Goal: Information Seeking & Learning: Understand process/instructions

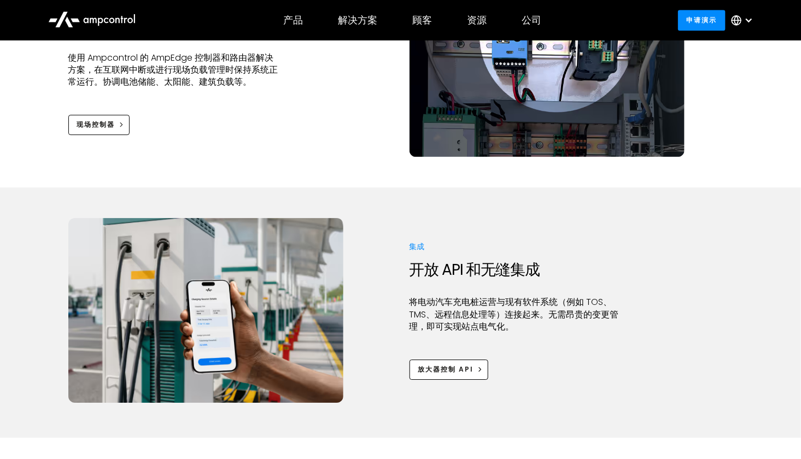
scroll to position [1203, 0]
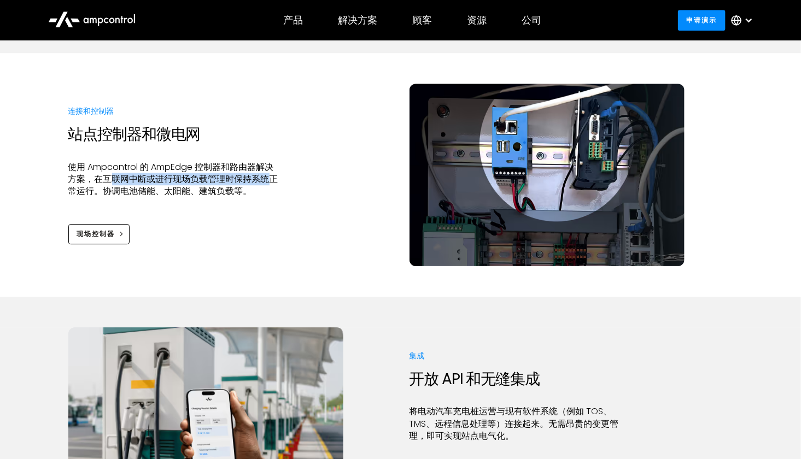
drag, startPoint x: 112, startPoint y: 179, endPoint x: 270, endPoint y: 180, distance: 158.0
click at [270, 180] on font "使用 Ampcontrol 的 AmpEdge 控制器和路由器解决方案，在互联网中断或进行现场负载管理时保持系统正常运行。协调电池储能、太阳能、建筑负载等。" at bounding box center [173, 179] width 210 height 37
drag, startPoint x: 112, startPoint y: 191, endPoint x: 157, endPoint y: 192, distance: 44.9
click at [157, 192] on font "使用 Ampcontrol 的 AmpEdge 控制器和路由器解决方案，在互联网中断或进行现场负载管理时保持系统正常运行。协调电池储能、太阳能、建筑负载等。" at bounding box center [173, 179] width 210 height 37
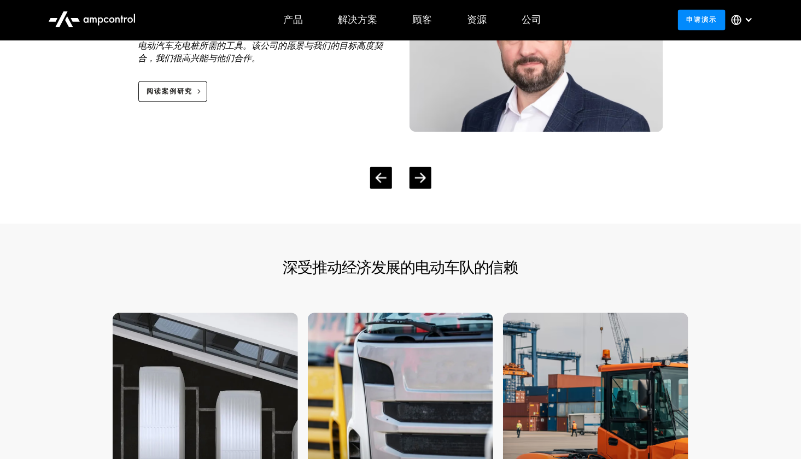
scroll to position [2461, 0]
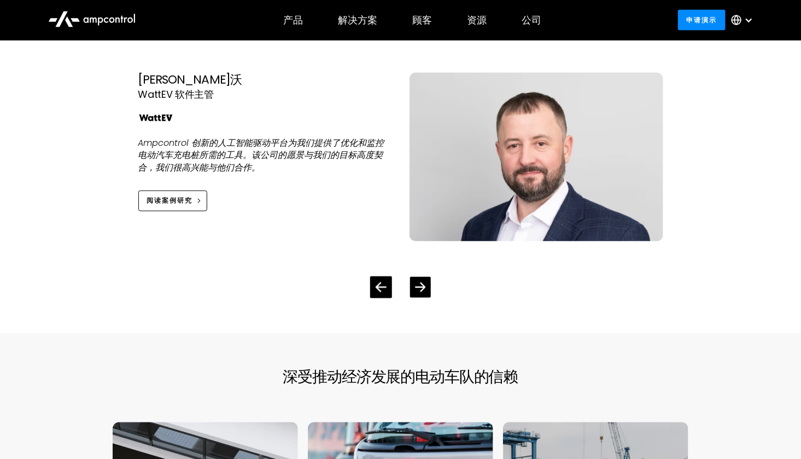
click at [416, 290] on icon "下一张幻灯片" at bounding box center [420, 288] width 10 height 10
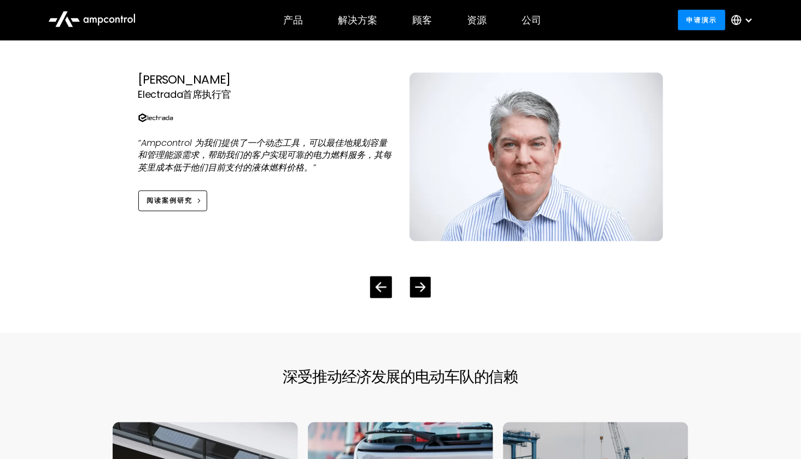
click at [417, 287] on icon "下一张幻灯片" at bounding box center [420, 287] width 10 height 9
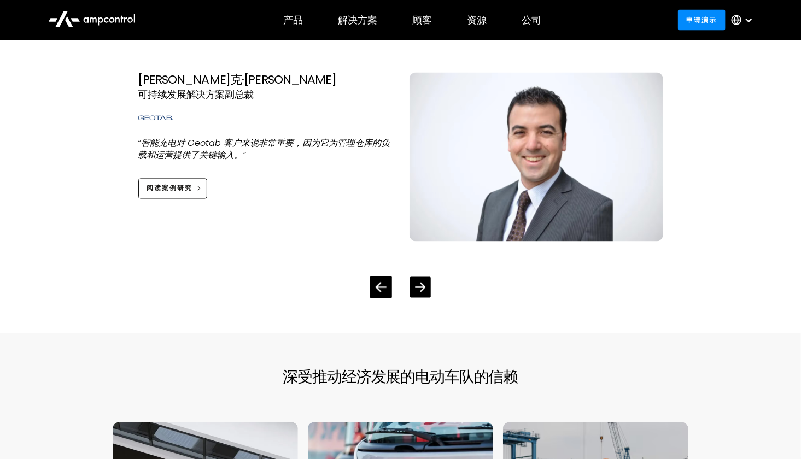
click at [421, 287] on icon "下一张幻灯片" at bounding box center [420, 288] width 10 height 10
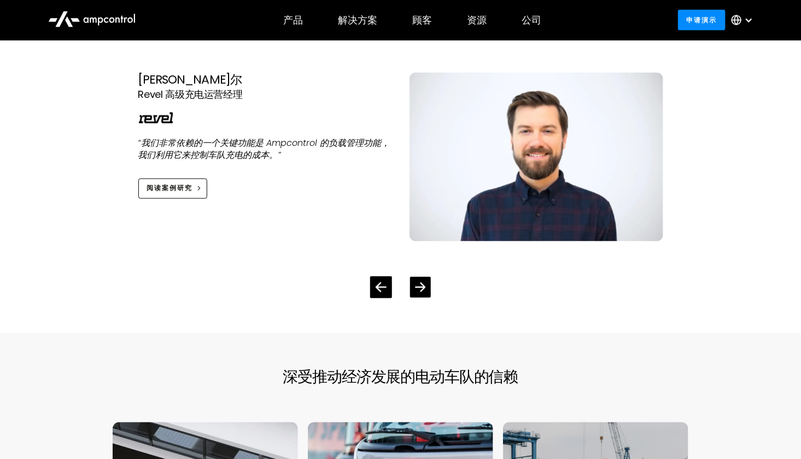
click at [423, 285] on icon "下一张幻灯片" at bounding box center [420, 287] width 10 height 9
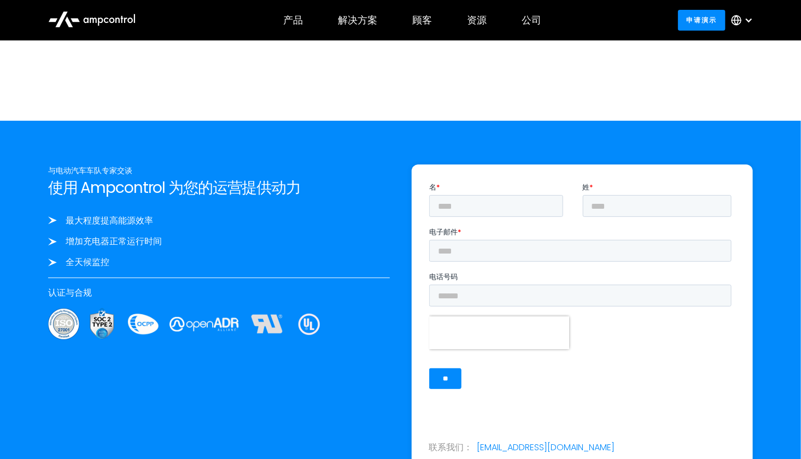
scroll to position [3445, 0]
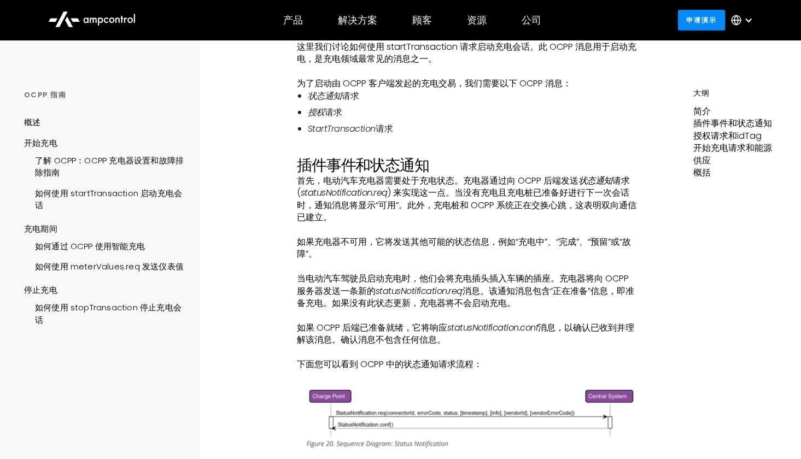
scroll to position [219, 0]
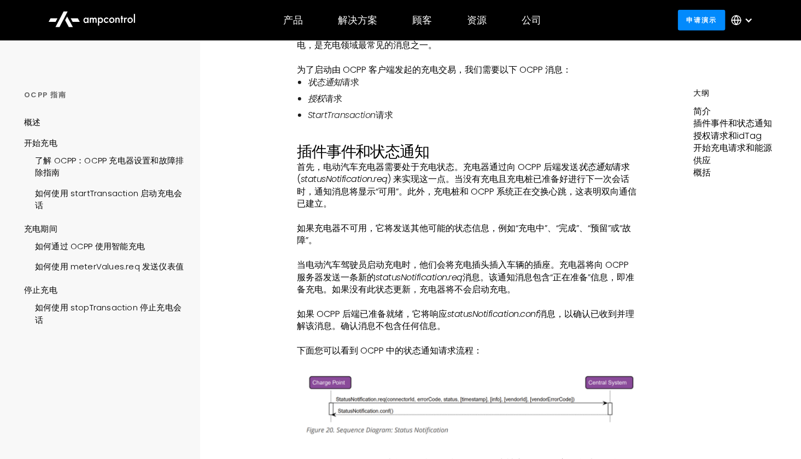
click at [753, 21] on div at bounding box center [745, 20] width 38 height 33
click at [528, 157] on h2 "插件事件和状态通知" at bounding box center [467, 152] width 340 height 19
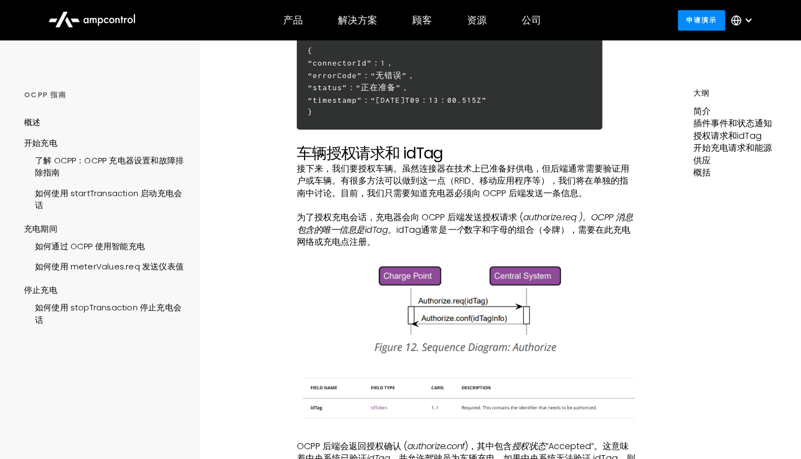
scroll to position [1094, 0]
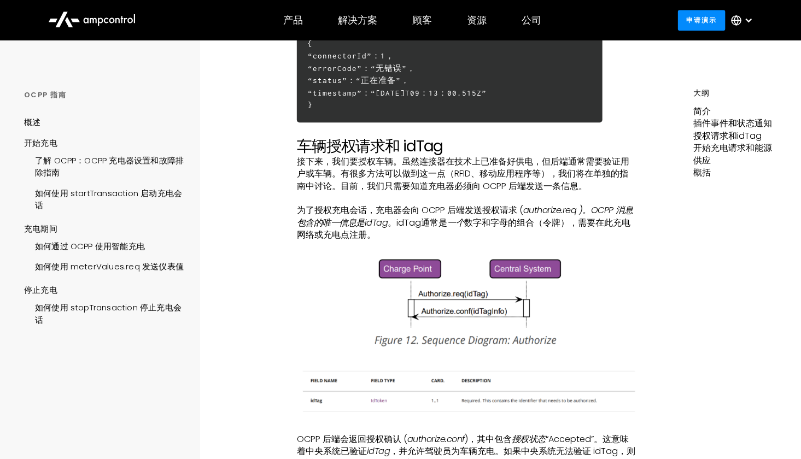
click at [459, 187] on font "接下来，我们要授权车辆。虽然连接器在技术上已准备好供电，但后端通常需要验证用户或车辆。有很多方法可以做到这一点（RFID、移动应用程序等），我们将在单独的指南…" at bounding box center [463, 173] width 332 height 37
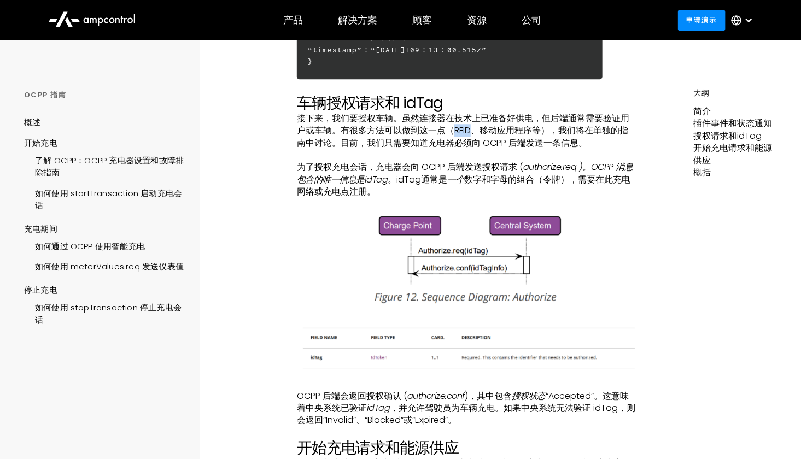
scroll to position [1203, 0]
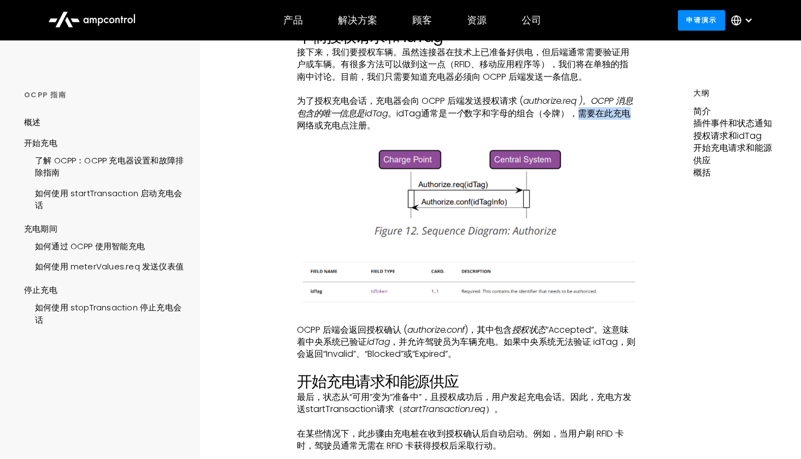
drag, startPoint x: 576, startPoint y: 121, endPoint x: 627, endPoint y: 126, distance: 51.0
click at [627, 126] on font "数字和字母的组合（令牌），需要在此充电网络或充电点注册。" at bounding box center [464, 119] width 334 height 25
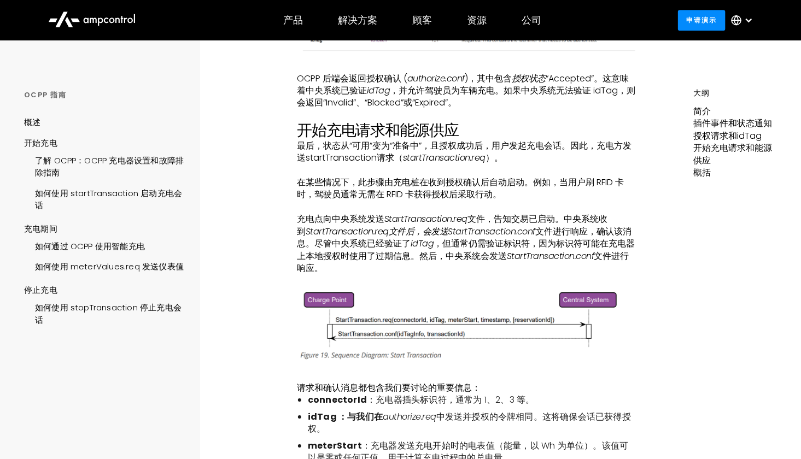
scroll to position [1476, 0]
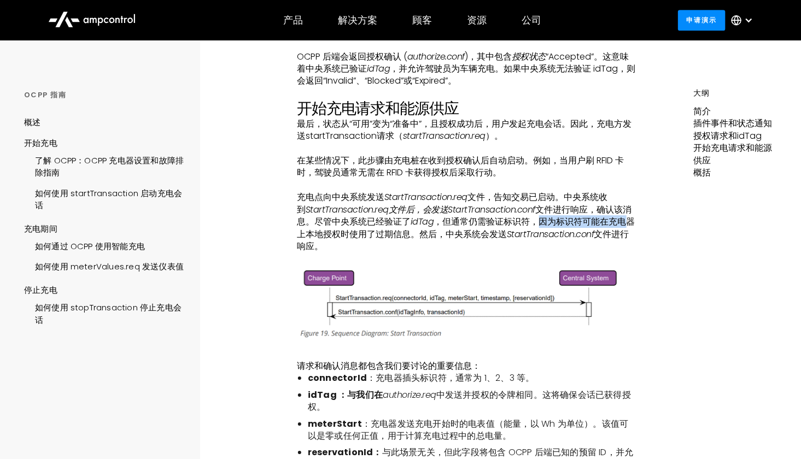
drag, startPoint x: 534, startPoint y: 235, endPoint x: 629, endPoint y: 238, distance: 94.6
click at [629, 238] on font "，但通常仍需验证标识符，因为标识符可能在充电器上本地授权时使用了过期信息。然后，中央系统会发送" at bounding box center [466, 227] width 338 height 25
drag, startPoint x: 297, startPoint y: 243, endPoint x: 350, endPoint y: 243, distance: 52.5
click at [350, 240] on font "，但通常仍需验证标识符，因为标识符可能在充电器上本地授权时使用了过期信息。然后，中央系统会发送" at bounding box center [466, 227] width 338 height 25
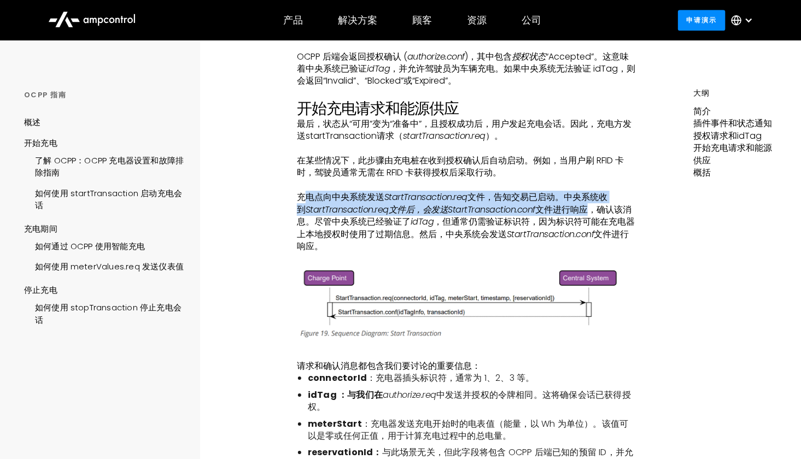
drag, startPoint x: 308, startPoint y: 205, endPoint x: 585, endPoint y: 218, distance: 277.5
click at [585, 218] on p "充电点向中央系统发送 StartTransaction.req 文件，告知交易已启动。 中央系统收到 StartTransaction.req文件后，会发送 …" at bounding box center [467, 221] width 340 height 61
click at [417, 216] on font "StartTransaction.req文件后，会发送" at bounding box center [377, 209] width 143 height 13
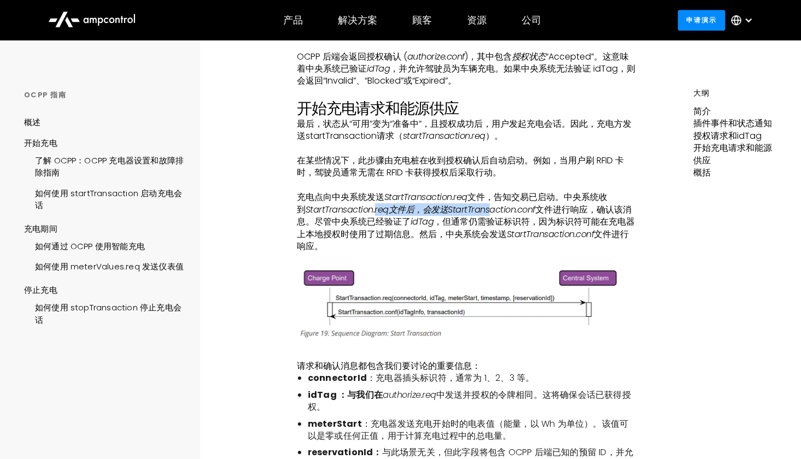
drag, startPoint x: 374, startPoint y: 224, endPoint x: 487, endPoint y: 225, distance: 112.6
click at [487, 225] on p "充电点向中央系统发送 StartTransaction.req 文件，告知交易已启动。 中央系统收到 StartTransaction.req文件后，会发送 …" at bounding box center [467, 221] width 340 height 61
click at [500, 240] on font "，但通常仍需验证标识符，因为标识符可能在充电器上本地授权时使用了过期信息。然后，中央系统会发送" at bounding box center [466, 227] width 338 height 25
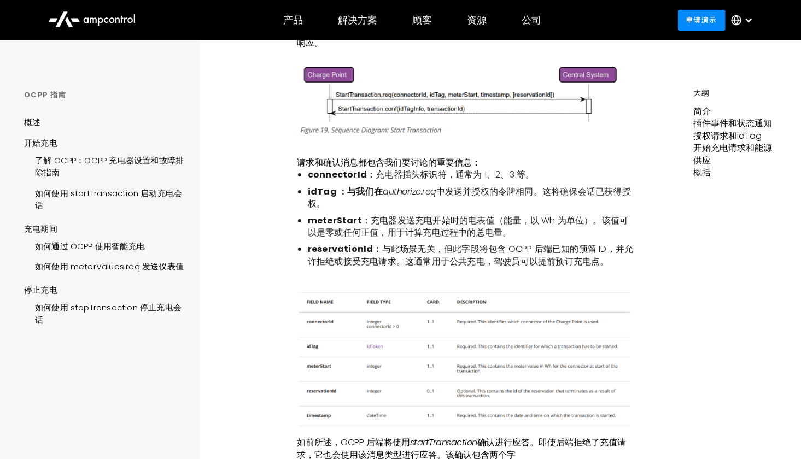
scroll to position [1695, 0]
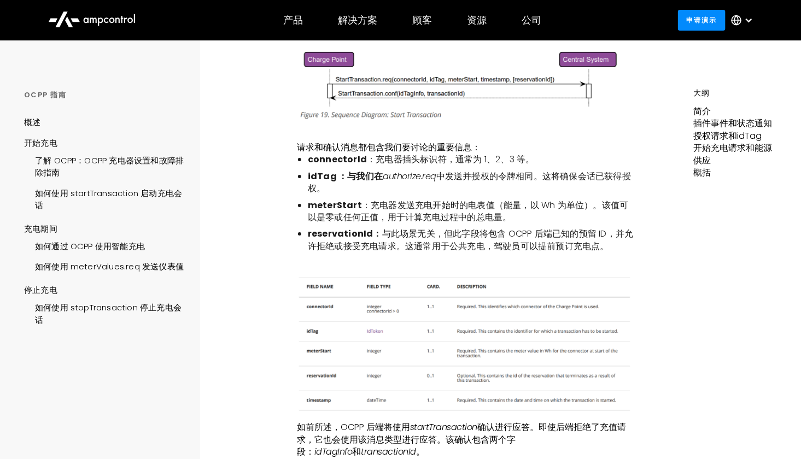
click at [341, 223] on font "：充电器发送充电开始时的电表值（能量，以 Wh 为单位）。该值可以是零或任何正值，用于计算充电过程中的总电量。" at bounding box center [468, 211] width 320 height 25
click at [361, 224] on font "：充电器发送充电开始时的电表值（能量，以 Wh 为单位）。该值可以是零或任何正值，用于计算充电过程中的总电量。" at bounding box center [468, 211] width 320 height 25
click at [337, 212] on font "meterStart" at bounding box center [335, 205] width 54 height 13
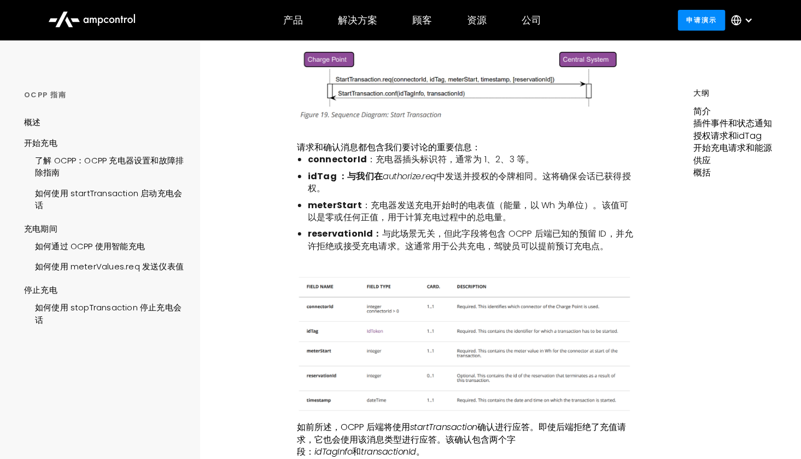
click at [359, 209] on ul "connectorId ：充电器插头标识符，通常为 1、2、3 等。 idTag ：与我们在 authorize.req 中发送并授权的令牌相同 。这将确保会…" at bounding box center [467, 203] width 340 height 99
drag, startPoint x: 308, startPoint y: 215, endPoint x: 335, endPoint y: 218, distance: 27.4
click at [335, 212] on font "meterStart" at bounding box center [335, 205] width 54 height 13
click at [464, 252] on font "与此场景无关，但此字段将包含 OCPP 后端已知的预留 ID，并允许拒绝或接受充电请求。这通常用于公共充电，驾驶员可以提前预订充电点。" at bounding box center [470, 239] width 325 height 25
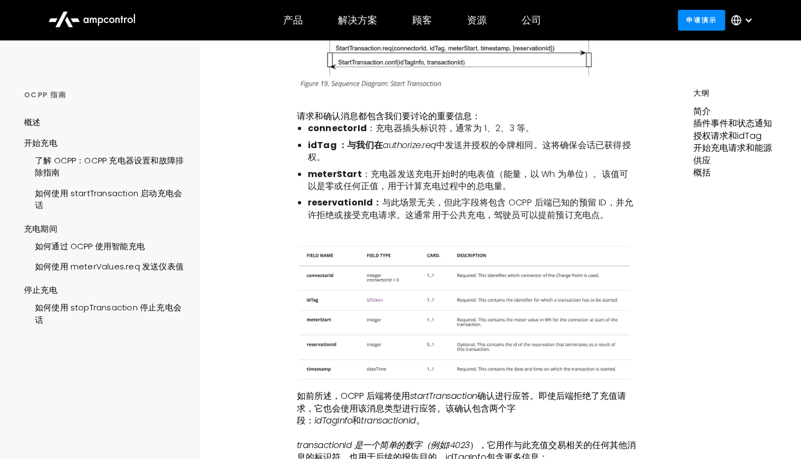
scroll to position [1750, 0]
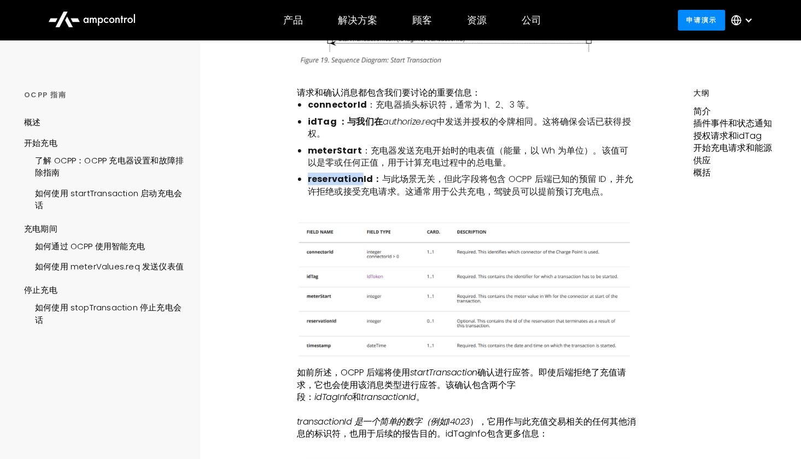
drag, startPoint x: 308, startPoint y: 192, endPoint x: 359, endPoint y: 191, distance: 50.9
click at [359, 185] on font "reservationId：" at bounding box center [345, 179] width 74 height 13
click at [446, 192] on font "与此场景无关，但此字段将包含 OCPP 后端已知的预留 ID，并允许拒绝或接受充电请求。这通常用于公共充电，驾驶员可以提前预订充电点。" at bounding box center [470, 185] width 325 height 25
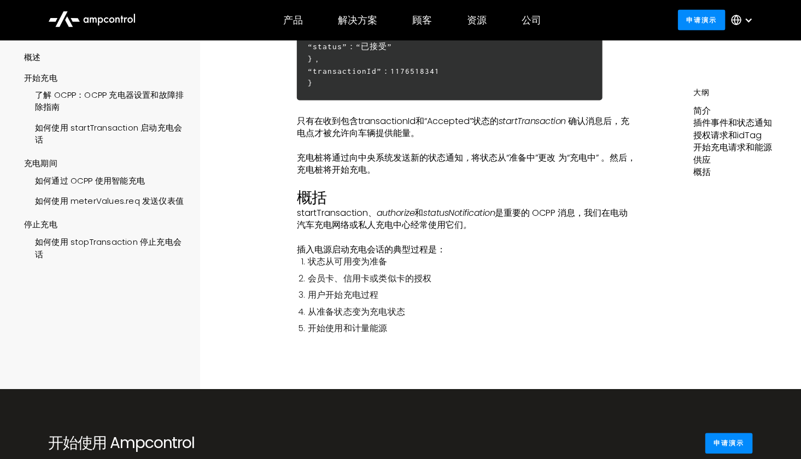
scroll to position [2461, 0]
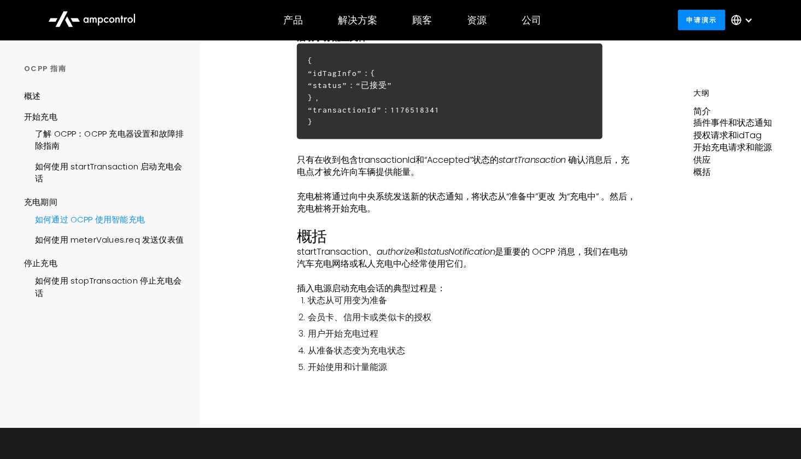
click at [109, 226] on font "如何通过 OCPP 使用智能充电" at bounding box center [90, 219] width 110 height 11
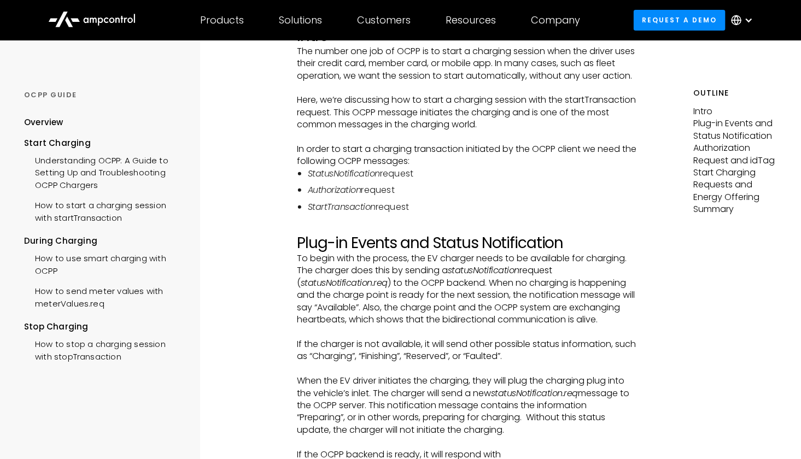
scroll to position [219, 0]
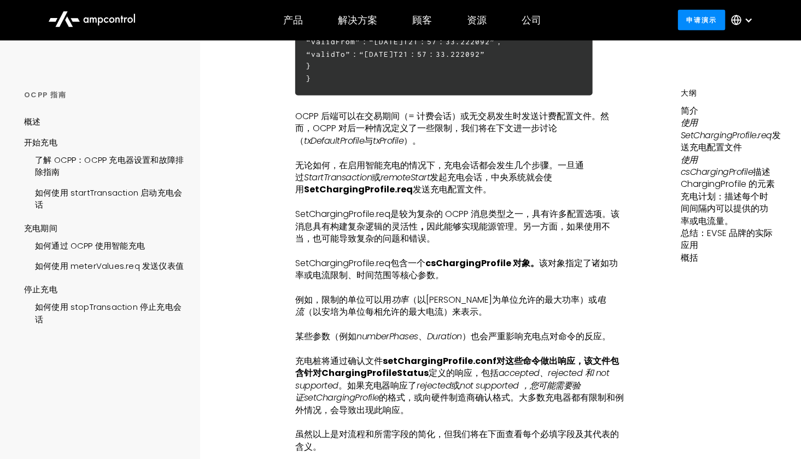
scroll to position [875, 0]
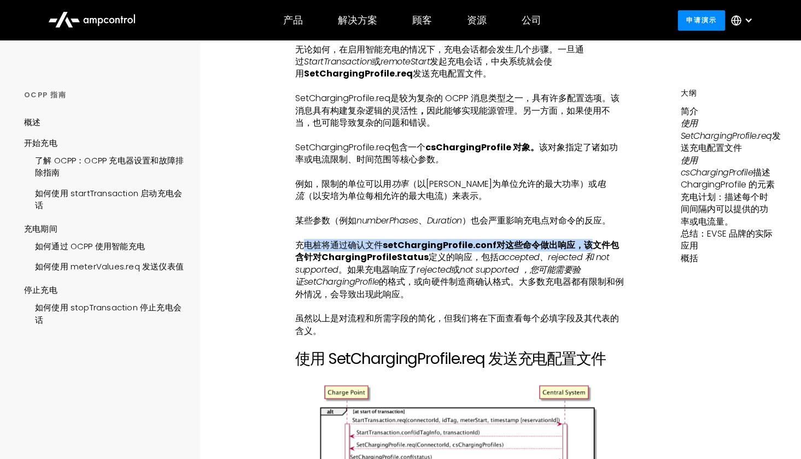
drag, startPoint x: 300, startPoint y: 261, endPoint x: 584, endPoint y: 261, distance: 283.8
click at [584, 261] on p "充电桩将通过确认文件 setChargingProfile.conf对这些命令做出响应，该文件包含针对 ChargingProfileStatus 定义的响应…" at bounding box center [460, 270] width 330 height 61
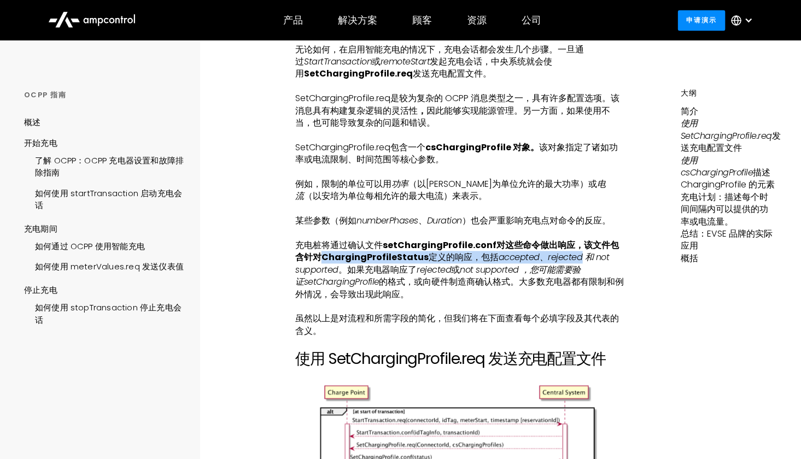
drag, startPoint x: 313, startPoint y: 275, endPoint x: 565, endPoint y: 265, distance: 252.3
click at [565, 265] on p "充电桩将通过确认文件 setChargingProfile.conf对这些命令做出响应，该文件包含针对 ChargingProfileStatus 定义的响应…" at bounding box center [460, 270] width 330 height 61
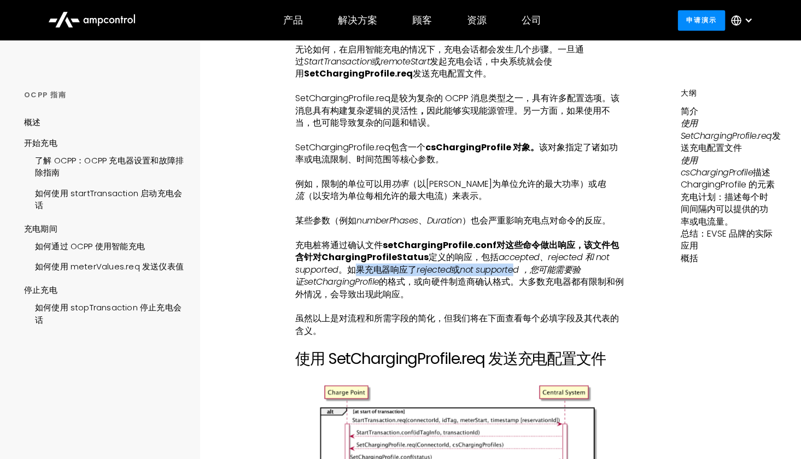
drag, startPoint x: 352, startPoint y: 285, endPoint x: 513, endPoint y: 279, distance: 162.0
click at [513, 279] on p "充电桩将通过确认文件 setChargingProfile.conf对这些命令做出响应，该文件包含针对 ChargingProfileStatus 定义的响应…" at bounding box center [460, 270] width 330 height 61
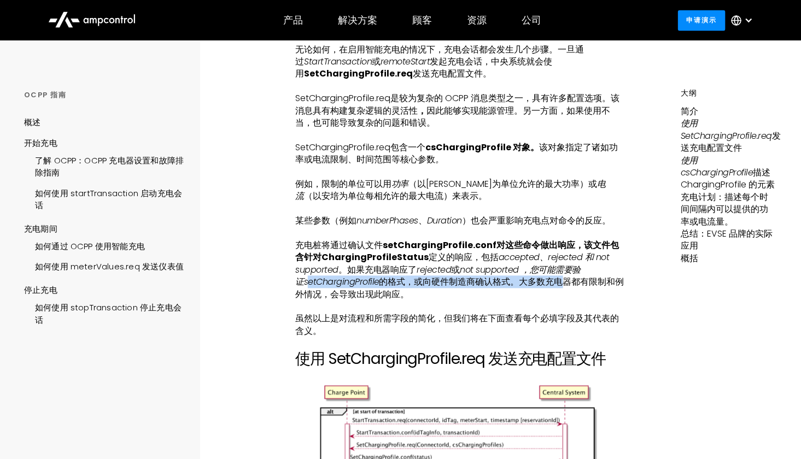
drag, startPoint x: 306, startPoint y: 297, endPoint x: 560, endPoint y: 293, distance: 254.3
click at [560, 293] on p "充电桩将通过确认文件 setChargingProfile.conf对这些命令做出响应，该文件包含针对 ChargingProfileStatus 定义的响应…" at bounding box center [460, 270] width 330 height 61
drag, startPoint x: 294, startPoint y: 306, endPoint x: 387, endPoint y: 308, distance: 93.0
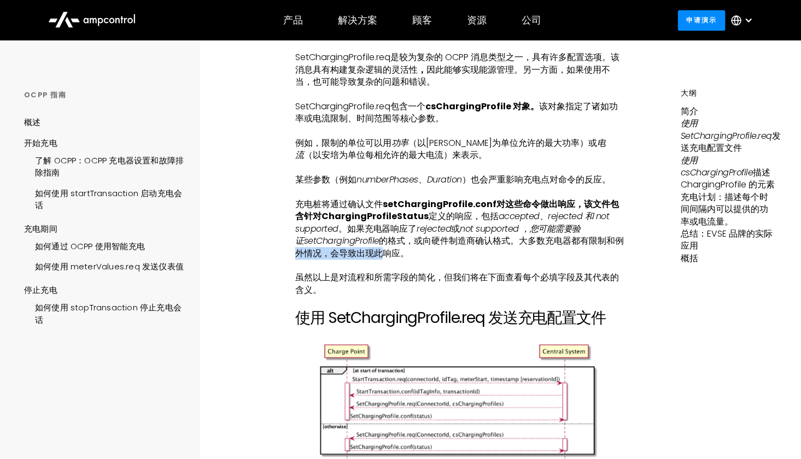
scroll to position [930, 0]
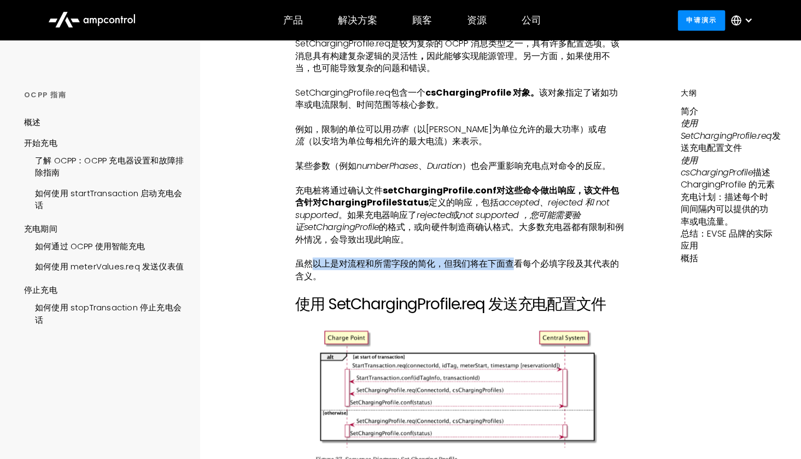
drag, startPoint x: 311, startPoint y: 278, endPoint x: 515, endPoint y: 279, distance: 204.0
click at [513, 279] on font "虽然以上是对流程和所需字段的简化，但我们将在下面查看每个必填字段及其代表的含义。" at bounding box center [457, 270] width 324 height 25
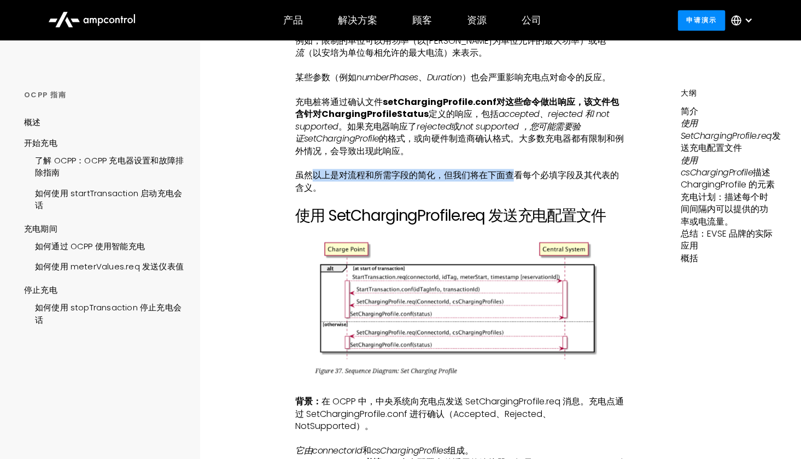
scroll to position [1039, 0]
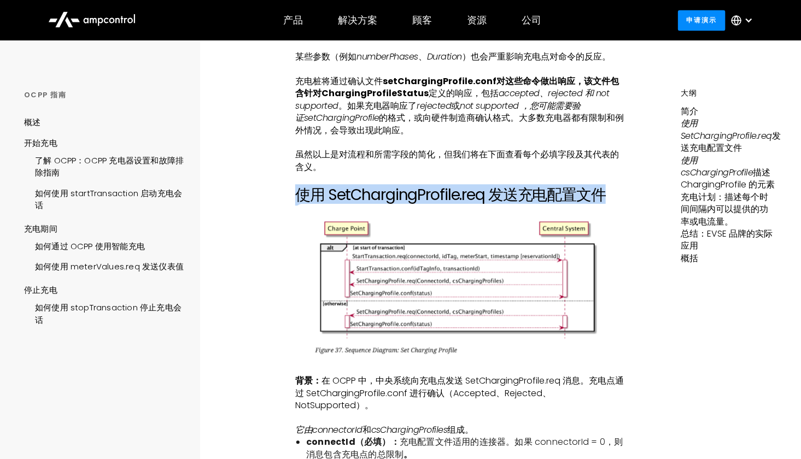
drag, startPoint x: 287, startPoint y: 206, endPoint x: 621, endPoint y: 205, distance: 334.6
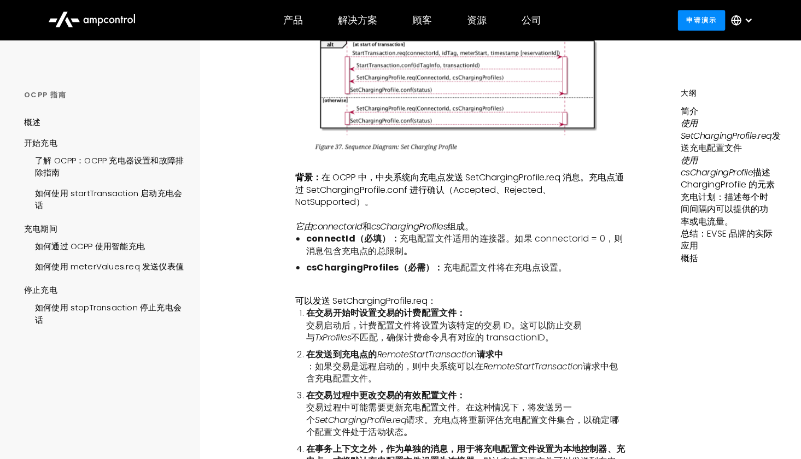
scroll to position [1258, 0]
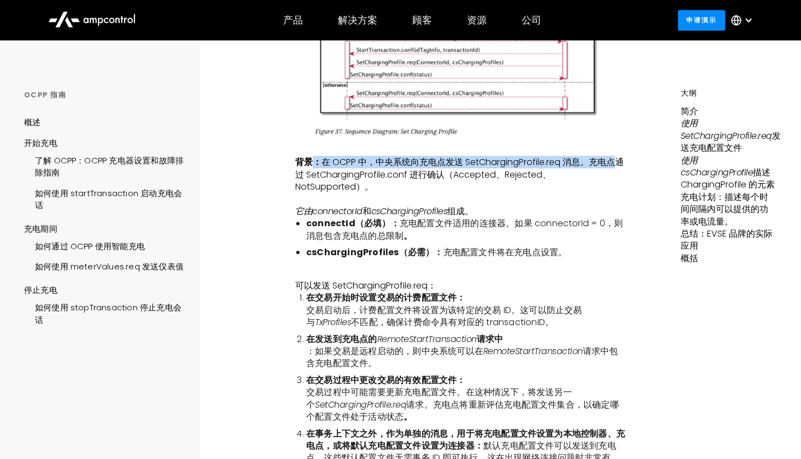
drag, startPoint x: 311, startPoint y: 175, endPoint x: 618, endPoint y: 176, distance: 306.8
click at [618, 176] on p "背景： 在 OCPP 中，中央系统向充电点发送 SetChargingProfile.req 消息。充电点通过 SetChargingProfile.conf…" at bounding box center [460, 174] width 330 height 37
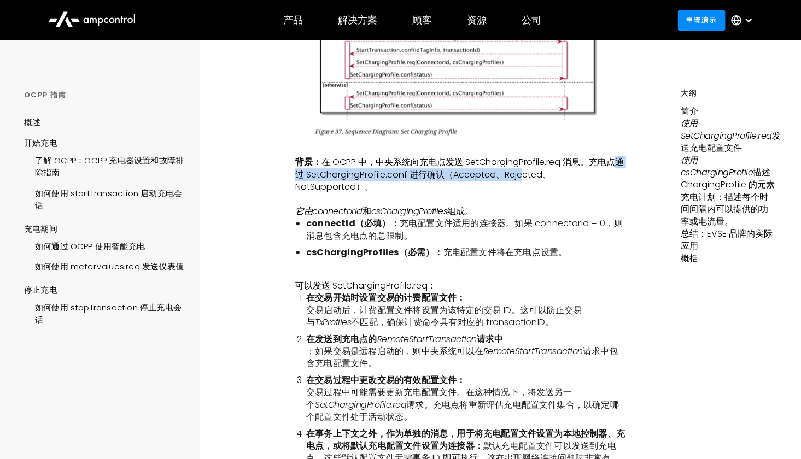
drag, startPoint x: 295, startPoint y: 185, endPoint x: 530, endPoint y: 190, distance: 235.7
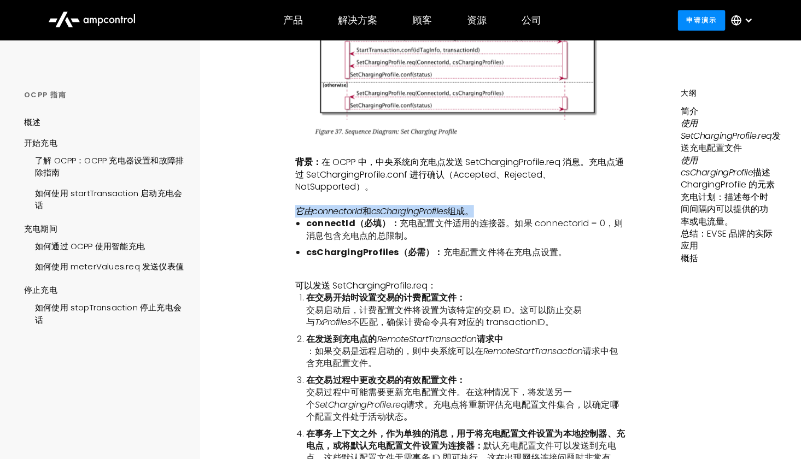
drag, startPoint x: 299, startPoint y: 224, endPoint x: 472, endPoint y: 226, distance: 173.4
click at [472, 218] on p "它由connectorId 和 csChargingProfiles 组成 。" at bounding box center [460, 212] width 330 height 12
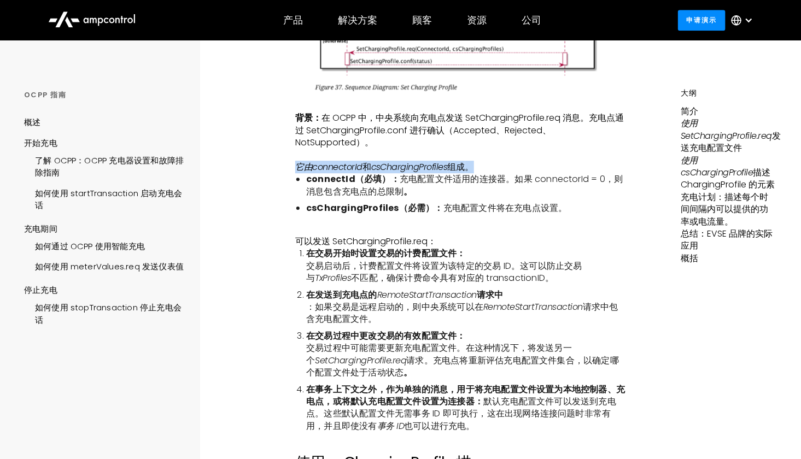
scroll to position [1312, 0]
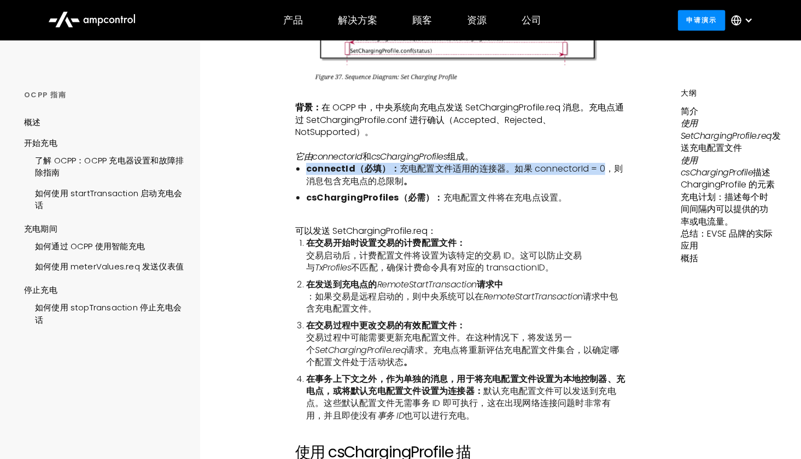
drag, startPoint x: 305, startPoint y: 183, endPoint x: 603, endPoint y: 180, distance: 297.5
click at [603, 180] on ul "connectId（必填）： 充电配置文件适用的连接器。如果 connectorId = 0，则消息包含充电点的总限制 。 csChargingProfile…" at bounding box center [460, 183] width 330 height 41
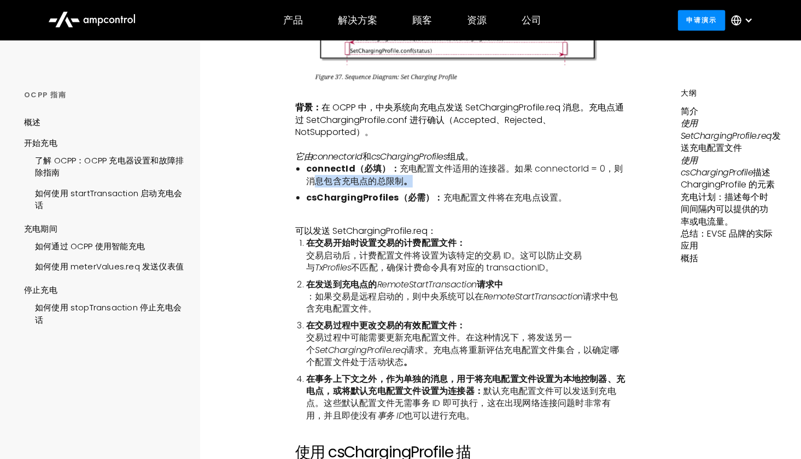
drag, startPoint x: 308, startPoint y: 195, endPoint x: 402, endPoint y: 196, distance: 94.1
click at [402, 188] on li "connectId（必填）： 充电配置文件适用的连接器。如果 connectorId = 0，则消息包含充电点的总限制 。" at bounding box center [465, 175] width 319 height 25
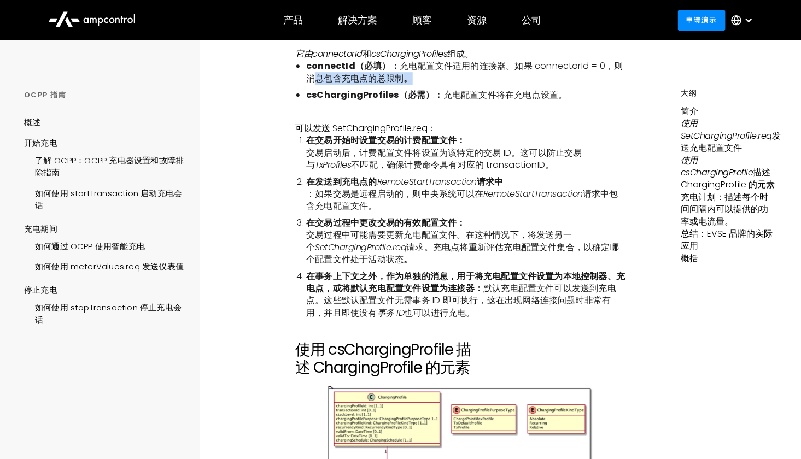
scroll to position [1422, 0]
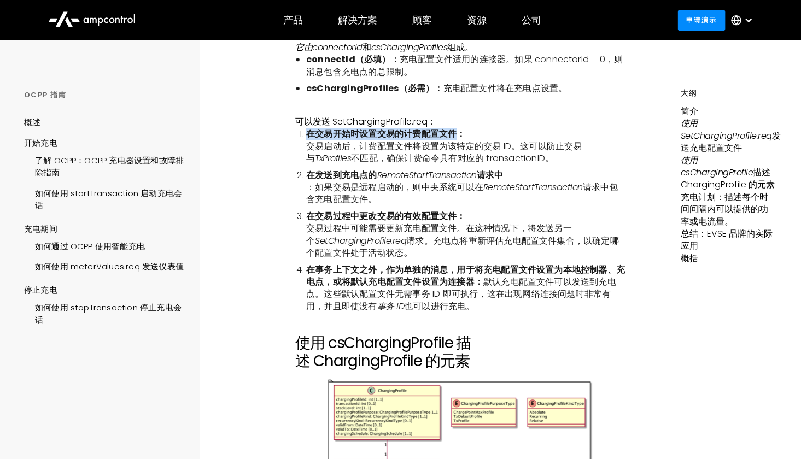
drag, startPoint x: 307, startPoint y: 146, endPoint x: 461, endPoint y: 144, distance: 153.7
click at [461, 140] on font "在交易开始时设置交易的计费配置文件：" at bounding box center [386, 133] width 160 height 13
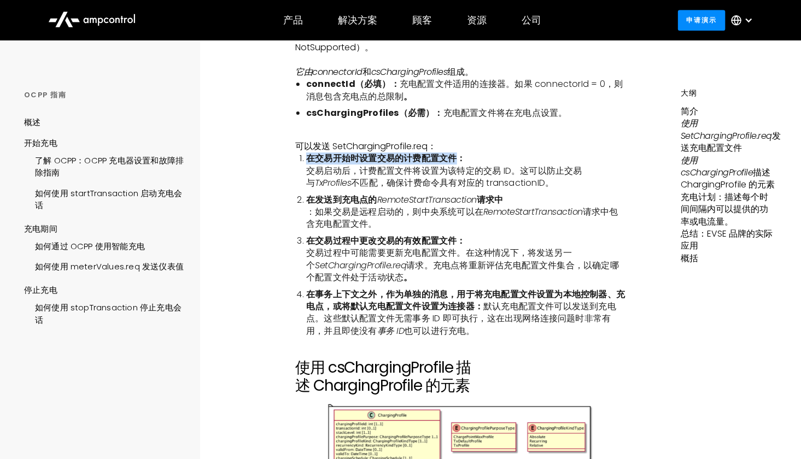
scroll to position [1367, 0]
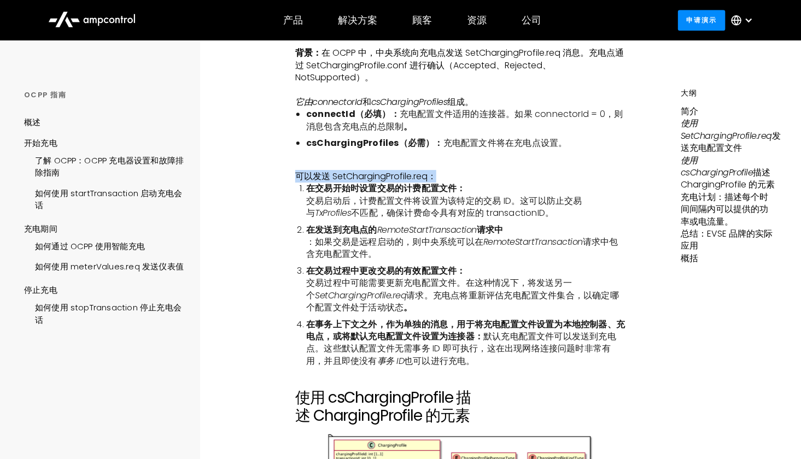
drag, startPoint x: 296, startPoint y: 187, endPoint x: 451, endPoint y: 185, distance: 154.2
click at [451, 183] on p "可以发送 SetChargingProfile.req：" at bounding box center [460, 177] width 330 height 12
click at [326, 195] on font "在交易开始时设置交易的计费配置文件：" at bounding box center [386, 188] width 160 height 13
drag, startPoint x: 331, startPoint y: 188, endPoint x: 381, endPoint y: 188, distance: 49.8
click at [381, 183] on font "可以发送 SetChargingProfile.req：" at bounding box center [365, 176] width 141 height 13
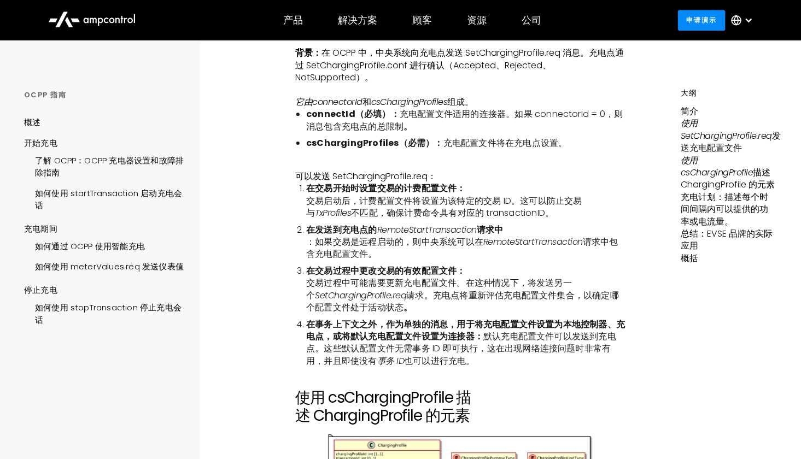
click at [345, 209] on font "交易启动后，计费配置文件将设置为该特定的交易 ID。这可以防止交易与" at bounding box center [444, 207] width 276 height 25
drag, startPoint x: 334, startPoint y: 190, endPoint x: 428, endPoint y: 188, distance: 94.1
click at [428, 183] on font "可以发送 SetChargingProfile.req：" at bounding box center [365, 176] width 141 height 13
drag, startPoint x: 306, startPoint y: 205, endPoint x: 458, endPoint y: 200, distance: 151.6
click at [458, 195] on font "在交易开始时设置交易的计费配置文件：" at bounding box center [386, 188] width 160 height 13
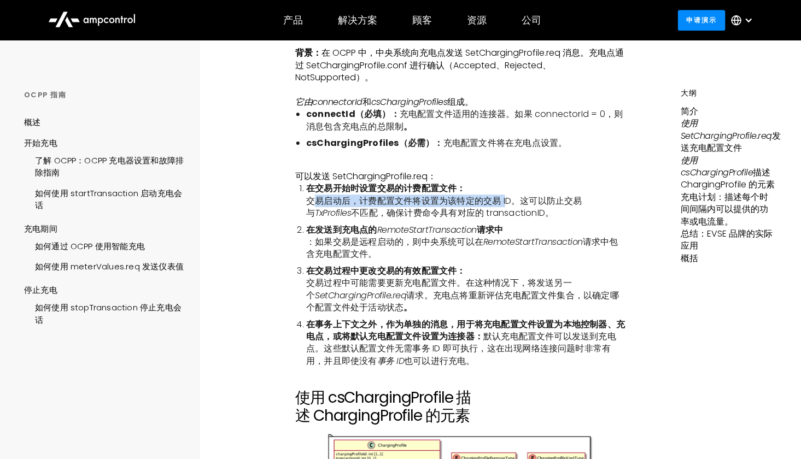
drag, startPoint x: 312, startPoint y: 212, endPoint x: 507, endPoint y: 217, distance: 194.7
click at [507, 217] on font "交易启动后，计费配置文件将设置为该特定的交易 ID。这可以防止交易与" at bounding box center [444, 207] width 276 height 25
click at [530, 183] on p "可以发送 SetChargingProfile.req：" at bounding box center [460, 177] width 330 height 12
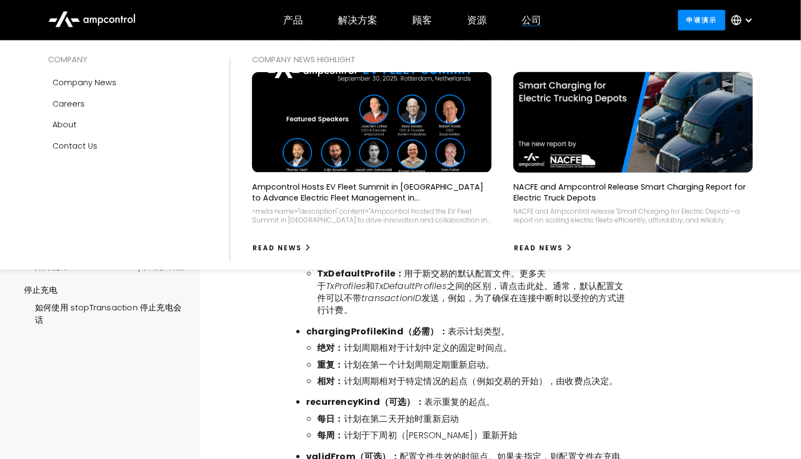
scroll to position [2023, 0]
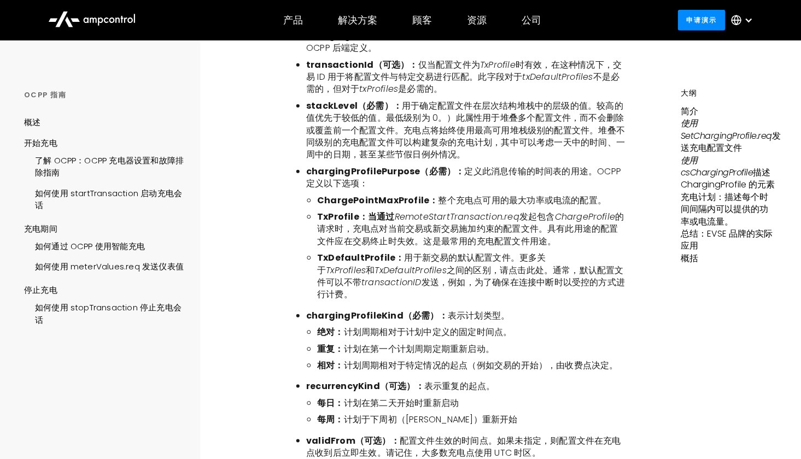
click at [600, 352] on ul "绝对： 计划周期相对于计划中定义的固定时间点。 重复： 计划在第一个计划周期定期重新启动。 相对： 计划周期相对于特定情况的起点（例如交易的开始），由收费点决…" at bounding box center [465, 348] width 319 height 45
drag, startPoint x: 459, startPoint y: 184, endPoint x: 518, endPoint y: 189, distance: 59.2
click at [518, 189] on font "定义此消息传输的时间表的用途。OCPP 定义以下选项：" at bounding box center [463, 177] width 315 height 25
click at [499, 207] on font "整个充电点可用的最大功率或电流的配置。" at bounding box center [523, 200] width 168 height 13
drag, startPoint x: 550, startPoint y: 282, endPoint x: 621, endPoint y: 283, distance: 71.1
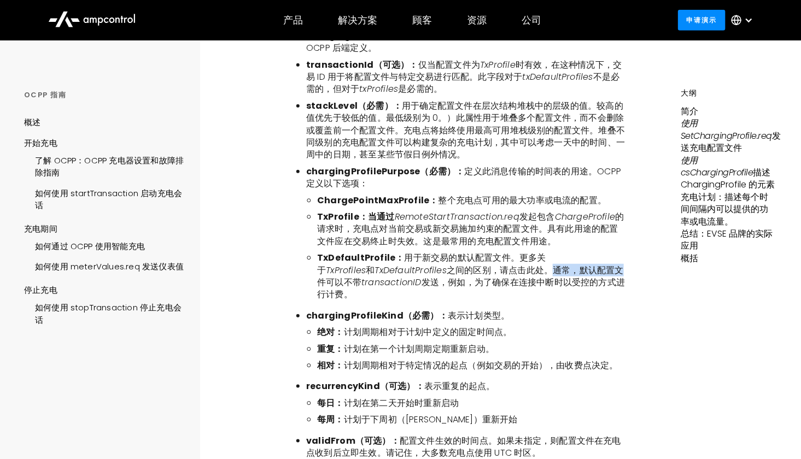
click at [621, 283] on font "之间的区别，请点击此处。通常，默认配置文件可以不带" at bounding box center [470, 276] width 307 height 25
drag, startPoint x: 336, startPoint y: 296, endPoint x: 423, endPoint y: 297, distance: 86.9
click at [419, 297] on li "TxDefaultProfile： 用于新交易的默认配置文件。更多关于 TxProfiles 和 TxDefaultProfiles 之间的区别，请点击此处。…" at bounding box center [471, 276] width 308 height 49
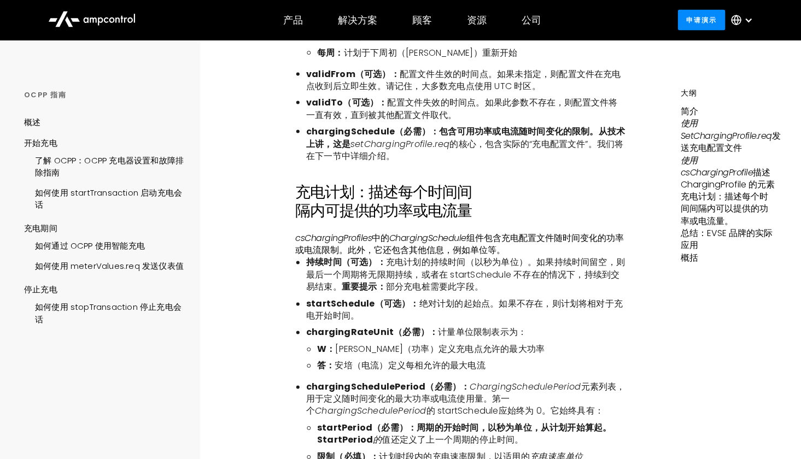
scroll to position [2406, 0]
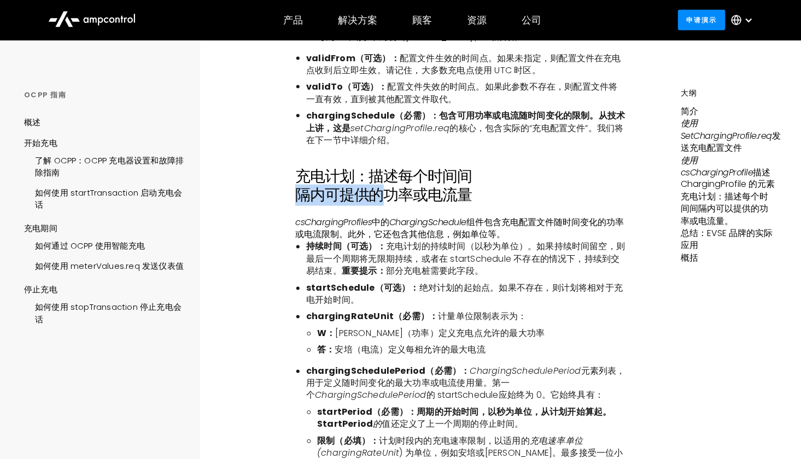
drag, startPoint x: 298, startPoint y: 207, endPoint x: 386, endPoint y: 211, distance: 88.1
click at [386, 206] on font "充电计划：描述每个时间间隔内可提供的功率或电流量" at bounding box center [383, 186] width 177 height 40
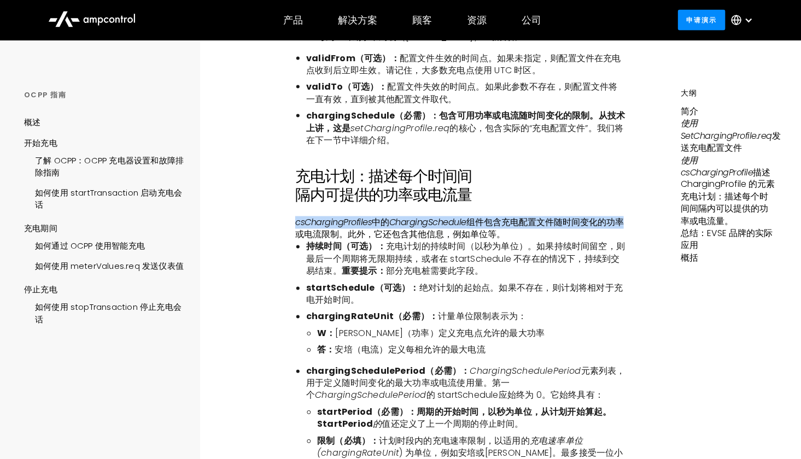
drag, startPoint x: 297, startPoint y: 238, endPoint x: 620, endPoint y: 236, distance: 323.2
click at [620, 236] on p "csChargingProfiles 中的 ChargingSchedule 组件 包含充电配置文件随时间变化的功率或电流限制。此外，它还包含其他信息，例如单…" at bounding box center [460, 229] width 330 height 25
click at [427, 229] on font "ChargingSchedule" at bounding box center [427, 223] width 77 height 13
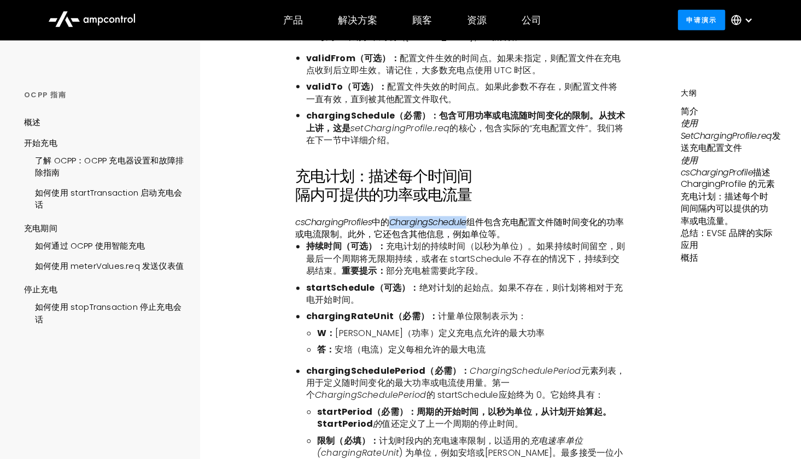
click at [427, 229] on font "ChargingSchedule" at bounding box center [427, 223] width 77 height 13
drag, startPoint x: 501, startPoint y: 235, endPoint x: 557, endPoint y: 235, distance: 55.2
click at [557, 235] on font "包含充电配置文件随时间变化的功率或电流限制。此外，它还包含其他信息，例如单位等。" at bounding box center [459, 229] width 329 height 25
drag, startPoint x: 562, startPoint y: 235, endPoint x: 609, endPoint y: 237, distance: 47.7
click at [609, 237] on font "包含充电配置文件随时间变化的功率或电流限制。此外，它还包含其他信息，例如单位等。" at bounding box center [459, 229] width 329 height 25
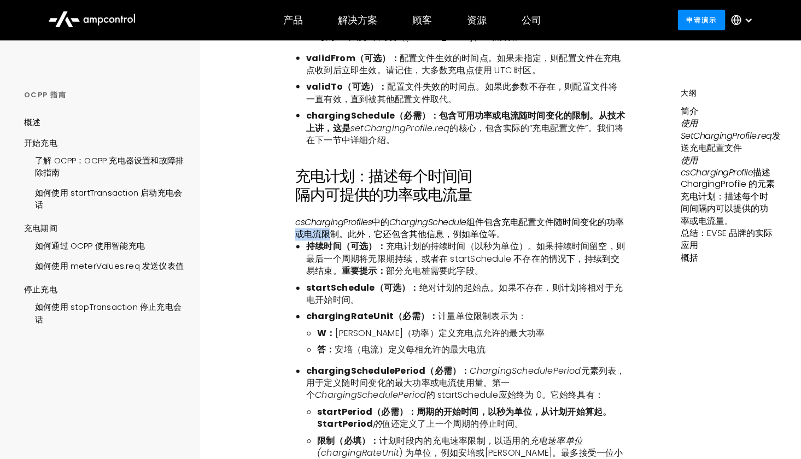
drag, startPoint x: 296, startPoint y: 248, endPoint x: 333, endPoint y: 249, distance: 36.7
click at [333, 241] on font "包含充电配置文件随时间变化的功率或电流限制。此外，它还包含其他信息，例如单位等。" at bounding box center [459, 229] width 329 height 25
drag, startPoint x: 374, startPoint y: 248, endPoint x: 491, endPoint y: 247, distance: 117.0
click at [491, 241] on font "包含充电配置文件随时间变化的功率或电流限制。此外，它还包含其他信息，例如单位等。" at bounding box center [459, 229] width 329 height 25
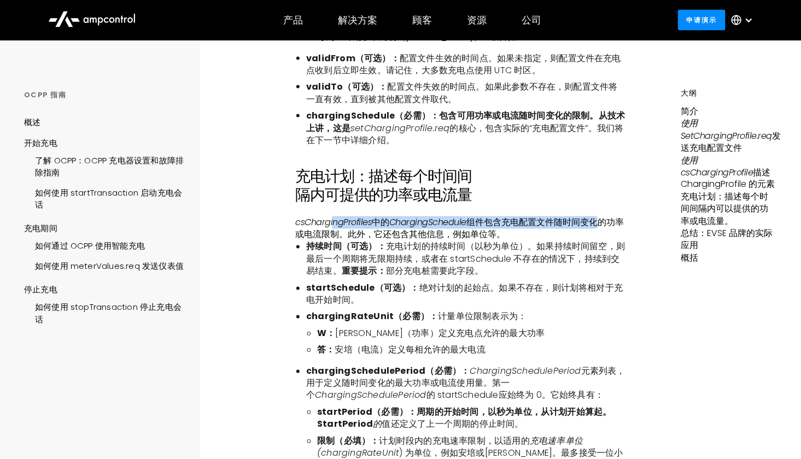
drag, startPoint x: 332, startPoint y: 236, endPoint x: 594, endPoint y: 235, distance: 261.9
click at [594, 235] on p "csChargingProfiles 中的 ChargingSchedule 组件 包含充电配置文件随时间变化的功率或电流限制。此外，它还包含其他信息，例如单…" at bounding box center [460, 229] width 330 height 25
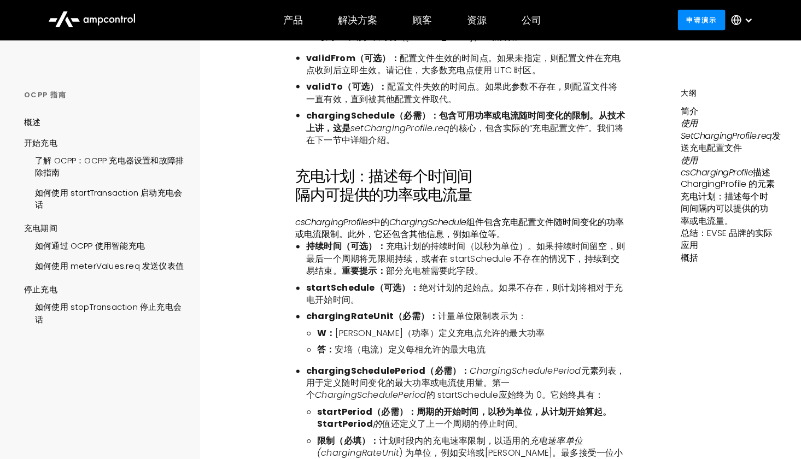
click at [512, 340] on li "W： 瓦特（功率）定义充电点允许的最大功率" at bounding box center [471, 334] width 308 height 12
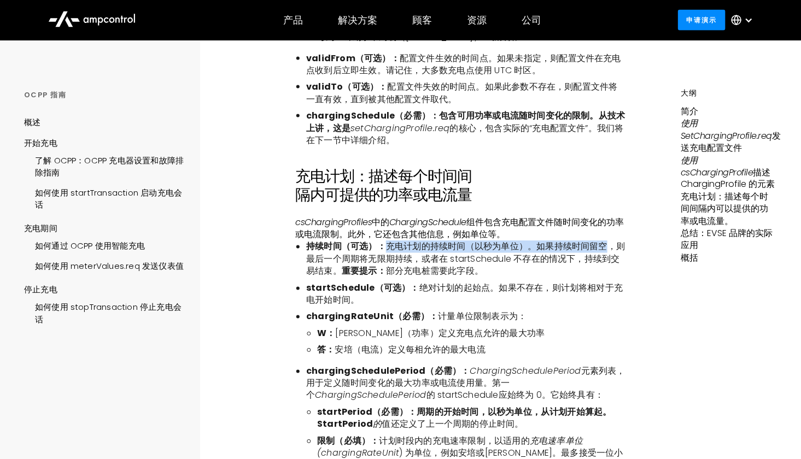
drag, startPoint x: 385, startPoint y: 261, endPoint x: 600, endPoint y: 256, distance: 214.4
click at [600, 256] on font "充电计划的持续时间（以秒为单位）。如果持续时间留空，则最后一个周期将无限期持续，或者在 startSchedule 不存在的情况下，持续到交易结束。" at bounding box center [465, 259] width 319 height 37
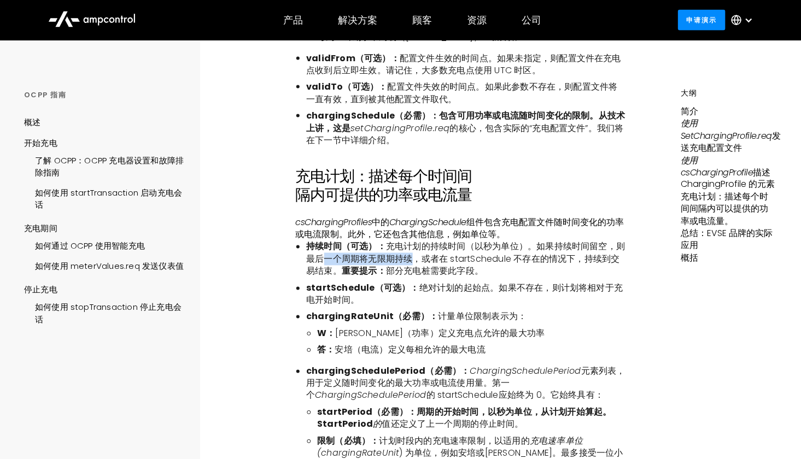
drag, startPoint x: 318, startPoint y: 270, endPoint x: 404, endPoint y: 271, distance: 86.4
click at [404, 271] on font "充电计划的持续时间（以秒为单位）。如果持续时间留空，则最后一个周期将无限期持续，或者在 startSchedule 不存在的情况下，持续到交易结束。" at bounding box center [465, 259] width 319 height 37
drag, startPoint x: 413, startPoint y: 270, endPoint x: 626, endPoint y: 273, distance: 212.2
click at [626, 273] on li "持续时间（可选）： 充电计划的持续时间（以秒为单位）。如果持续时间留空，则最后一个周期将无限期持续，或者在 startSchedule 不存在的情况下，持续到…" at bounding box center [465, 259] width 319 height 37
drag, startPoint x: 312, startPoint y: 283, endPoint x: 469, endPoint y: 284, distance: 156.4
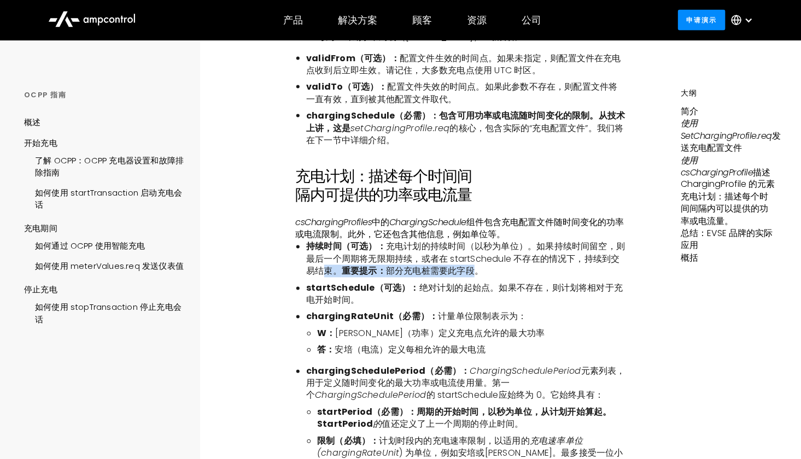
click at [469, 278] on li "持续时间（可选）： 充电计划的持续时间（以秒为单位）。如果持续时间留空，则最后一个周期将无限期持续，或者在 startSchedule 不存在的情况下，持续到…" at bounding box center [465, 259] width 319 height 37
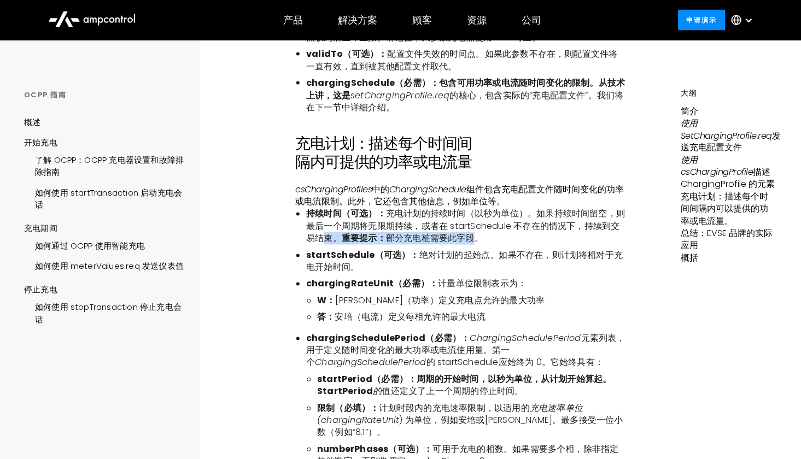
scroll to position [2461, 0]
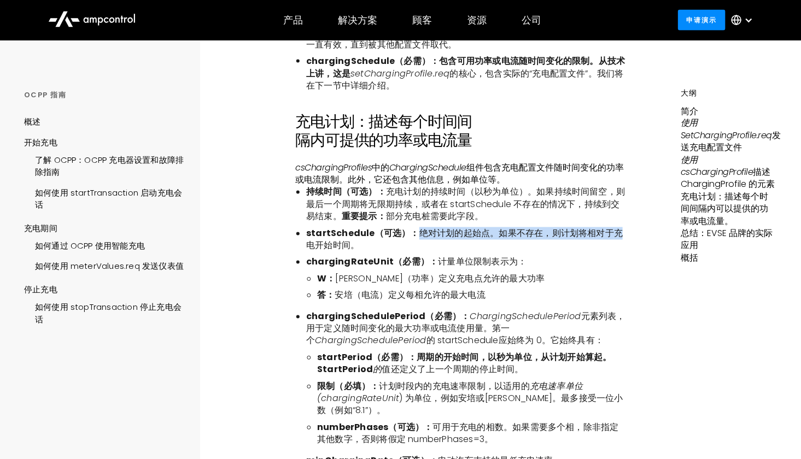
drag, startPoint x: 407, startPoint y: 246, endPoint x: 611, endPoint y: 245, distance: 204.5
click at [611, 245] on li "startSchedule（可选）： 绝对计划的起始点。如果不存在，则计划将相对于充电开始时间。" at bounding box center [465, 240] width 319 height 25
drag, startPoint x: 437, startPoint y: 276, endPoint x: 500, endPoint y: 276, distance: 62.3
click at [500, 268] on font "计量单位限制表示为：" at bounding box center [482, 262] width 89 height 13
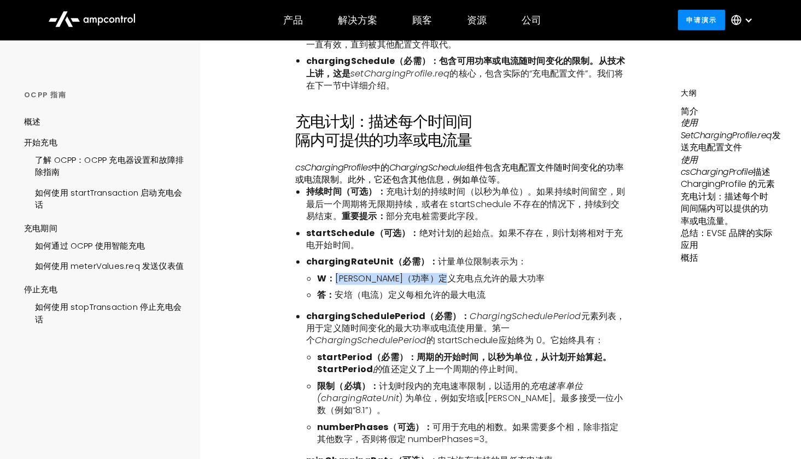
drag, startPoint x: 338, startPoint y: 294, endPoint x: 496, endPoint y: 293, distance: 158.0
click at [496, 285] on li "W： 瓦特（功率）定义充电点允许的最大功率" at bounding box center [471, 279] width 308 height 12
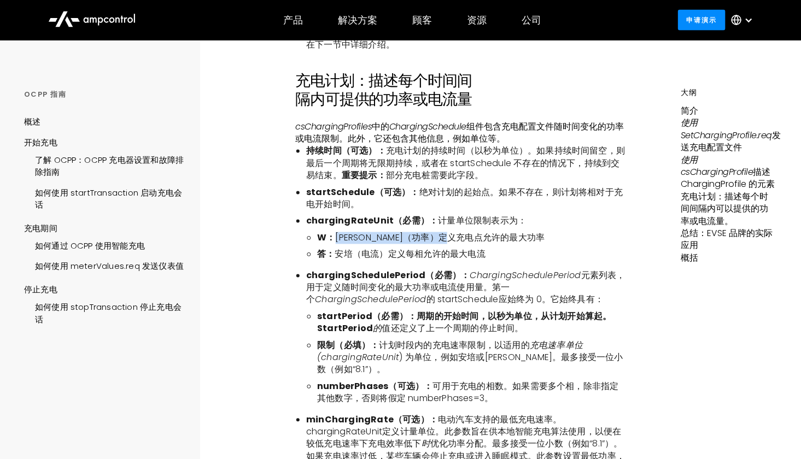
scroll to position [2515, 0]
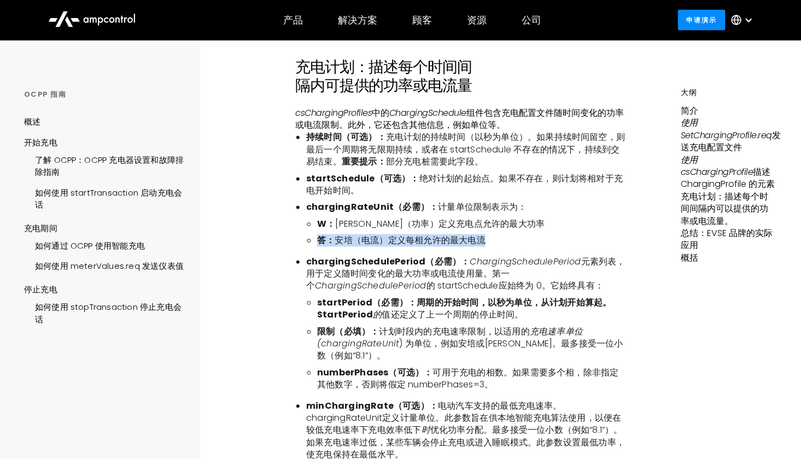
drag, startPoint x: 320, startPoint y: 257, endPoint x: 508, endPoint y: 254, distance: 188.1
click at [508, 247] on li "答： 安培（电流）定义每相允许的最大电流" at bounding box center [471, 241] width 308 height 12
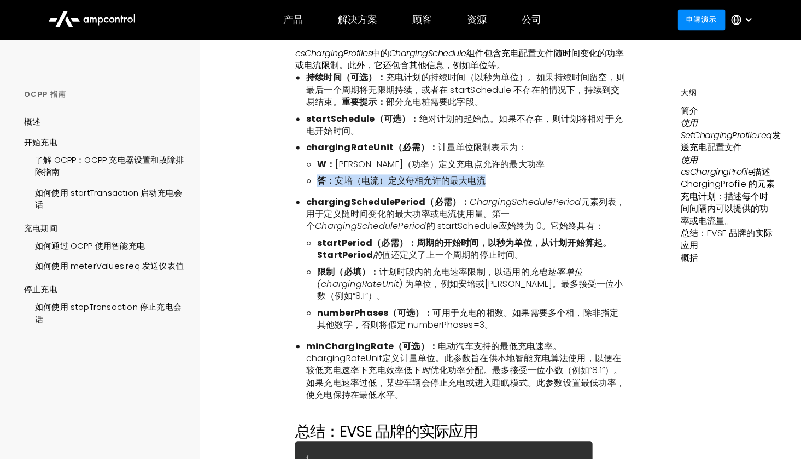
scroll to position [2625, 0]
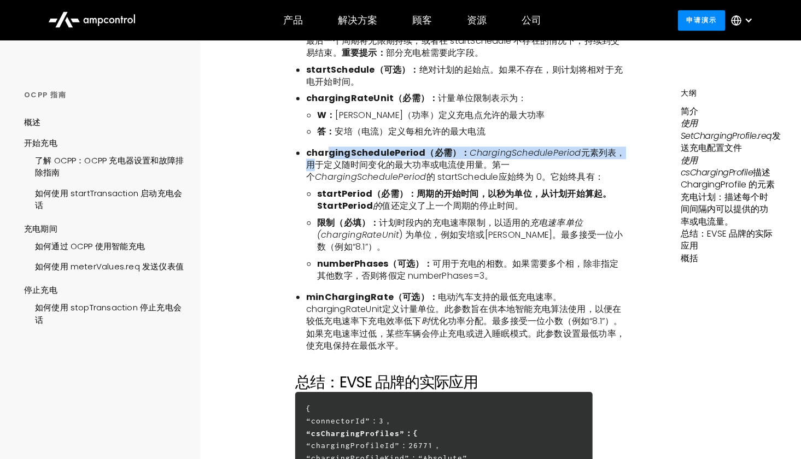
drag, startPoint x: 326, startPoint y: 163, endPoint x: 620, endPoint y: 165, distance: 293.1
click at [620, 165] on li "chargingSchedulePeriod（必需）： ChargingSchedulePeriod 元素列表，用于定义随时间变化的最大功率或电流使用量。第一…" at bounding box center [465, 165] width 319 height 37
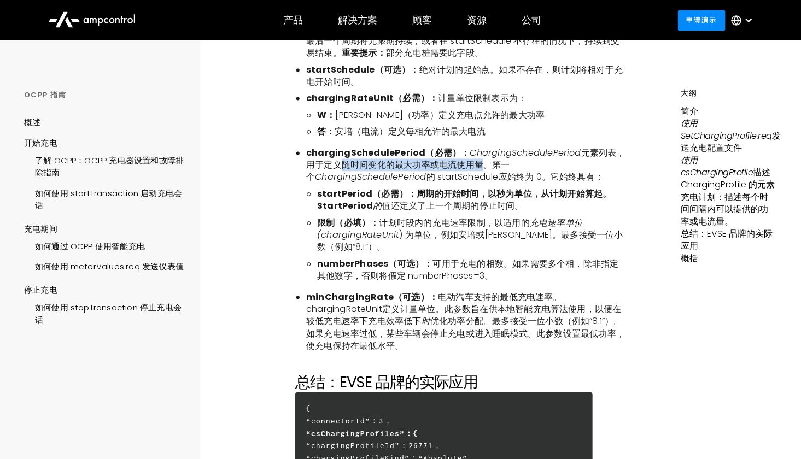
drag, startPoint x: 329, startPoint y: 174, endPoint x: 474, endPoint y: 182, distance: 145.1
click at [474, 182] on font "元素列表，用于定义随时间变化的最大功率或电流使用量。第一个" at bounding box center [465, 165] width 319 height 37
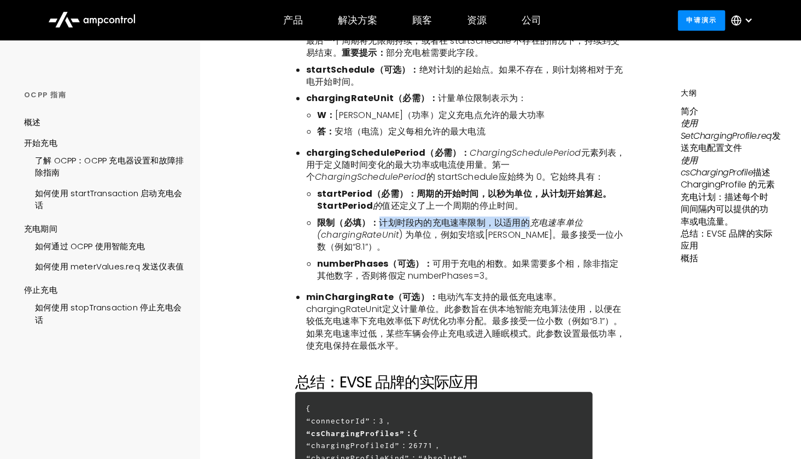
drag, startPoint x: 380, startPoint y: 235, endPoint x: 539, endPoint y: 258, distance: 160.7
click at [536, 250] on li "限制（必填）： 计划时段内的充电速率限制，以适用的 充电速率单位 (chargingRateUnit ) 为单位，例如安培或瓦特。最多接受一位小数（例如“8.…" at bounding box center [471, 235] width 308 height 37
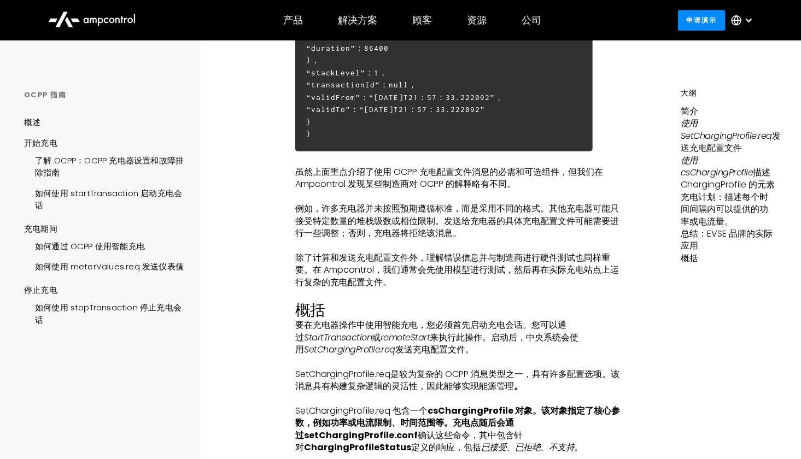
scroll to position [3171, 0]
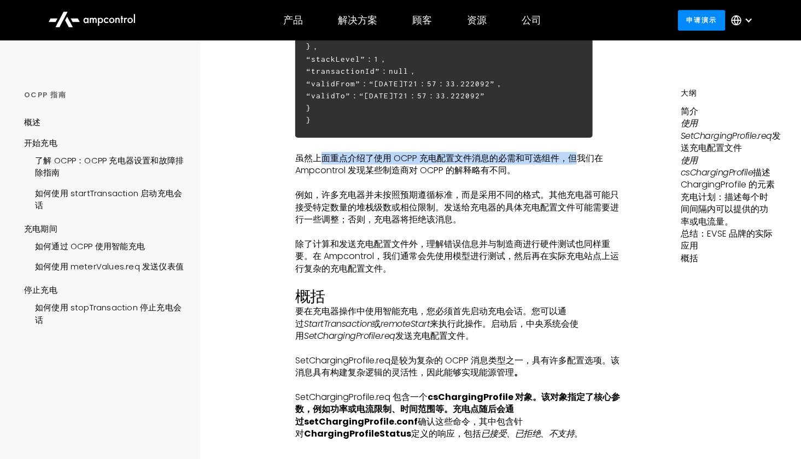
drag, startPoint x: 320, startPoint y: 196, endPoint x: 580, endPoint y: 192, distance: 259.8
click at [580, 177] on font "虽然上面重点介绍了使用 OCPP 充电配置文件消息的必需和可选组件，但我们在 Ampcontrol 发现某些制造商对 OCPP 的解释略有不同。" at bounding box center [449, 164] width 308 height 25
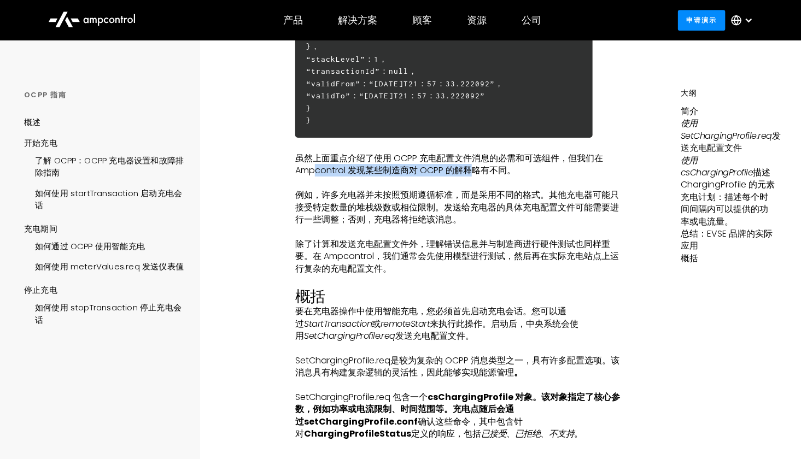
drag, startPoint x: 314, startPoint y: 210, endPoint x: 475, endPoint y: 211, distance: 160.8
click at [475, 177] on font "虽然上面重点介绍了使用 OCPP 充电配置文件消息的必需和可选组件，但我们在 Ampcontrol 发现某些制造商对 OCPP 的解释略有不同。" at bounding box center [449, 164] width 308 height 25
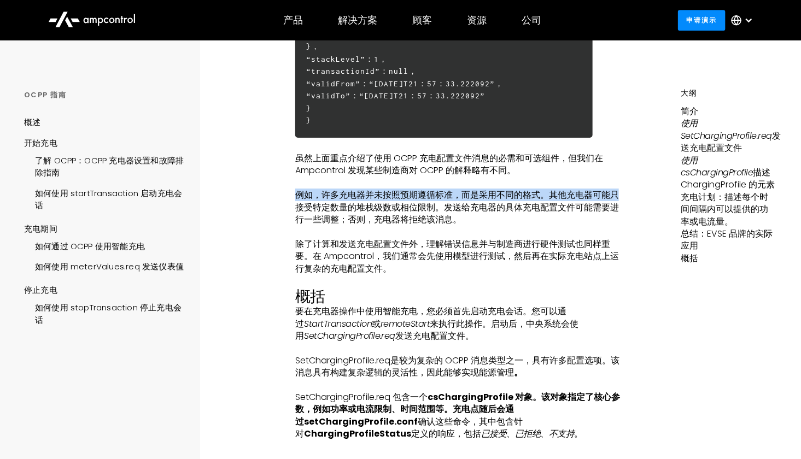
drag, startPoint x: 297, startPoint y: 236, endPoint x: 617, endPoint y: 230, distance: 319.9
click at [617, 226] on font "例如，许多充电器并未按照预期遵循标准，而是采用不同的格式。其他充电器可能只接受特定数量的堆栈级数或相位限制。发送给充电器的具体充电配置文件可能需要进行一些调整…" at bounding box center [457, 207] width 324 height 37
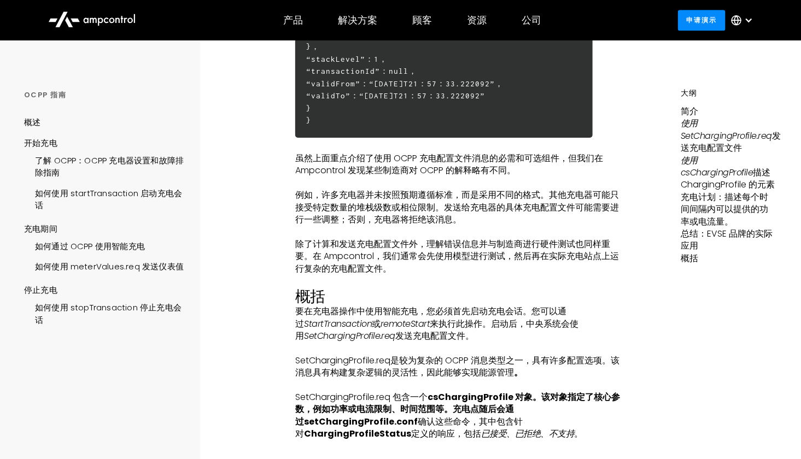
click at [303, 226] on font "例如，许多充电器并未按照预期遵循标准，而是采用不同的格式。其他充电器可能只接受特定数量的堆栈级数或相位限制。发送给充电器的具体充电配置文件可能需要进行一些调整…" at bounding box center [457, 207] width 324 height 37
drag, startPoint x: 297, startPoint y: 245, endPoint x: 614, endPoint y: 246, distance: 317.1
click at [614, 226] on font "例如，许多充电器并未按照预期遵循标准，而是采用不同的格式。其他充电器可能只接受特定数量的堆栈级数或相位限制。发送给充电器的具体充电配置文件可能需要进行一些调整…" at bounding box center [457, 207] width 324 height 37
drag, startPoint x: 346, startPoint y: 260, endPoint x: 454, endPoint y: 261, distance: 108.8
click at [454, 226] on font "例如，许多充电器并未按照预期遵循标准，而是采用不同的格式。其他充电器可能只接受特定数量的堆栈级数或相位限制。发送给充电器的具体充电配置文件可能需要进行一些调整…" at bounding box center [457, 207] width 324 height 37
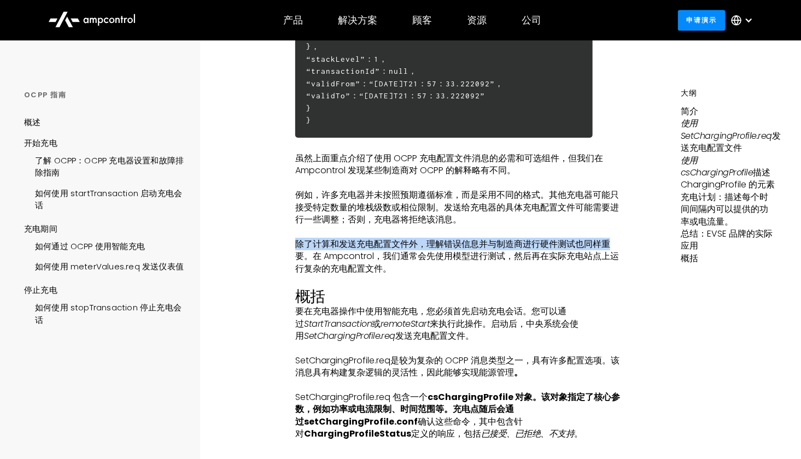
drag, startPoint x: 294, startPoint y: 283, endPoint x: 606, endPoint y: 277, distance: 312.3
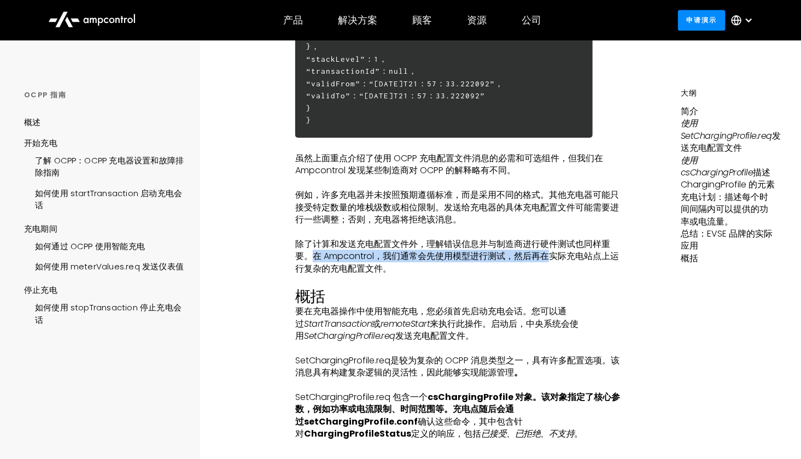
drag, startPoint x: 317, startPoint y: 296, endPoint x: 546, endPoint y: 289, distance: 228.7
click at [546, 275] on font "除了计算和发送充电配置文件外，理解错误信息并与制造商进行硬件测试也同样重要。在 Ampcontrol，我们通常会先使用模型进行测试，然后再在实际充电站点上运行…" at bounding box center [457, 256] width 324 height 37
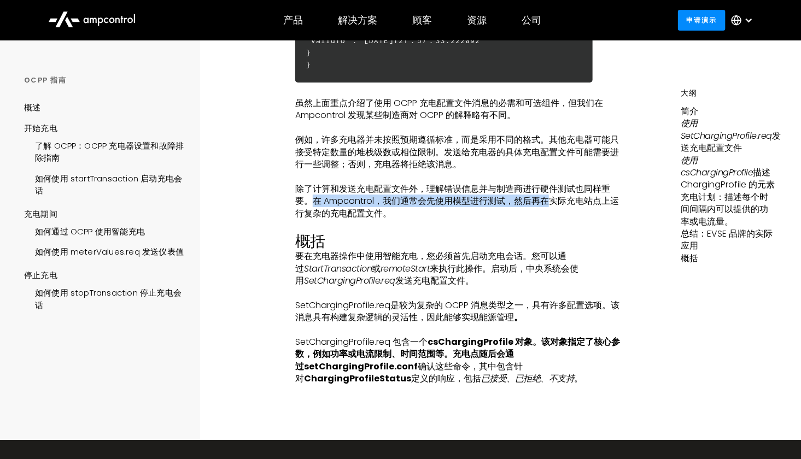
scroll to position [3226, 0]
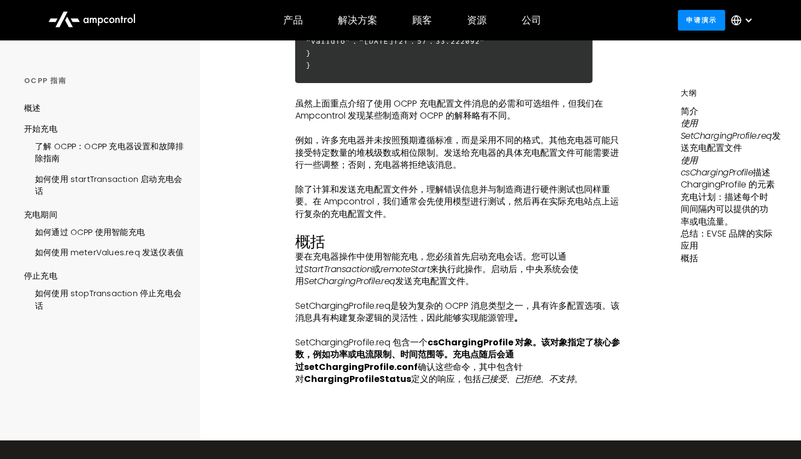
click at [308, 275] on font "要在充电器操作中使用智能充电，您必须首先启动充电会话。您可以通过" at bounding box center [430, 262] width 271 height 25
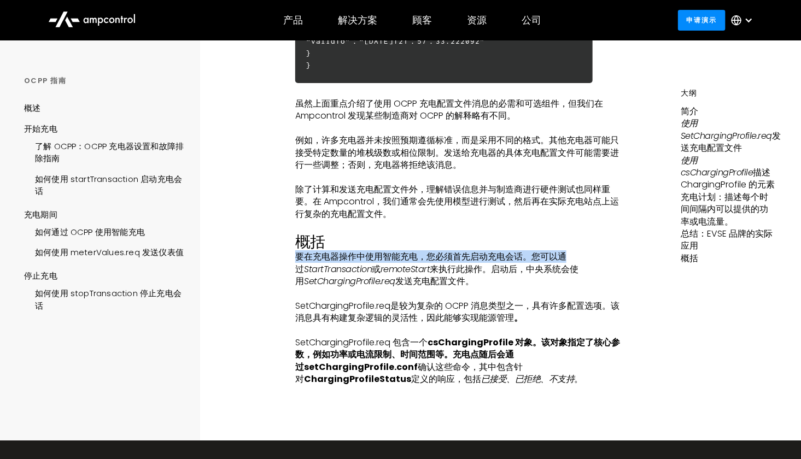
drag, startPoint x: 295, startPoint y: 294, endPoint x: 569, endPoint y: 290, distance: 274.0
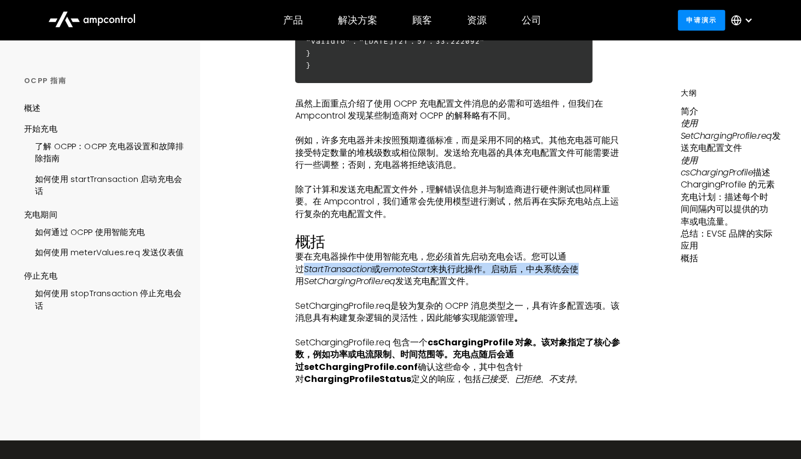
drag, startPoint x: 305, startPoint y: 308, endPoint x: 597, endPoint y: 305, distance: 292.6
click at [597, 288] on p "要在充电器操作中使用智能充电，您必须首先启动充电会话。您可以通过 StartTransaction 或 remoteStart 来执行此操作。启动后，中央系统…" at bounding box center [460, 269] width 330 height 37
click at [299, 312] on font "SetChargingProfile.req" at bounding box center [342, 306] width 95 height 13
drag, startPoint x: 525, startPoint y: 306, endPoint x: 588, endPoint y: 306, distance: 62.9
click at [588, 288] on p "要在充电器操作中使用智能充电，您必须首先启动充电会话。您可以通过 StartTransaction 或 remoteStart 来执行此操作。启动后，中央系统…" at bounding box center [460, 269] width 330 height 37
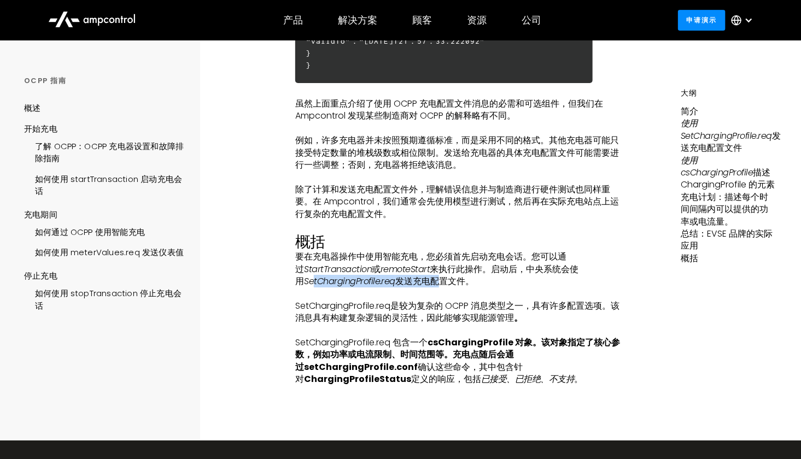
drag, startPoint x: 312, startPoint y: 317, endPoint x: 437, endPoint y: 318, distance: 125.2
click at [437, 288] on p "要在充电器操作中使用智能充电，您必须首先启动充电会话。您可以通过 StartTransaction 或 remoteStart 来执行此操作。启动后，中央系统…" at bounding box center [460, 269] width 330 height 37
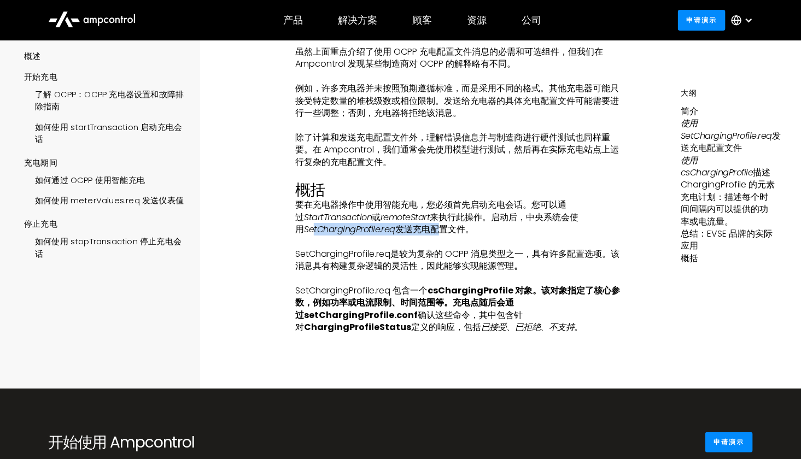
scroll to position [3336, 0]
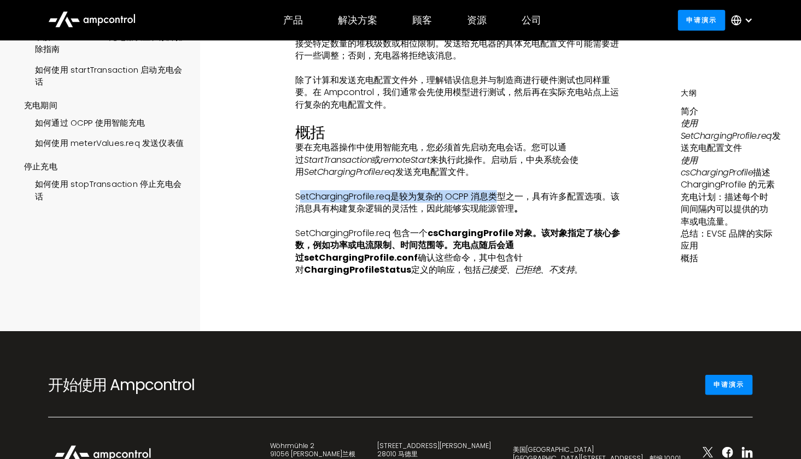
drag, startPoint x: 299, startPoint y: 237, endPoint x: 501, endPoint y: 235, distance: 202.3
click at [501, 215] on font "SetChargingProfile.req 是较为复杂的 OCPP 消息类型之一，具有许多配置选项。该消息具有构建复杂逻辑的灵活性，因此能够实现能源管理" at bounding box center [457, 202] width 324 height 25
click at [348, 215] on font "是较为复杂的 OCPP 消息类型之一，具有许多配置选项。该消息具有构建复杂逻辑的灵活性，因此能够实现能源管理" at bounding box center [457, 202] width 324 height 25
drag, startPoint x: 296, startPoint y: 235, endPoint x: 619, endPoint y: 238, distance: 323.2
click at [619, 215] on font "SetChargingProfile.req 是较为复杂的 OCPP 消息类型之一，具有许多配置选项。该消息具有构建复杂逻辑的灵活性，因此能够实现能源管理" at bounding box center [457, 202] width 324 height 25
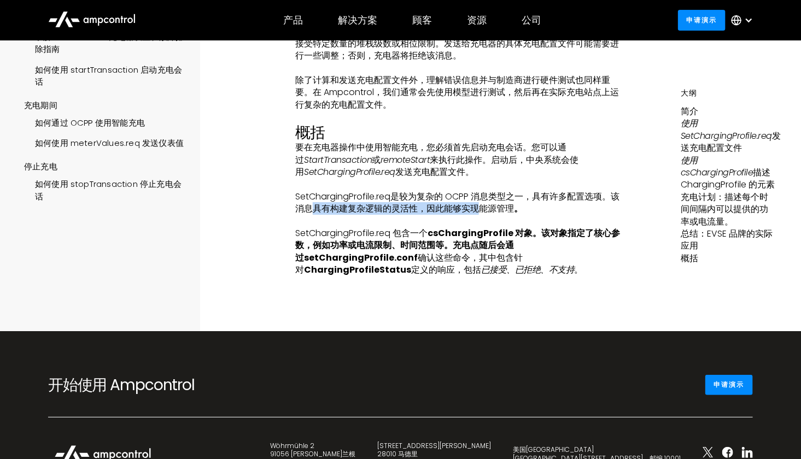
drag, startPoint x: 309, startPoint y: 247, endPoint x: 478, endPoint y: 247, distance: 169.5
click at [478, 215] on font "是较为复杂的 OCPP 消息类型之一，具有许多配置选项。该消息具有构建复杂逻辑的灵活性，因此能够实现能源管理" at bounding box center [457, 202] width 324 height 25
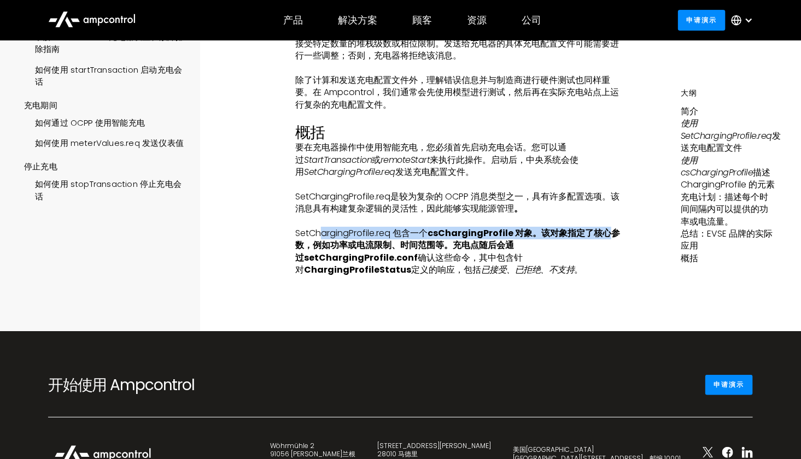
drag, startPoint x: 319, startPoint y: 267, endPoint x: 605, endPoint y: 269, distance: 285.4
click at [605, 269] on p "SetChargingProfile.req 包含一个 csChargingProfile 对象。该对象指定了核心参数，例如功率或电流限制、时间范围等。充电点…" at bounding box center [460, 251] width 330 height 49
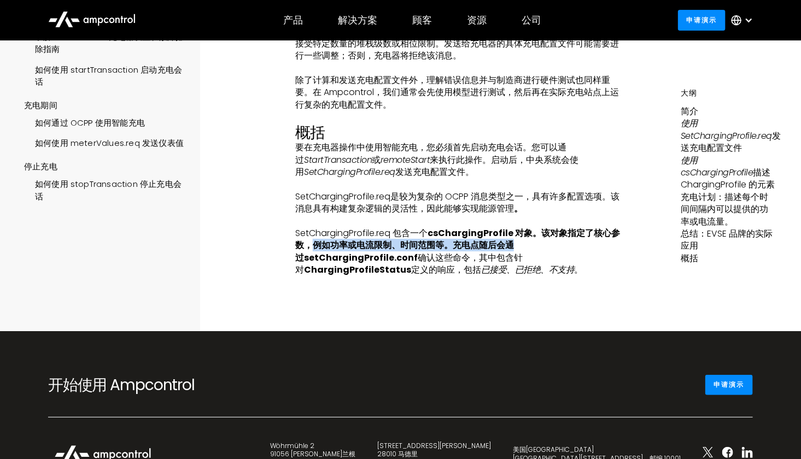
drag, startPoint x: 312, startPoint y: 285, endPoint x: 512, endPoint y: 282, distance: 200.2
click at [512, 264] on font "csChargingProfile 对象。该对象指定了核心参数，例如功率或电流限制、时间范围等。充电点随后会通过" at bounding box center [457, 245] width 325 height 37
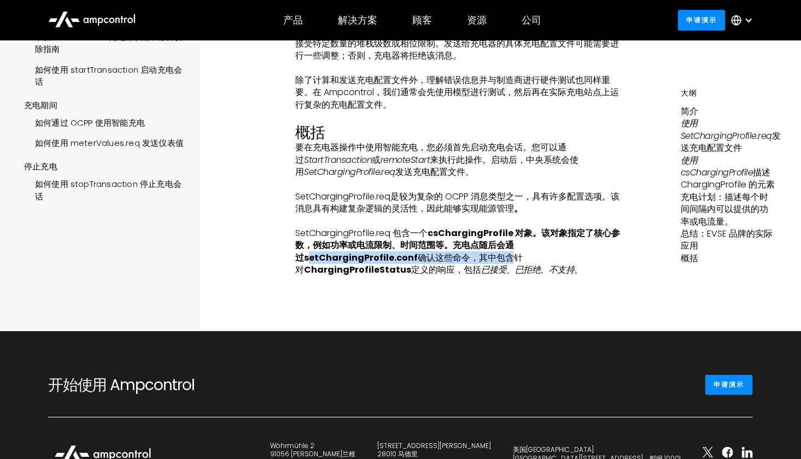
drag, startPoint x: 311, startPoint y: 295, endPoint x: 508, endPoint y: 293, distance: 196.9
click at [508, 277] on p "SetChargingProfile.req 包含一个 csChargingProfile 对象。该对象指定了核心参数，例如功率或电流限制、时间范围等。充电点…" at bounding box center [460, 251] width 330 height 49
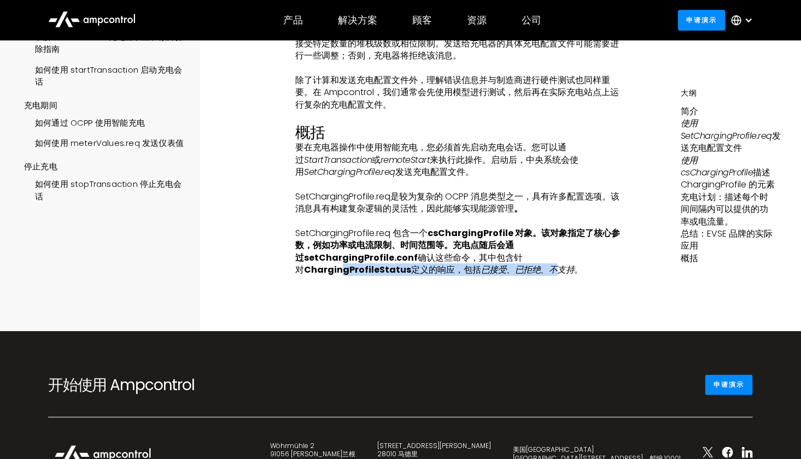
drag, startPoint x: 343, startPoint y: 309, endPoint x: 554, endPoint y: 308, distance: 211.1
click at [554, 277] on p "SetChargingProfile.req 包含一个 csChargingProfile 对象。该对象指定了核心参数，例如功率或电流限制、时间范围等。充电点…" at bounding box center [460, 251] width 330 height 49
drag, startPoint x: 558, startPoint y: 324, endPoint x: 551, endPoint y: 321, distance: 8.3
click at [558, 324] on div at bounding box center [460, 304] width 330 height 55
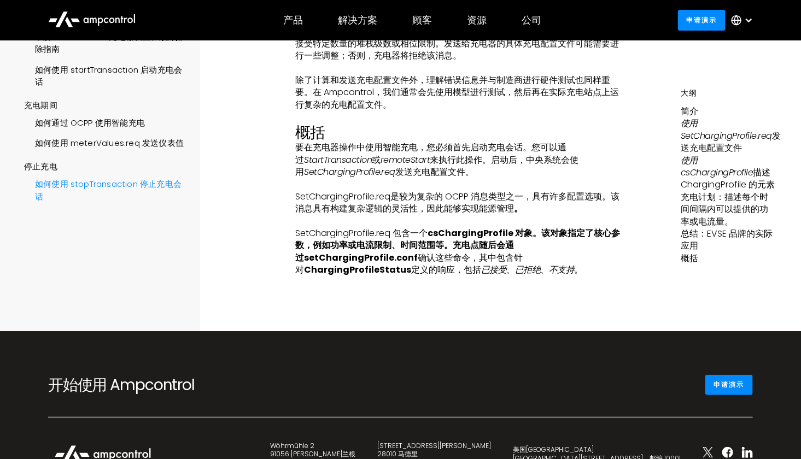
click at [122, 202] on font "如何使用 stopTransaction 停止充电会话" at bounding box center [108, 190] width 147 height 24
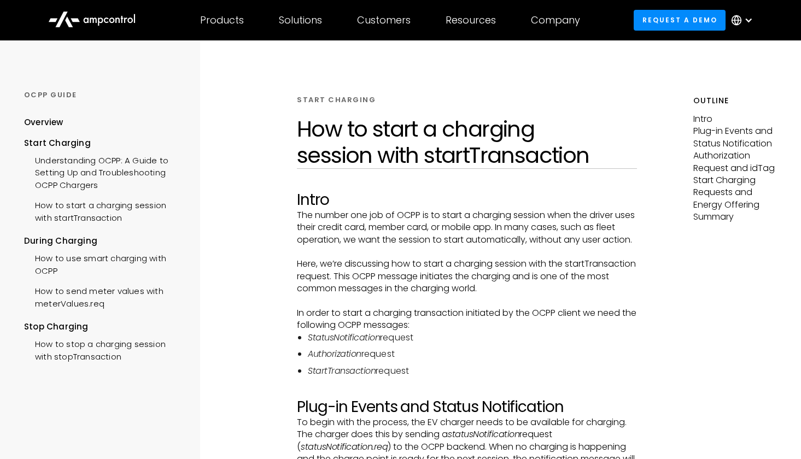
scroll to position [219, 0]
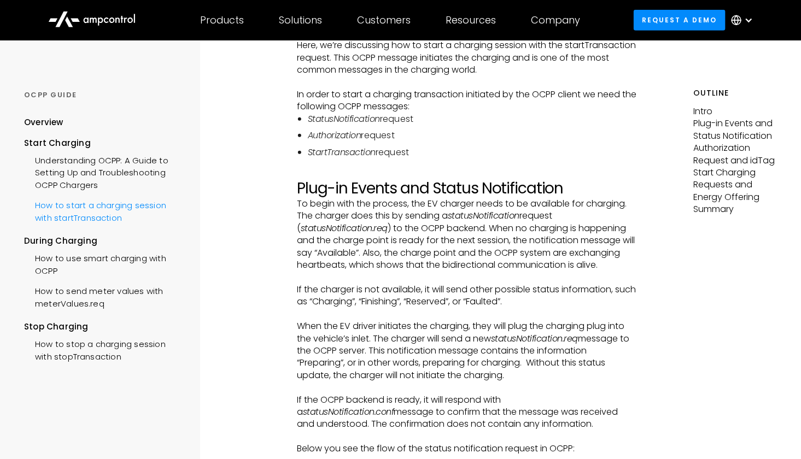
drag, startPoint x: 0, startPoint y: 0, endPoint x: 122, endPoint y: 205, distance: 238.4
click at [122, 205] on div "How to start a charging session with startTransaction" at bounding box center [104, 210] width 160 height 33
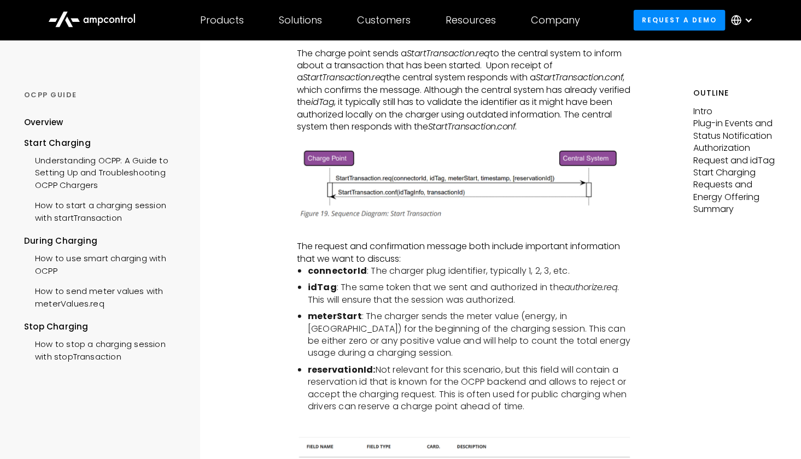
scroll to position [2039, 0]
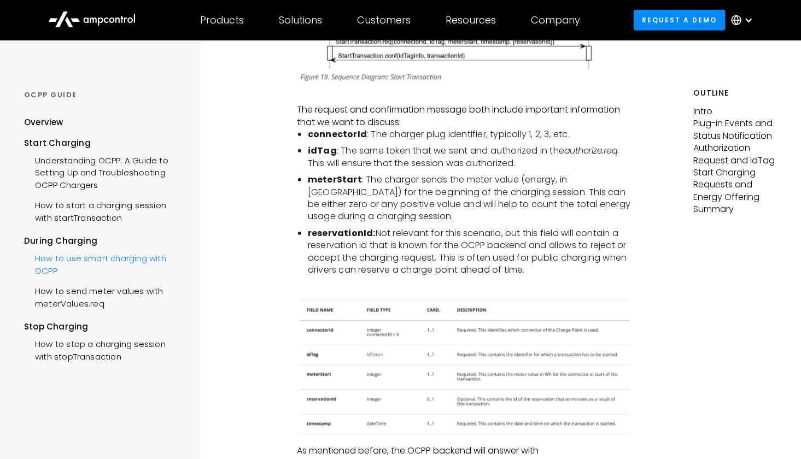
click at [114, 261] on div "How to use smart charging with OCPP" at bounding box center [104, 263] width 160 height 33
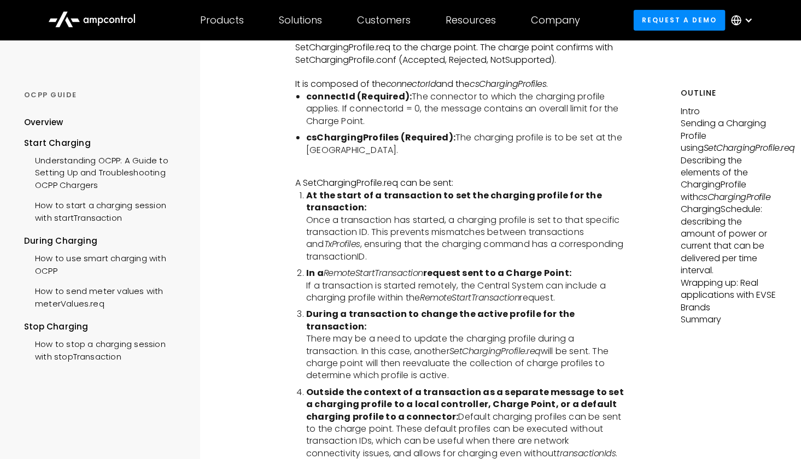
scroll to position [1627, 0]
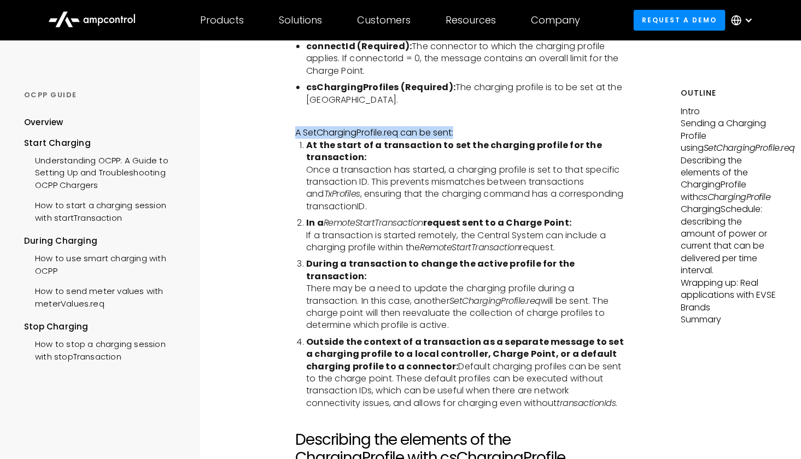
drag, startPoint x: 299, startPoint y: 135, endPoint x: 478, endPoint y: 139, distance: 179.4
click at [478, 139] on p "A SetChargingProfile.req can be sent:" at bounding box center [460, 133] width 330 height 12
click at [396, 163] on li "At the start of a transaction to set the charging profile for the transaction: …" at bounding box center [465, 175] width 319 height 73
drag, startPoint x: 296, startPoint y: 132, endPoint x: 441, endPoint y: 139, distance: 145.1
click at [441, 139] on p "A SetChargingProfile.req can be sent:" at bounding box center [460, 133] width 330 height 12
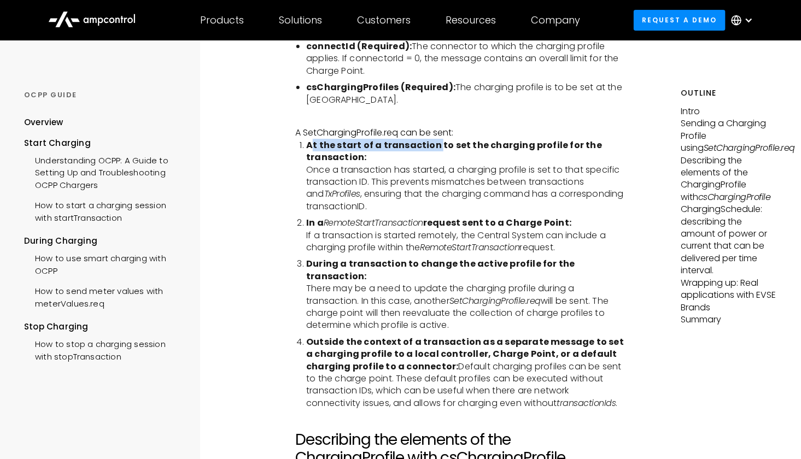
drag, startPoint x: 311, startPoint y: 149, endPoint x: 436, endPoint y: 151, distance: 125.2
click at [436, 151] on strong "At the start of a transaction to set the charging profile for the transaction:" at bounding box center [454, 151] width 296 height 25
drag, startPoint x: 468, startPoint y: 149, endPoint x: 550, endPoint y: 150, distance: 82.0
click at [550, 150] on strong "At the start of a transaction to set the charging profile for the transaction:" at bounding box center [454, 151] width 296 height 25
drag, startPoint x: 396, startPoint y: 160, endPoint x: 298, endPoint y: 156, distance: 98.5
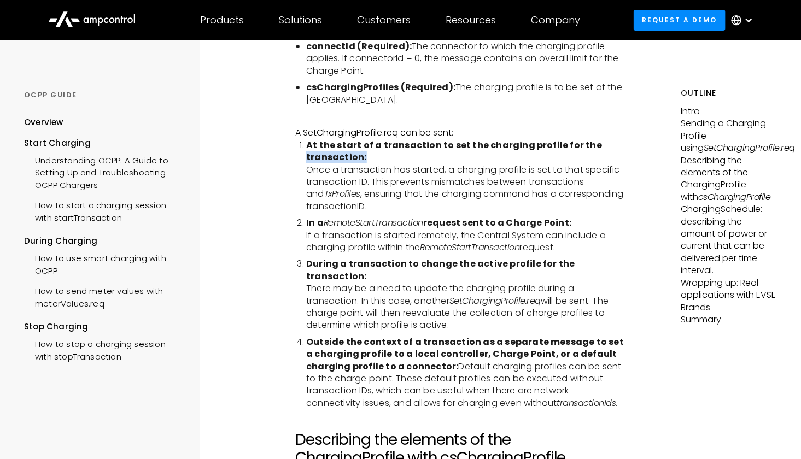
click at [298, 156] on ol "At the start of a transaction to set the charging profile for the transaction: …" at bounding box center [460, 274] width 330 height 271
drag, startPoint x: 522, startPoint y: 154, endPoint x: 488, endPoint y: 155, distance: 34.5
click at [488, 155] on li "At the start of a transaction to set the charging profile for the transaction: …" at bounding box center [465, 175] width 319 height 73
drag, startPoint x: 312, startPoint y: 174, endPoint x: 436, endPoint y: 178, distance: 124.2
click at [436, 178] on li "At the start of a transaction to set the charging profile for the transaction: …" at bounding box center [465, 175] width 319 height 73
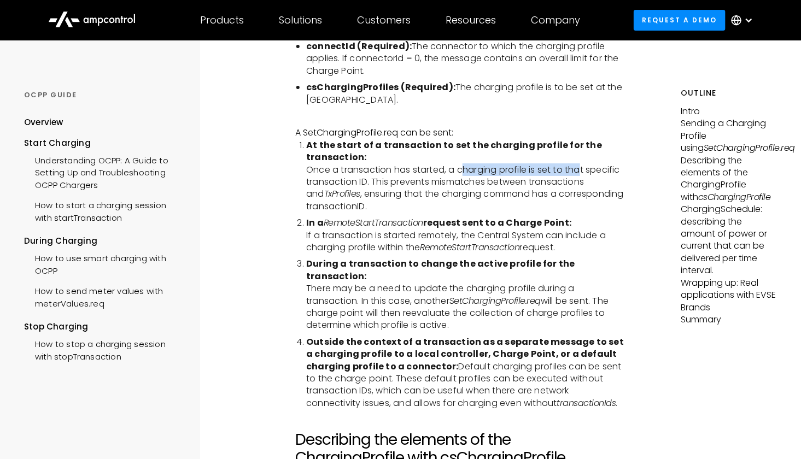
drag, startPoint x: 462, startPoint y: 176, endPoint x: 583, endPoint y: 172, distance: 121.5
click at [583, 172] on li "At the start of a transaction to set the charging profile for the transaction: …" at bounding box center [465, 175] width 319 height 73
drag, startPoint x: 309, startPoint y: 172, endPoint x: 328, endPoint y: 174, distance: 18.7
click at [328, 174] on li "At the start of a transaction to set the charging profile for the transaction: …" at bounding box center [465, 175] width 319 height 73
click at [351, 180] on li "At the start of a transaction to set the charging profile for the transaction: …" at bounding box center [465, 175] width 319 height 73
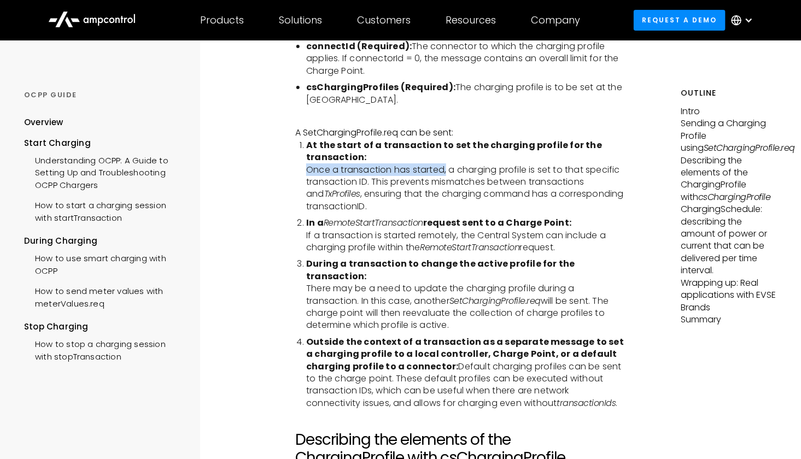
drag, startPoint x: 304, startPoint y: 172, endPoint x: 447, endPoint y: 174, distance: 143.3
click at [447, 174] on ol "At the start of a transaction to set the charging profile for the transaction: …" at bounding box center [460, 274] width 330 height 271
click at [472, 191] on li "At the start of a transaction to set the charging profile for the transaction: …" at bounding box center [465, 175] width 319 height 73
drag, startPoint x: 451, startPoint y: 173, endPoint x: 530, endPoint y: 175, distance: 79.3
click at [530, 175] on li "At the start of a transaction to set the charging profile for the transaction: …" at bounding box center [465, 175] width 319 height 73
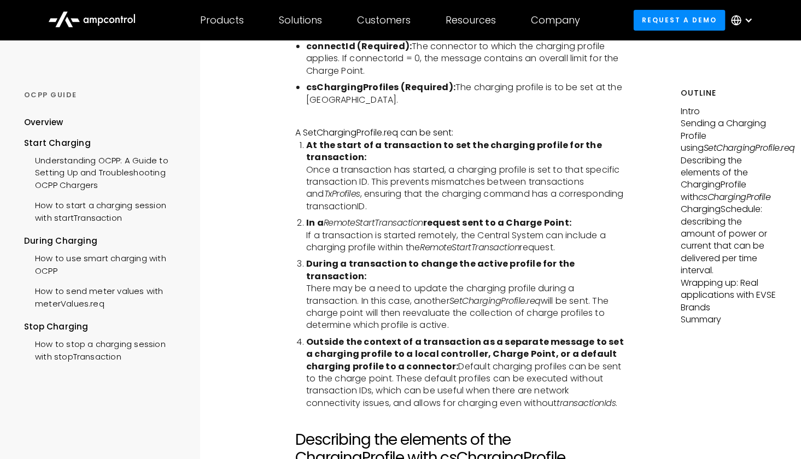
click at [541, 183] on li "At the start of a transaction to set the charging profile for the transaction: …" at bounding box center [465, 175] width 319 height 73
drag, startPoint x: 529, startPoint y: 173, endPoint x: 626, endPoint y: 176, distance: 96.8
click at [626, 176] on li "At the start of a transaction to set the charging profile for the transaction: …" at bounding box center [465, 175] width 319 height 73
drag, startPoint x: 303, startPoint y: 185, endPoint x: 377, endPoint y: 188, distance: 73.9
click at [377, 188] on ol "At the start of a transaction to set the charging profile for the transaction: …" at bounding box center [460, 274] width 330 height 271
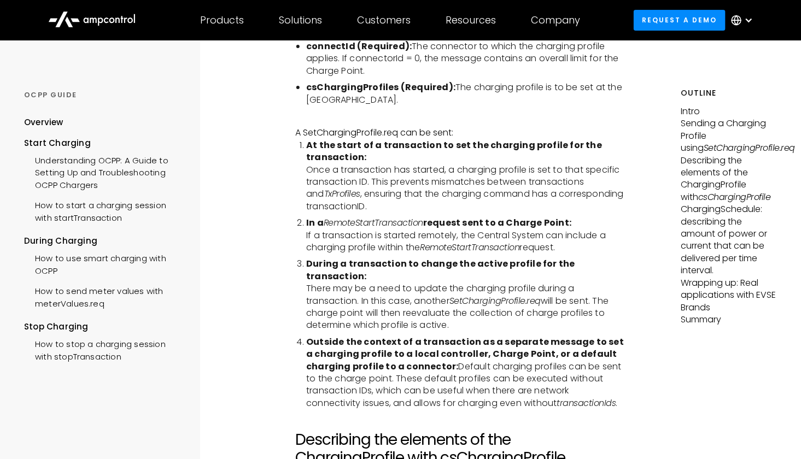
click at [422, 209] on li "At the start of a transaction to set the charging profile for the transaction: …" at bounding box center [465, 175] width 319 height 73
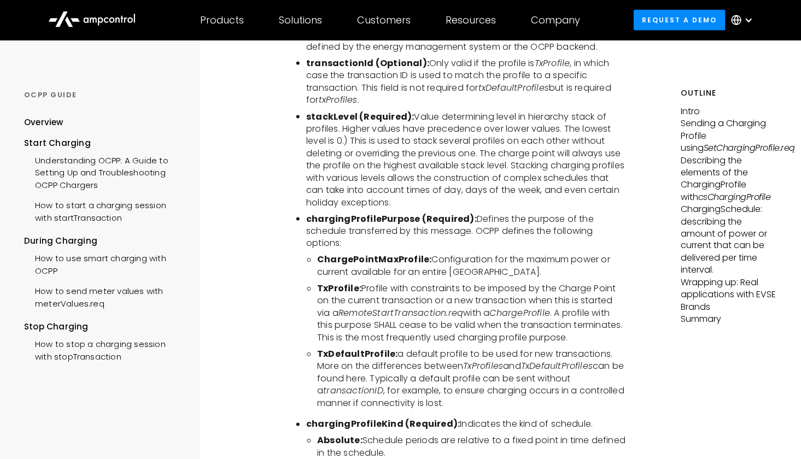
scroll to position [2283, 0]
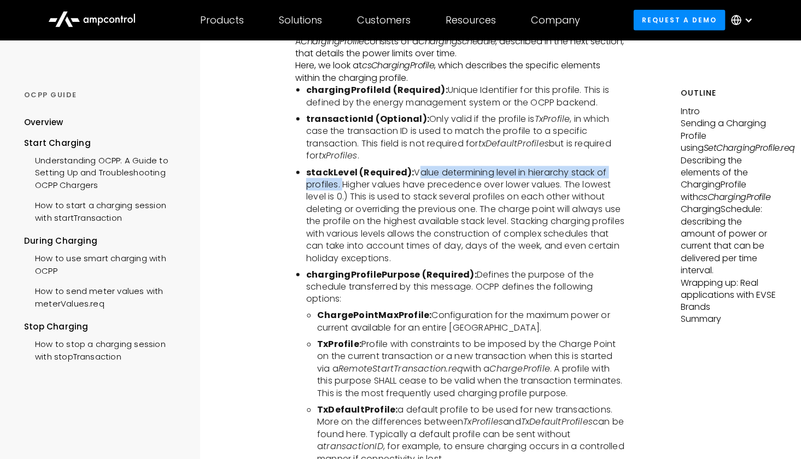
drag, startPoint x: 416, startPoint y: 167, endPoint x: 342, endPoint y: 179, distance: 74.7
click at [342, 179] on li "stackLevel (Required): Value determining level in hierarchy stack of profiles. …" at bounding box center [465, 216] width 319 height 98
click at [493, 182] on li "stackLevel (Required): Value determining level in hierarchy stack of profiles. …" at bounding box center [465, 216] width 319 height 98
drag, startPoint x: 412, startPoint y: 166, endPoint x: 599, endPoint y: 168, distance: 187.0
click at [599, 168] on li "stackLevel (Required): Value determining level in hierarchy stack of profiles. …" at bounding box center [465, 216] width 319 height 98
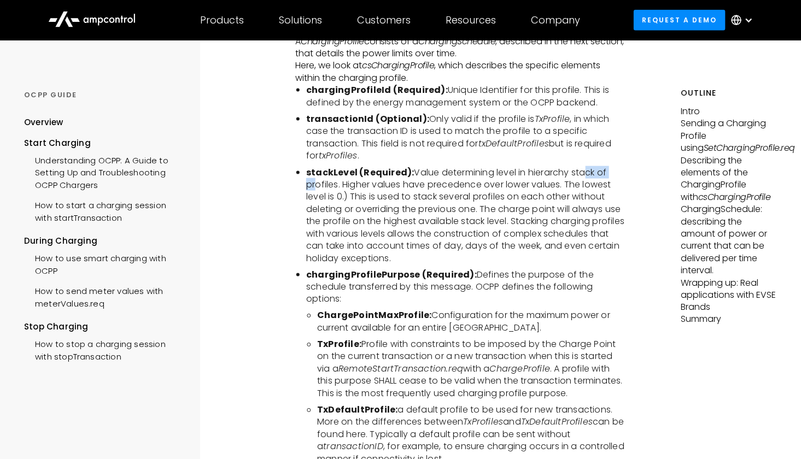
drag, startPoint x: 311, startPoint y: 182, endPoint x: 583, endPoint y: 174, distance: 273.0
click at [583, 167] on li "stackLevel (Required): Value determining level in hierarchy stack of profiles. …" at bounding box center [465, 216] width 319 height 98
click at [585, 184] on li "stackLevel (Required): Value determining level in hierarchy stack of profiles. …" at bounding box center [465, 216] width 319 height 98
click at [552, 167] on li "stackLevel (Required): Value determining level in hierarchy stack of profiles. …" at bounding box center [465, 216] width 319 height 98
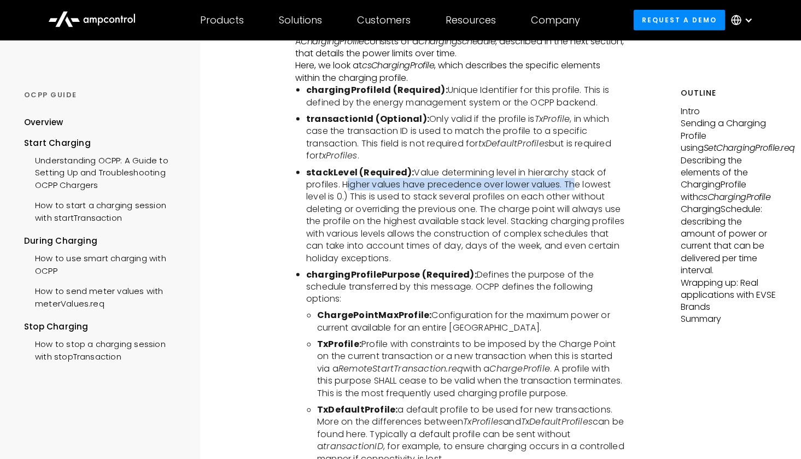
drag, startPoint x: 343, startPoint y: 179, endPoint x: 572, endPoint y: 176, distance: 228.6
click at [572, 176] on li "stackLevel (Required): Value determining level in hierarchy stack of profiles. …" at bounding box center [465, 216] width 319 height 98
click at [367, 196] on li "stackLevel (Required): Value determining level in hierarchy stack of profiles. …" at bounding box center [465, 216] width 319 height 98
drag, startPoint x: 355, startPoint y: 180, endPoint x: 502, endPoint y: 181, distance: 147.1
click at [502, 181] on li "stackLevel (Required): Value determining level in hierarchy stack of profiles. …" at bounding box center [465, 216] width 319 height 98
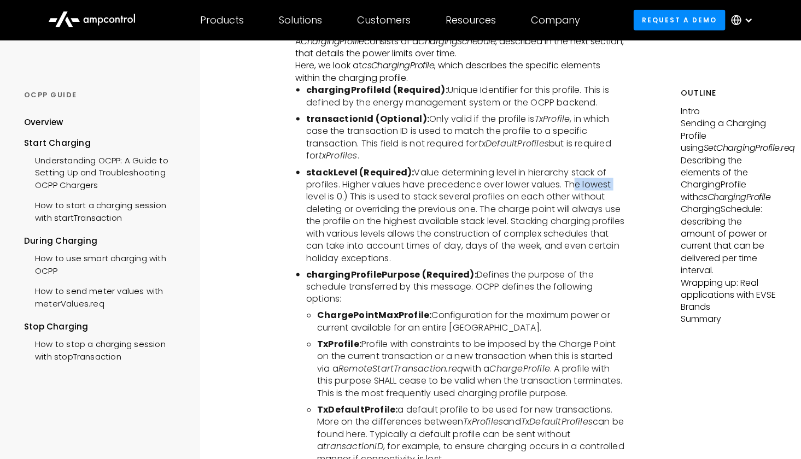
drag, startPoint x: 571, startPoint y: 178, endPoint x: 616, endPoint y: 178, distance: 44.3
click at [616, 178] on li "stackLevel (Required): Value determining level in hierarchy stack of profiles. …" at bounding box center [465, 216] width 319 height 98
click at [606, 188] on li "stackLevel (Required): Value determining level in hierarchy stack of profiles. …" at bounding box center [465, 216] width 319 height 98
drag, startPoint x: 568, startPoint y: 179, endPoint x: 349, endPoint y: 191, distance: 219.6
click at [349, 191] on li "stackLevel (Required): Value determining level in hierarchy stack of profiles. …" at bounding box center [465, 216] width 319 height 98
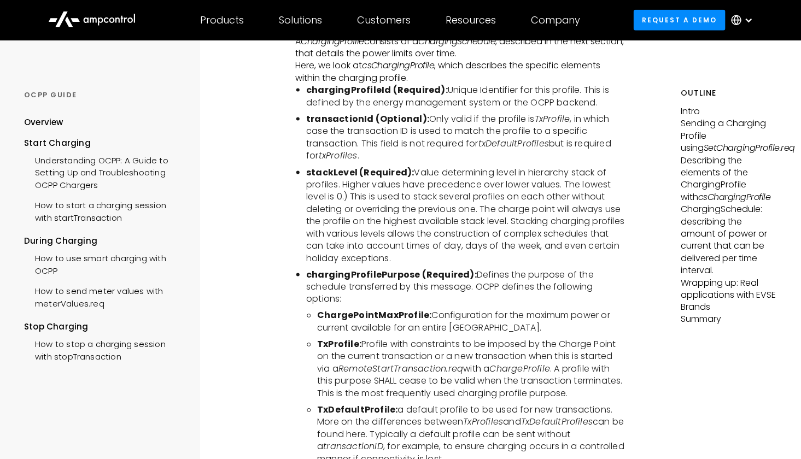
click at [358, 194] on li "stackLevel (Required): Value determining level in hierarchy stack of profiles. …" at bounding box center [465, 216] width 319 height 98
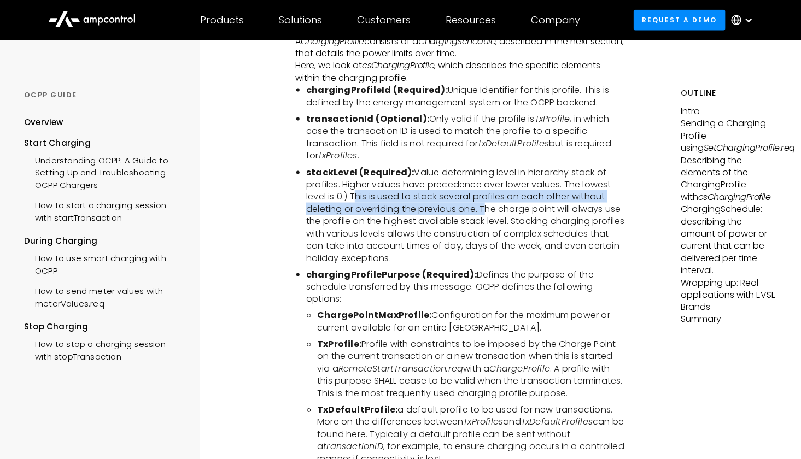
drag, startPoint x: 354, startPoint y: 189, endPoint x: 483, endPoint y: 204, distance: 130.5
click at [483, 204] on li "stackLevel (Required): Value determining level in hierarchy stack of profiles. …" at bounding box center [465, 216] width 319 height 98
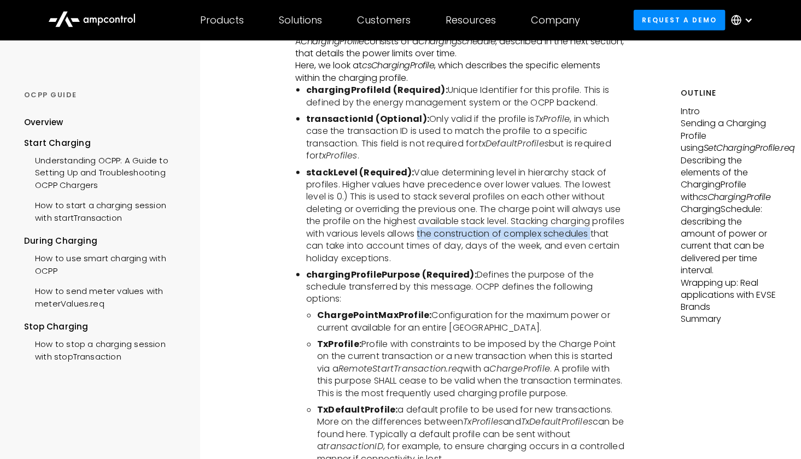
drag, startPoint x: 418, startPoint y: 227, endPoint x: 592, endPoint y: 230, distance: 173.9
click at [592, 230] on li "stackLevel (Required): Value determining level in hierarchy stack of profiles. …" at bounding box center [465, 216] width 319 height 98
click at [568, 225] on li "stackLevel (Required): Value determining level in hierarchy stack of profiles. …" at bounding box center [465, 216] width 319 height 98
drag, startPoint x: 568, startPoint y: 228, endPoint x: 541, endPoint y: 230, distance: 26.3
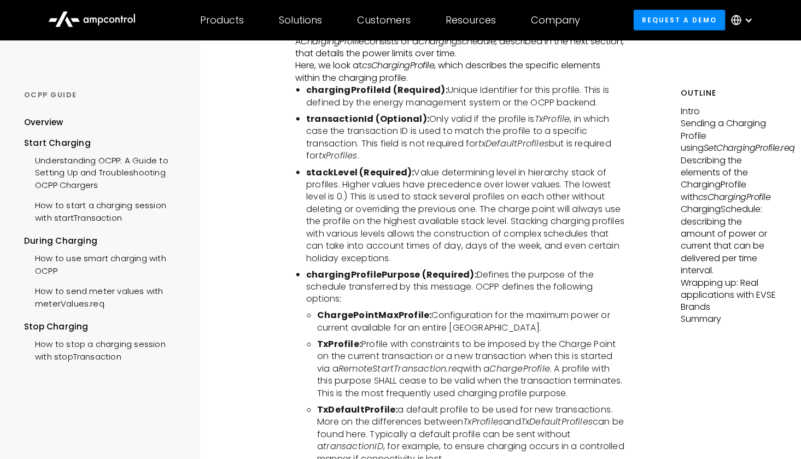
click at [541, 230] on li "stackLevel (Required): Value determining level in hierarchy stack of profiles. …" at bounding box center [465, 216] width 319 height 98
drag, startPoint x: 505, startPoint y: 232, endPoint x: 586, endPoint y: 231, distance: 81.5
click at [586, 231] on li "stackLevel (Required): Value determining level in hierarchy stack of profiles. …" at bounding box center [465, 216] width 319 height 98
click at [442, 227] on li "stackLevel (Required): Value determining level in hierarchy stack of profiles. …" at bounding box center [465, 216] width 319 height 98
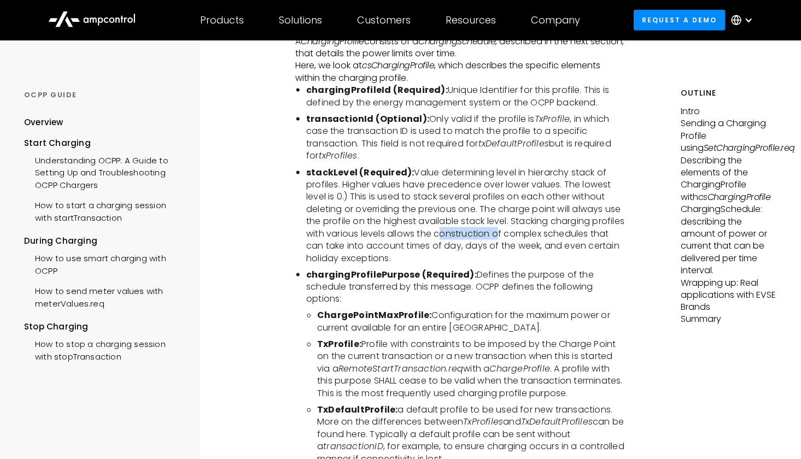
click at [476, 230] on li "stackLevel (Required): Value determining level in hierarchy stack of profiles. …" at bounding box center [465, 216] width 319 height 98
drag, startPoint x: 420, startPoint y: 228, endPoint x: 506, endPoint y: 227, distance: 85.8
click at [506, 227] on li "stackLevel (Required): Value determining level in hierarchy stack of profiles. …" at bounding box center [465, 216] width 319 height 98
click at [553, 232] on li "stackLevel (Required): Value determining level in hierarchy stack of profiles. …" at bounding box center [465, 216] width 319 height 98
drag, startPoint x: 594, startPoint y: 227, endPoint x: 475, endPoint y: 230, distance: 119.2
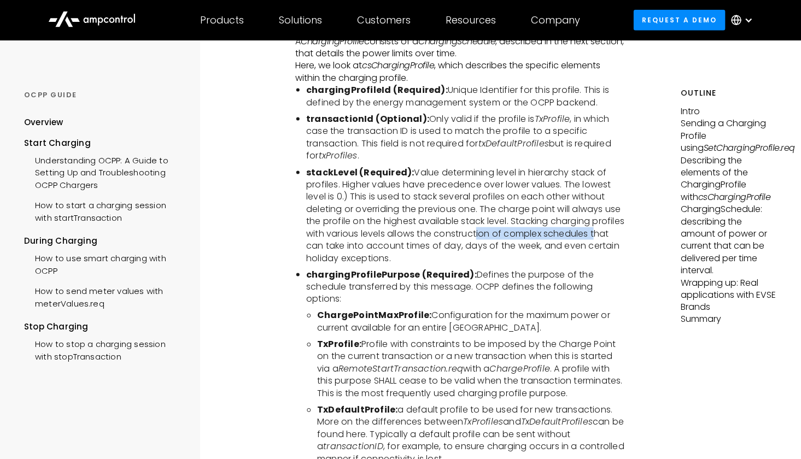
click at [475, 230] on li "stackLevel (Required): Value determining level in hierarchy stack of profiles. …" at bounding box center [465, 216] width 319 height 98
click at [601, 225] on li "stackLevel (Required): Value determining level in hierarchy stack of profiles. …" at bounding box center [465, 216] width 319 height 98
drag, startPoint x: 335, startPoint y: 240, endPoint x: 448, endPoint y: 243, distance: 113.2
click at [425, 243] on li "stackLevel (Required): Value determining level in hierarchy stack of profiles. …" at bounding box center [465, 216] width 319 height 98
drag, startPoint x: 595, startPoint y: 227, endPoint x: 446, endPoint y: 238, distance: 150.2
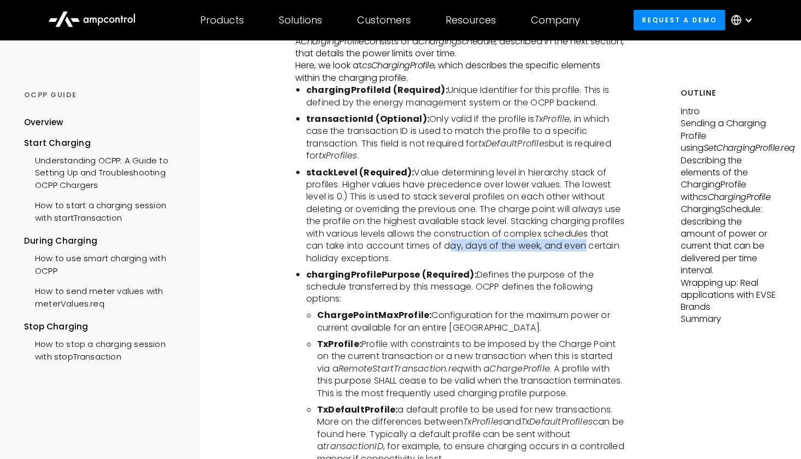
click at [446, 238] on li "stackLevel (Required): Value determining level in hierarchy stack of profiles. …" at bounding box center [465, 216] width 319 height 98
click at [475, 248] on li "stackLevel (Required): Value determining level in hierarchy stack of profiles. …" at bounding box center [465, 216] width 319 height 98
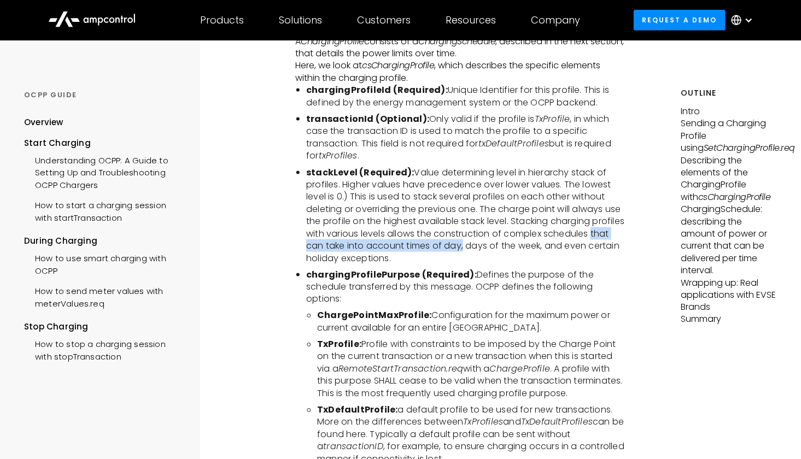
drag, startPoint x: 593, startPoint y: 227, endPoint x: 460, endPoint y: 243, distance: 133.3
click at [460, 243] on li "stackLevel (Required): Value determining level in hierarchy stack of profiles. …" at bounding box center [465, 216] width 319 height 98
click at [523, 240] on li "stackLevel (Required): Value determining level in hierarchy stack of profiles. …" at bounding box center [465, 216] width 319 height 98
click at [571, 241] on li "stackLevel (Required): Value determining level in hierarchy stack of profiles. …" at bounding box center [465, 216] width 319 height 98
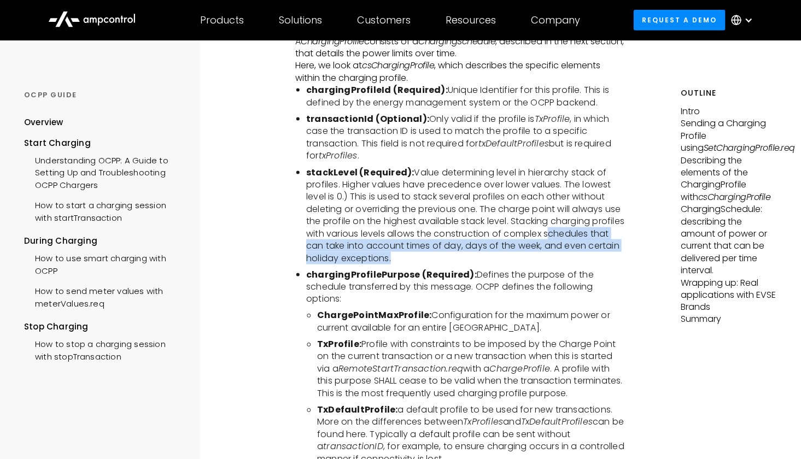
drag, startPoint x: 546, startPoint y: 228, endPoint x: 388, endPoint y: 249, distance: 159.5
click at [388, 249] on li "stackLevel (Required): Value determining level in hierarchy stack of profiles. …" at bounding box center [465, 216] width 319 height 98
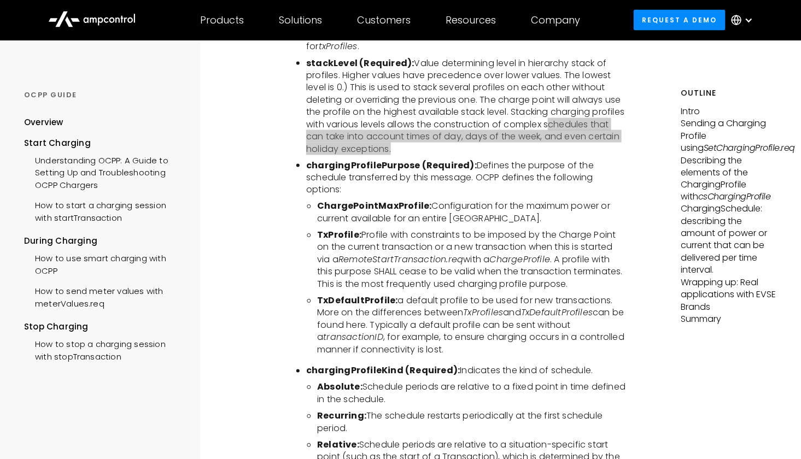
scroll to position [2392, 0]
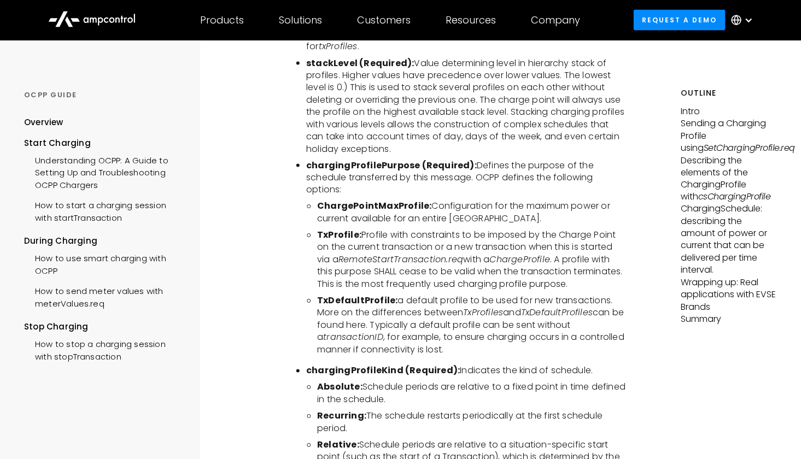
click at [372, 159] on b "chargingProfilePurpose (Required):" at bounding box center [391, 165] width 171 height 13
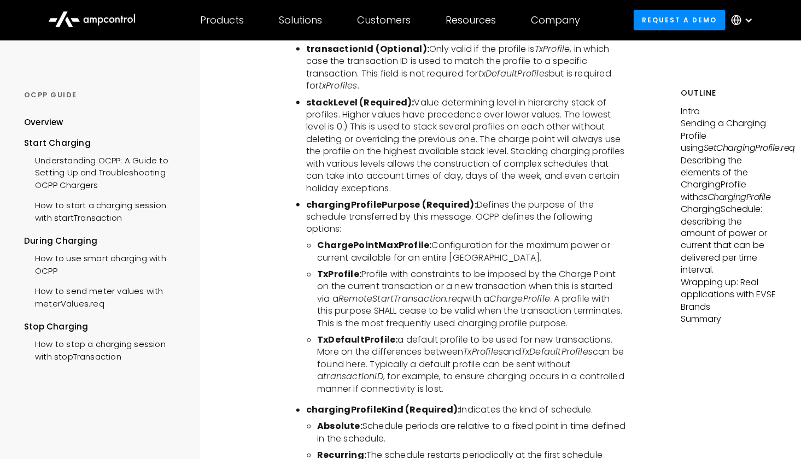
scroll to position [2338, 0]
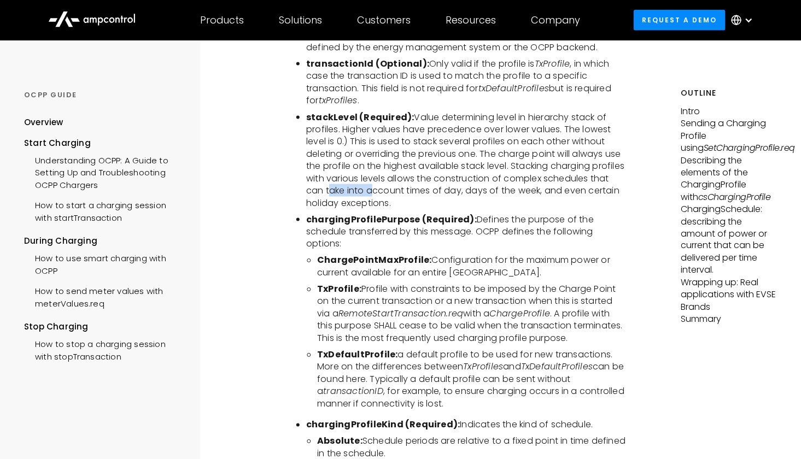
drag, startPoint x: 328, startPoint y: 182, endPoint x: 368, endPoint y: 185, distance: 40.6
click at [368, 184] on li "stackLevel (Required): Value determining level in hierarchy stack of profiles. …" at bounding box center [465, 161] width 319 height 98
click at [336, 195] on li "stackLevel (Required): Value determining level in hierarchy stack of profiles. …" at bounding box center [465, 161] width 319 height 98
drag, startPoint x: 327, startPoint y: 184, endPoint x: 363, endPoint y: 183, distance: 36.1
click at [363, 183] on li "stackLevel (Required): Value determining level in hierarchy stack of profiles. …" at bounding box center [465, 161] width 319 height 98
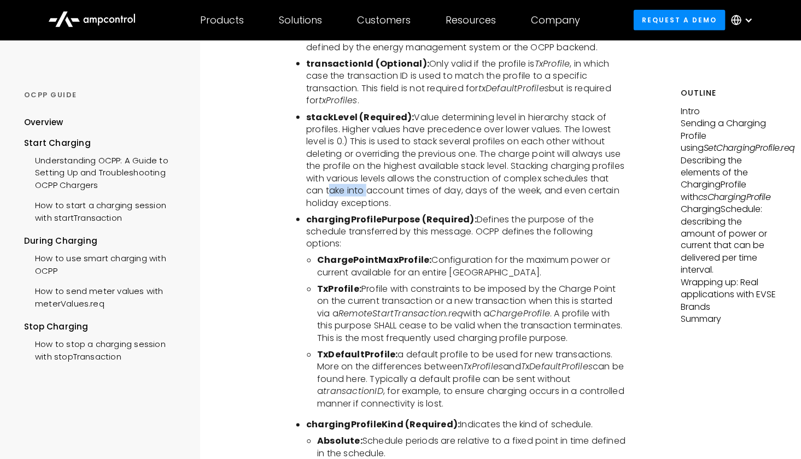
copy li "take into"
click at [398, 213] on b "chargingProfilePurpose (Required):" at bounding box center [391, 219] width 171 height 13
drag, startPoint x: 367, startPoint y: 185, endPoint x: 432, endPoint y: 182, distance: 65.2
click at [432, 182] on li "stackLevel (Required): Value determining level in hierarchy stack of profiles. …" at bounding box center [465, 161] width 319 height 98
copy li "account times"
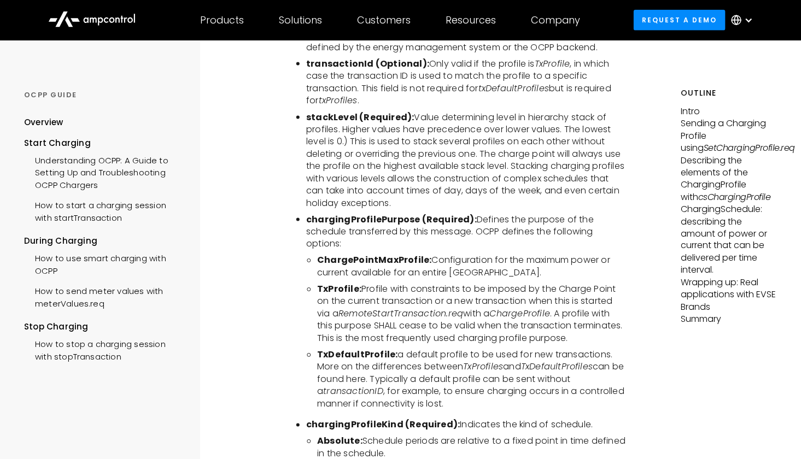
click at [397, 202] on li "stackLevel (Required): Value determining level in hierarchy stack of profiles. …" at bounding box center [465, 161] width 319 height 98
drag, startPoint x: 328, startPoint y: 187, endPoint x: 431, endPoint y: 184, distance: 102.9
click at [431, 184] on li "stackLevel (Required): Value determining level in hierarchy stack of profiles. …" at bounding box center [465, 161] width 319 height 98
click at [358, 191] on li "stackLevel (Required): Value determining level in hierarchy stack of profiles. …" at bounding box center [465, 161] width 319 height 98
drag, startPoint x: 327, startPoint y: 184, endPoint x: 430, endPoint y: 189, distance: 103.5
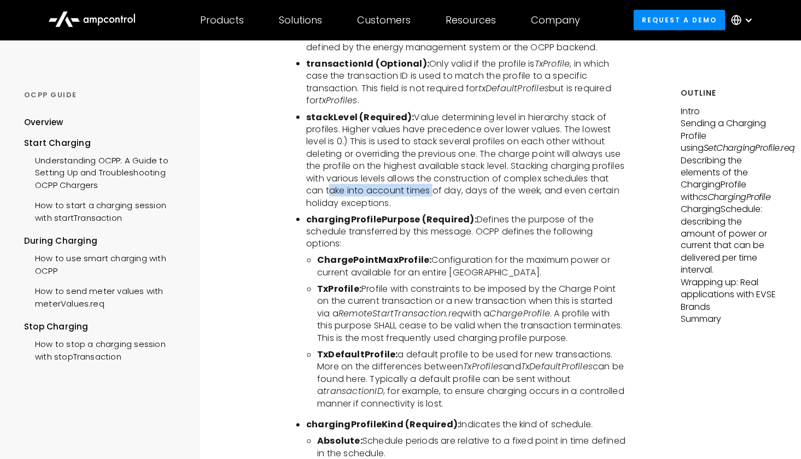
click at [430, 189] on li "stackLevel (Required): Value determining level in hierarchy stack of profiles. …" at bounding box center [465, 161] width 319 height 98
copy li "take into account times"
drag, startPoint x: 529, startPoint y: 109, endPoint x: 576, endPoint y: 111, distance: 47.1
click at [576, 112] on li "stackLevel (Required): Value determining level in hierarchy stack of profiles. …" at bounding box center [465, 161] width 319 height 98
click at [590, 112] on li "stackLevel (Required): Value determining level in hierarchy stack of profiles. …" at bounding box center [465, 161] width 319 height 98
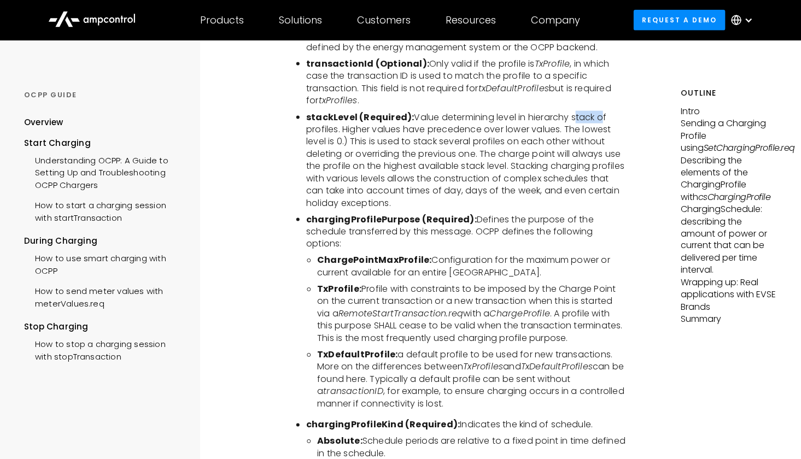
click at [590, 112] on li "stackLevel (Required): Value determining level in hierarchy stack of profiles. …" at bounding box center [465, 161] width 319 height 98
click at [553, 137] on li "stackLevel (Required): Value determining level in hierarchy stack of profiles. …" at bounding box center [465, 161] width 319 height 98
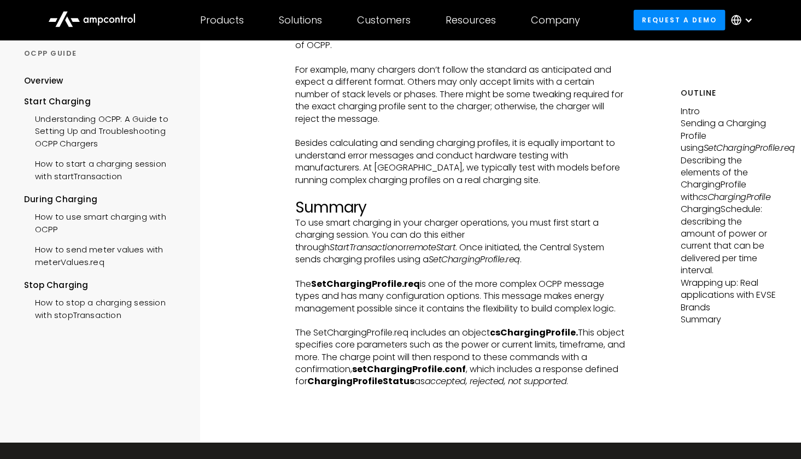
scroll to position [3923, 0]
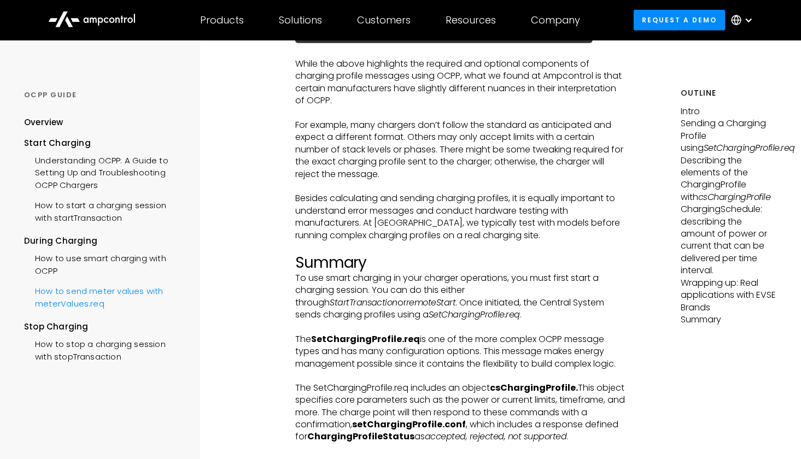
click at [103, 295] on div "How to send meter values with meterValues.req" at bounding box center [104, 296] width 160 height 33
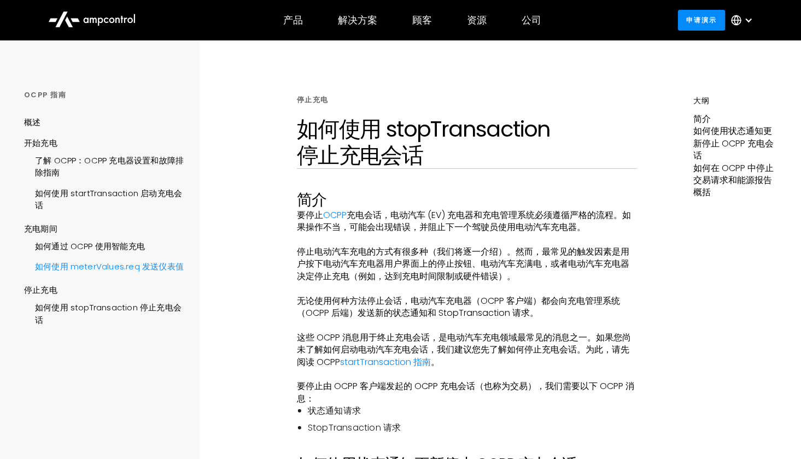
click at [121, 273] on div "如何使用 meterValues.req 发送仪表值" at bounding box center [104, 265] width 160 height 20
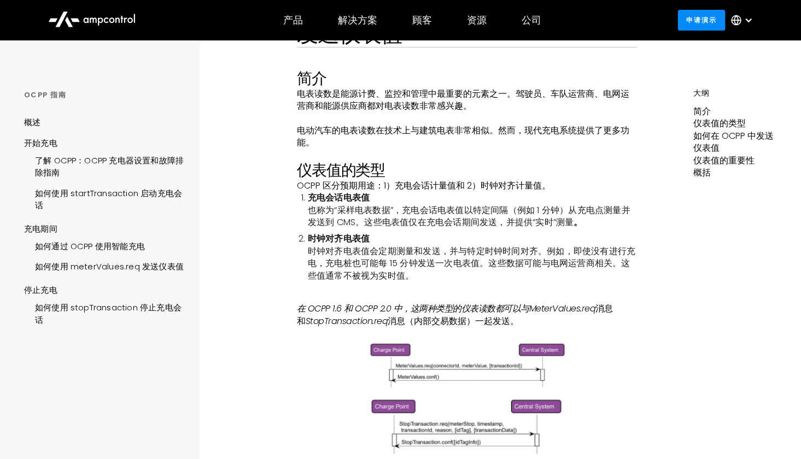
scroll to position [109, 0]
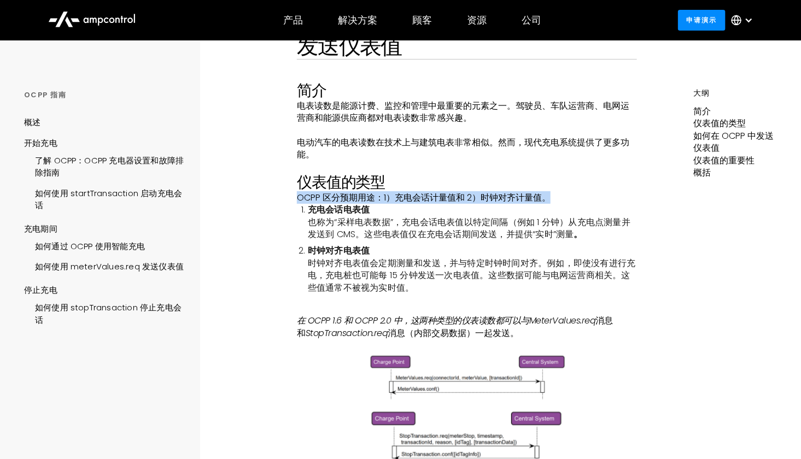
drag, startPoint x: 296, startPoint y: 197, endPoint x: 548, endPoint y: 203, distance: 252.7
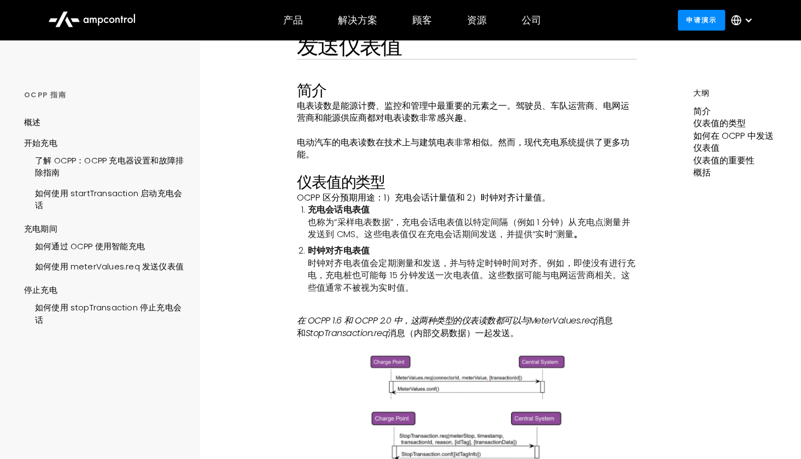
click at [536, 214] on li "充电会话电表值 也称为“采样电表数据”，充电会话电表值以特定间隔（例如 1 分钟）从充电点测量并发送到 CMS。这些电表值仅在充电会话期间发送，并提供“实时”…" at bounding box center [472, 222] width 329 height 37
drag, startPoint x: 300, startPoint y: 196, endPoint x: 379, endPoint y: 197, distance: 78.7
click at [379, 197] on font "OCPP 区分预期用途：1）充电会话计量值和 2）时钟对齐计量值。" at bounding box center [424, 197] width 254 height 13
drag, startPoint x: 396, startPoint y: 200, endPoint x: 455, endPoint y: 201, distance: 59.6
click at [455, 201] on font "OCPP 区分预期用途：1）充电会话计量值和 2）时钟对齐计量值。" at bounding box center [424, 197] width 254 height 13
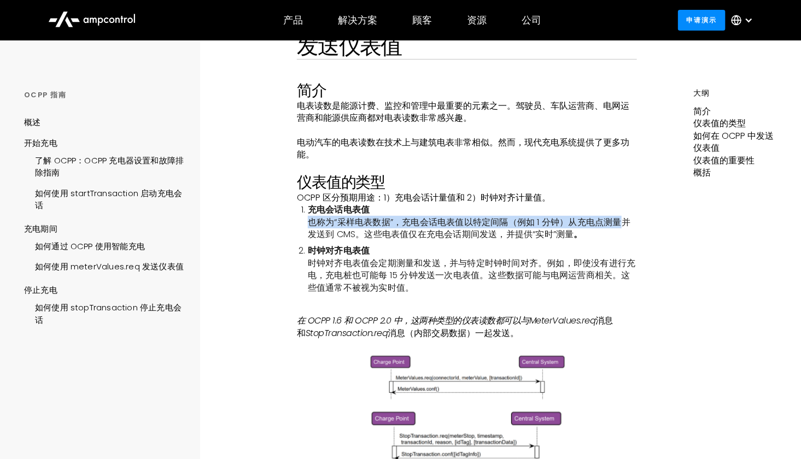
drag, startPoint x: 309, startPoint y: 222, endPoint x: 627, endPoint y: 225, distance: 317.7
click at [627, 225] on font "也称为“采样电表数据”，充电会话电表值以特定间隔（例如 1 分钟）从充电点测量并发送到 CMS。这些电表值仅在充电会话期间发送，并提供“实时”测量" at bounding box center [469, 228] width 323 height 25
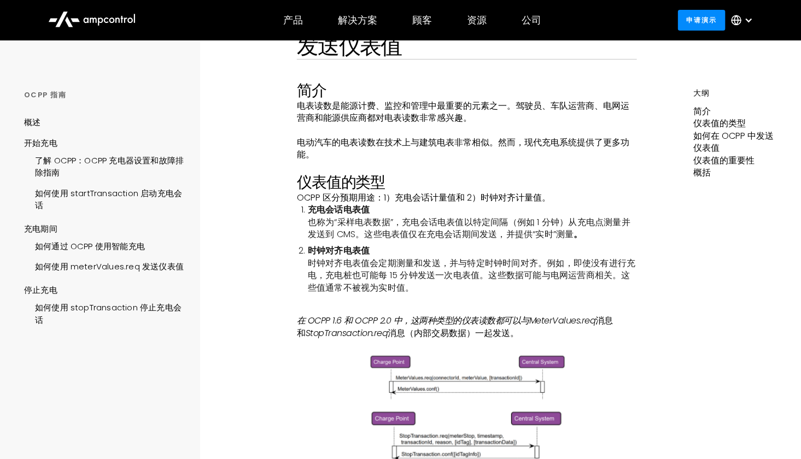
click at [334, 235] on font "也称为“采样电表数据”，充电会话电表值以特定间隔（例如 1 分钟）从充电点测量并发送到 CMS。这些电表值仅在充电会话期间发送，并提供“实时”测量" at bounding box center [469, 228] width 323 height 25
drag, startPoint x: 393, startPoint y: 235, endPoint x: 574, endPoint y: 235, distance: 181.0
click at [574, 235] on font "也称为“采样电表数据”，充电会话电表值以特定间隔（例如 1 分钟）从充电点测量并发送到 CMS。这些电表值仅在充电会话期间发送，并提供“实时”测量" at bounding box center [469, 228] width 323 height 25
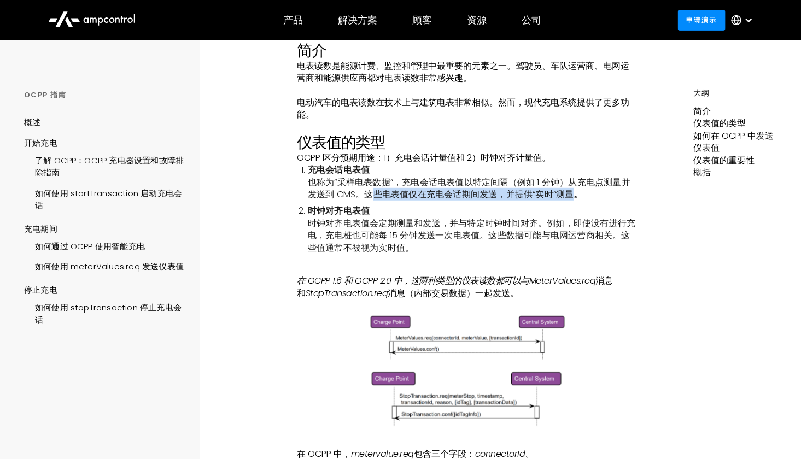
scroll to position [164, 0]
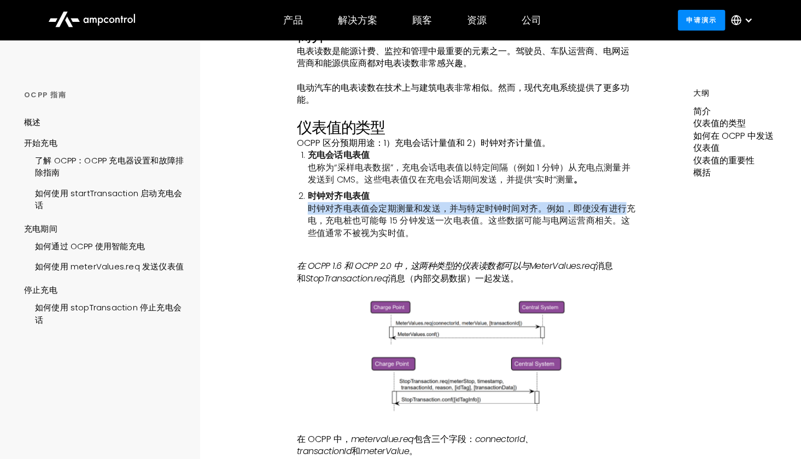
drag, startPoint x: 307, startPoint y: 207, endPoint x: 629, endPoint y: 208, distance: 321.5
click at [629, 208] on font "时钟对齐电表值会定期测量和发送，并与特定时钟时间对齐。例如，即使没有进行充电，充电桩也可能每 15 分钟发送一次电表值。这些数据可能与电网运营商相关。这些值通…" at bounding box center [472, 220] width 328 height 37
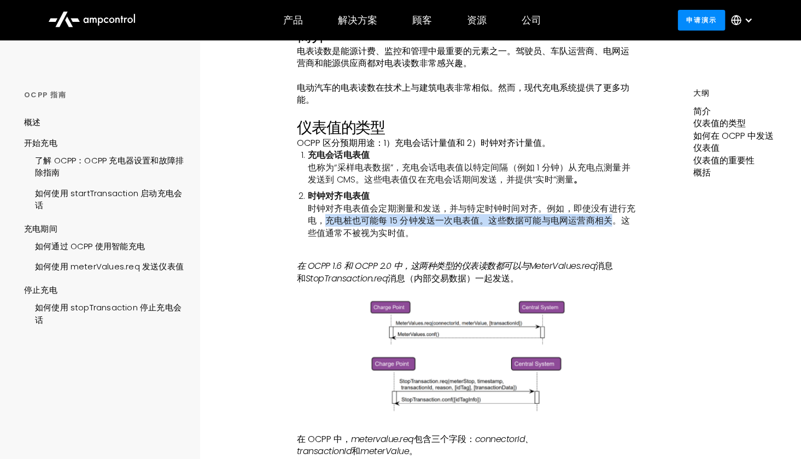
drag, startPoint x: 328, startPoint y: 220, endPoint x: 615, endPoint y: 221, distance: 286.5
click at [615, 221] on font "时钟对齐电表值会定期测量和发送，并与特定时钟时间对齐。例如，即使没有进行充电，充电桩也可能每 15 分钟发送一次电表值。这些数据可能与电网运营商相关。这些值通…" at bounding box center [472, 220] width 328 height 37
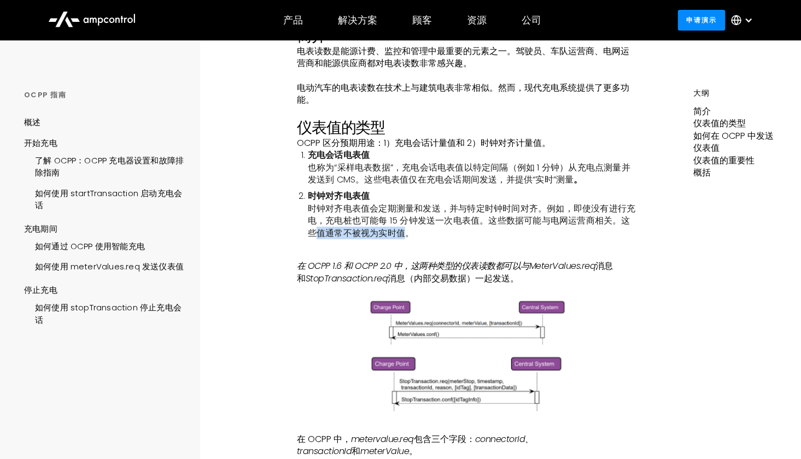
drag, startPoint x: 321, startPoint y: 233, endPoint x: 407, endPoint y: 234, distance: 85.9
click at [407, 234] on font "时钟对齐电表值会定期测量和发送，并与特定时钟时间对齐。例如，即使没有进行充电，充电桩也可能每 15 分钟发送一次电表值。这些数据可能与电网运营商相关。这些值通…" at bounding box center [472, 220] width 328 height 37
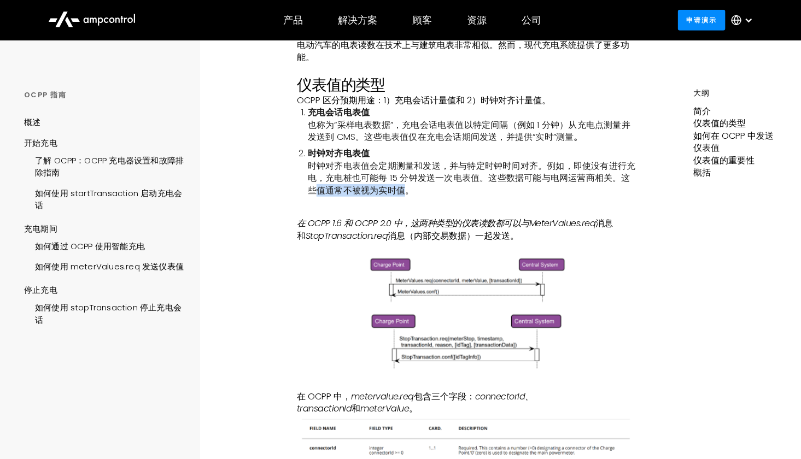
scroll to position [273, 0]
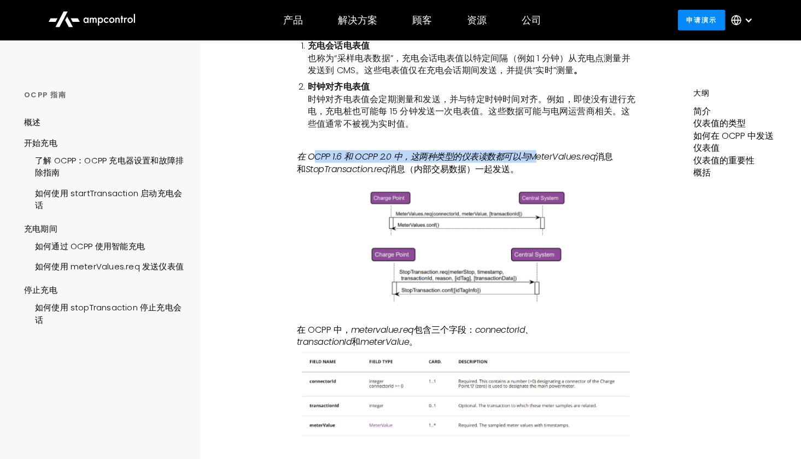
drag, startPoint x: 314, startPoint y: 158, endPoint x: 536, endPoint y: 160, distance: 222.0
click at [536, 160] on font "在 OCPP 1.6 和 OCPP 2.0 中，这两种类型的仪表读数都可以与MeterValues.req" at bounding box center [446, 156] width 299 height 13
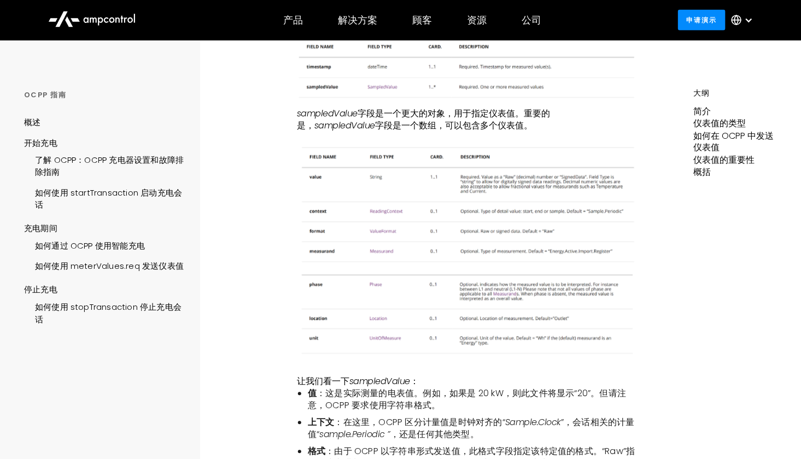
scroll to position [820, 0]
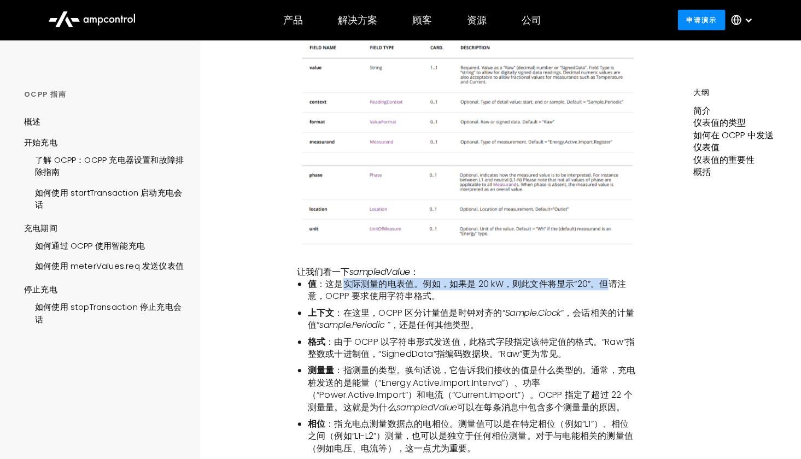
drag, startPoint x: 339, startPoint y: 288, endPoint x: 606, endPoint y: 287, distance: 267.4
click at [606, 287] on font "：这是实际测量的电表值。例如，如果是 20 kW，则此文件将显示“20”。但请注意，OCPP 要求使用字符串格式。" at bounding box center [467, 290] width 318 height 25
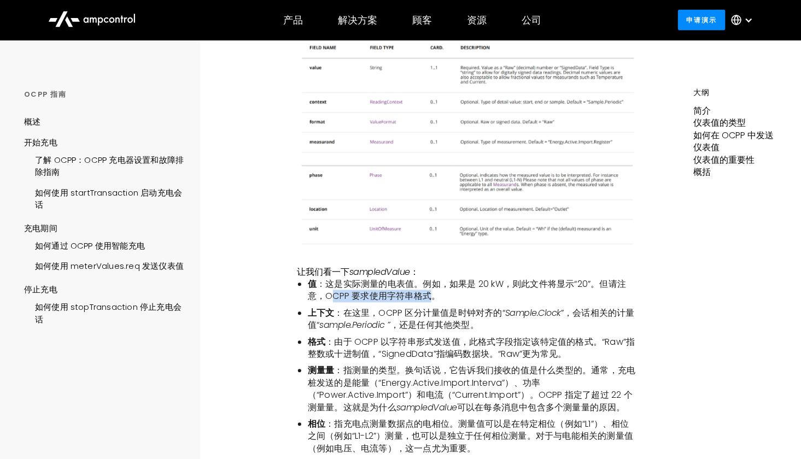
drag, startPoint x: 330, startPoint y: 296, endPoint x: 431, endPoint y: 298, distance: 101.2
click at [431, 298] on font "：这是实际测量的电表值。例如，如果是 20 kW，则此文件将显示“20”。但请注意，OCPP 要求使用字符串格式。" at bounding box center [467, 290] width 318 height 25
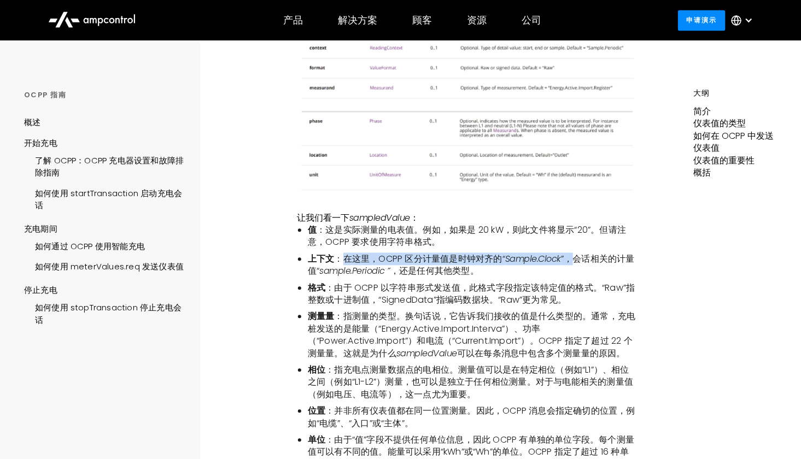
drag, startPoint x: 341, startPoint y: 260, endPoint x: 569, endPoint y: 260, distance: 227.5
click at [569, 260] on li "上下文 ：在这里，OCPP 区分计量值是时钟对齐的“ Sample.Clock ”，会话相关的计量值“ sample.Periodic ” ，还是任何其他类型。" at bounding box center [472, 265] width 329 height 25
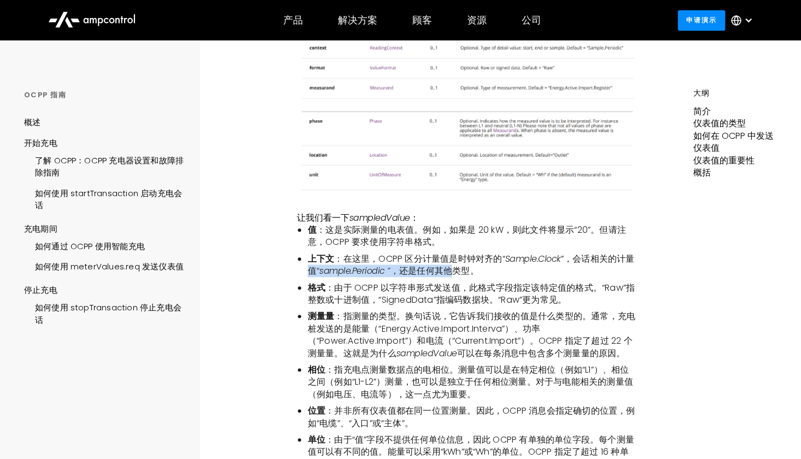
drag, startPoint x: 306, startPoint y: 272, endPoint x: 463, endPoint y: 276, distance: 157.0
click at [463, 276] on ul "值 ：这是实际测量的电表值。例如，如果是 20 kW，则此文件将显示“20”。但请注意，OCPP 要求使用字符串格式。 上下文 ：在这里，OCPP 区分计量值…" at bounding box center [467, 347] width 340 height 247
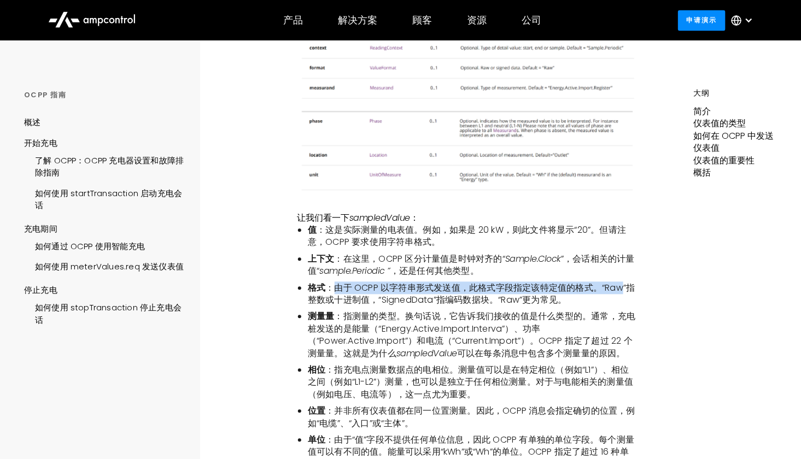
drag, startPoint x: 334, startPoint y: 289, endPoint x: 621, endPoint y: 289, distance: 287.6
click at [621, 289] on font "：由于 OCPP 以字符串形式发送值，此格式字段指定该特定值的格式。“Raw”指整数或十进制值，“SignedData”指编码数据块。“Raw”更为常见。" at bounding box center [471, 294] width 327 height 25
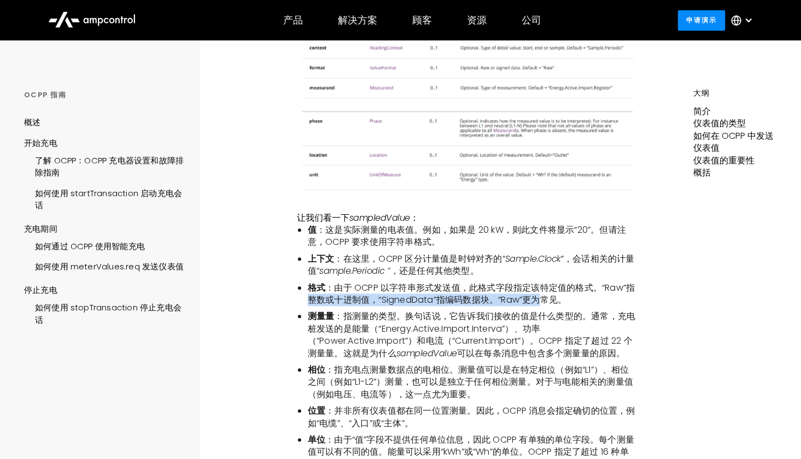
drag, startPoint x: 309, startPoint y: 300, endPoint x: 546, endPoint y: 306, distance: 236.8
click at [546, 306] on font "：由于 OCPP 以字符串形式发送值，此格式字段指定该特定值的格式。“Raw”指整数或十进制值，“SignedData”指编码数据块。“Raw”更为常见。" at bounding box center [471, 294] width 327 height 25
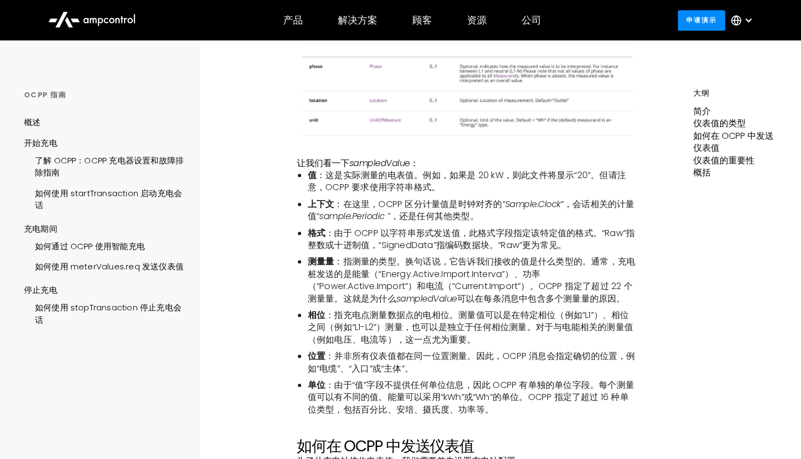
click at [361, 262] on font "：指测量的类型。换句话说，它告诉我们接收的值是什么类型的。通常，充电桩发送的是能量（“Energy.Active.Import.Interva”）、功率（“P…" at bounding box center [472, 279] width 328 height 49
click at [512, 245] on font "：由于 OCPP 以字符串形式发送值，此格式字段指定该特定值的格式。“Raw”指整数或十进制值，“SignedData”指编码数据块。“Raw”更为常见。" at bounding box center [471, 239] width 327 height 25
click at [489, 252] on ul "值 ：这是实际测量的电表值。例如，如果是 20 kW，则此文件将显示“20”。但请注意，OCPP 要求使用字符串格式。 上下文 ：在这里，OCPP 区分计量值…" at bounding box center [467, 293] width 340 height 247
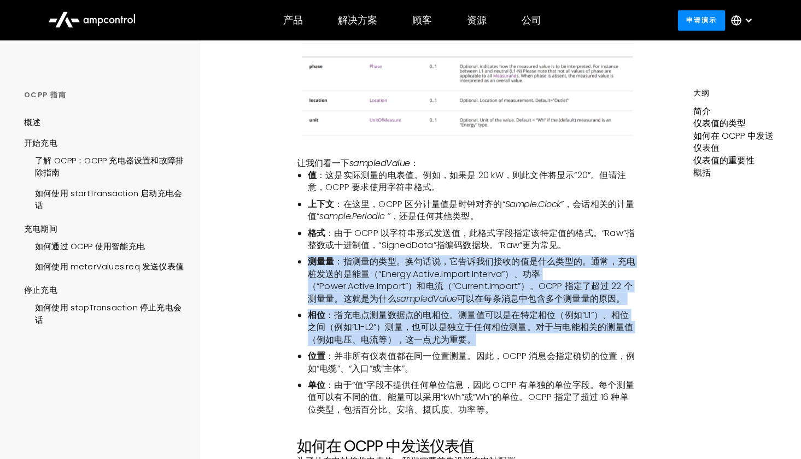
drag, startPoint x: 304, startPoint y: 259, endPoint x: 526, endPoint y: 341, distance: 236.5
click at [526, 341] on ul "值 ：这是实际测量的电表值。例如，如果是 20 kW，则此文件将显示“20”。但请注意，OCPP 要求使用字符串格式。 上下文 ：在这里，OCPP 区分计量值…" at bounding box center [467, 293] width 340 height 247
click at [527, 335] on li "相位 ：指充电点测量数据点的电相位。测量值可以是在特定相位（例如“L1”）、相位之间（例如“L1-L2”）测量，也可以是独立于任何相位测量。对于与电能相关的测…" at bounding box center [472, 327] width 329 height 37
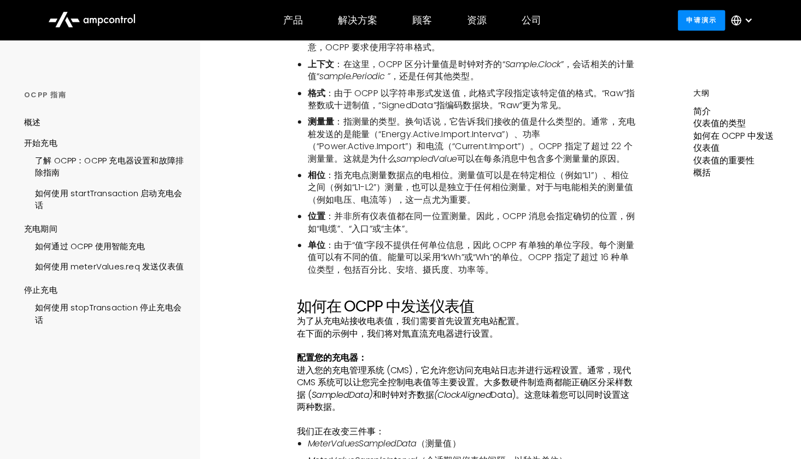
scroll to position [1094, 0]
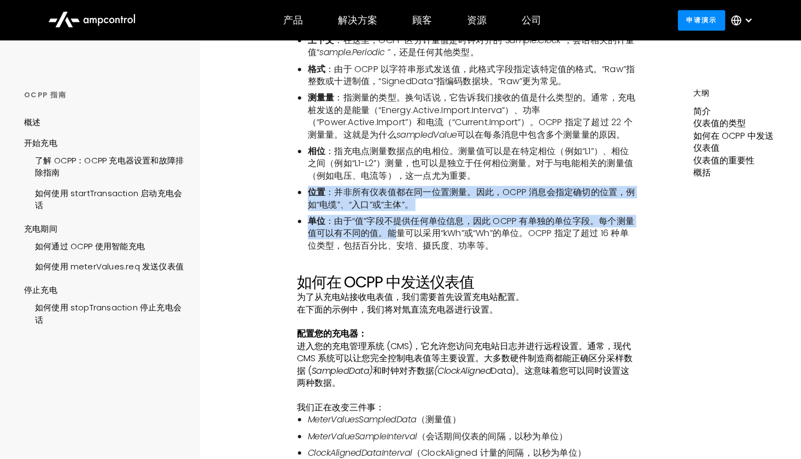
drag, startPoint x: 311, startPoint y: 191, endPoint x: 397, endPoint y: 235, distance: 96.6
click at [397, 235] on ul "值 ：这是实际测量的电表值。例如，如果是 20 kW，则此文件将显示“20”。但请注意，OCPP 要求使用字符串格式。 上下文 ：在这里，OCPP 区分计量值…" at bounding box center [467, 128] width 340 height 247
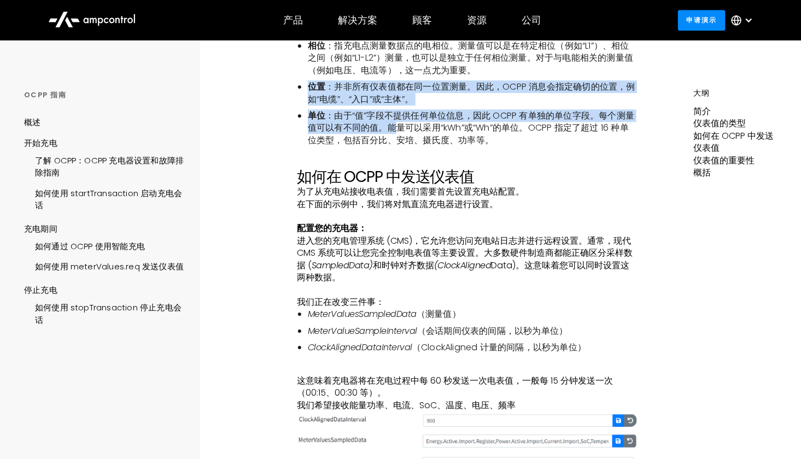
scroll to position [1203, 0]
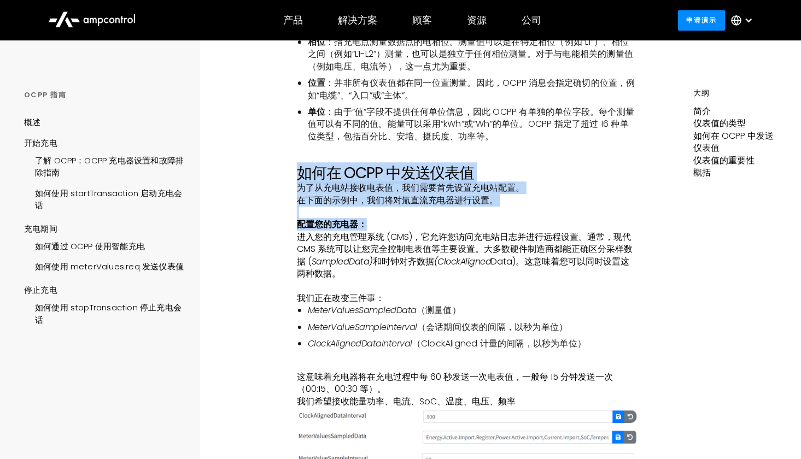
drag, startPoint x: 300, startPoint y: 165, endPoint x: 449, endPoint y: 219, distance: 159.1
click at [449, 219] on div "简介 电表读数是能源计费、监控和管理中最重要的元素之一。驾驶员、车队运营商、电网运营商和能源供应商都对电表读数非常感兴趣。 ‍ 电动汽车的电表读数在技术上与建…" at bounding box center [467, 409] width 340 height 2842
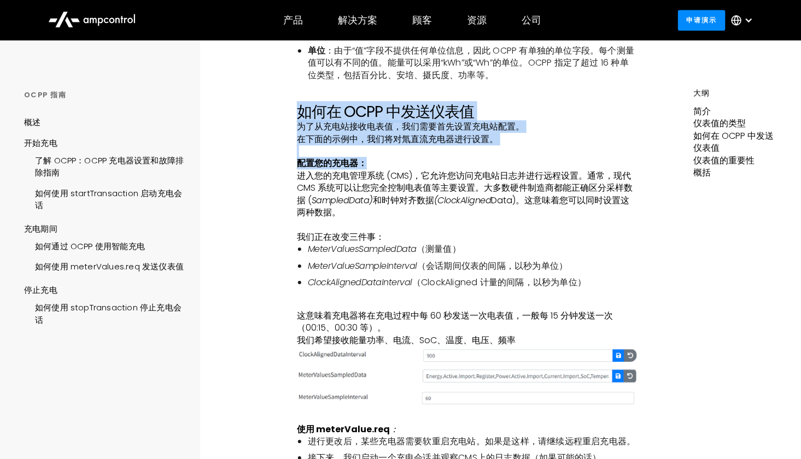
scroll to position [1258, 0]
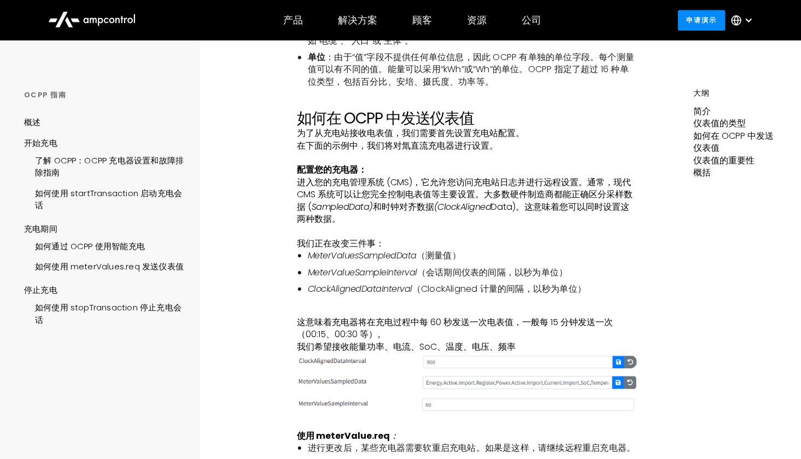
click at [293, 186] on div "充电期间 如何使用 meterValues.req 发送仪表值 简介 电表读数是能源计费、监控和管理中最重要的元素之一。驾驶员、车队运营商、电网运营商和能源供…" at bounding box center [467, 306] width 453 height 3047
drag, startPoint x: 297, startPoint y: 170, endPoint x: 361, endPoint y: 168, distance: 63.4
click at [361, 168] on p "配置您的充电器 ：" at bounding box center [467, 170] width 340 height 12
drag, startPoint x: 302, startPoint y: 181, endPoint x: 406, endPoint y: 185, distance: 104.0
click at [406, 185] on font "进入您的充电管理系统 (CMS)，它允许您访问充电站日志并进行远程设置。通常，现代 CMS 系统可以让您完全控制电表值等主要设置。大多数硬件制造商都能正确区分…" at bounding box center [465, 194] width 336 height 37
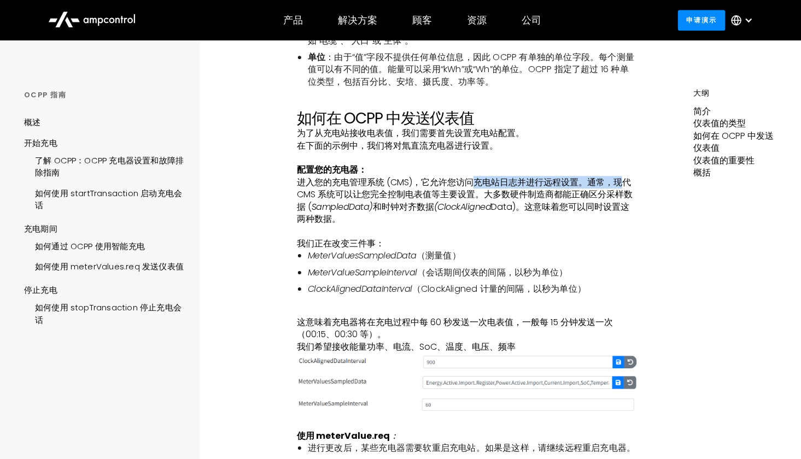
drag, startPoint x: 471, startPoint y: 182, endPoint x: 626, endPoint y: 188, distance: 154.8
click at [626, 188] on font "进入您的充电管理系统 (CMS)，它允许您访问充电站日志并进行远程设置。通常，现代 CMS 系统可以让您完全控制电表值等主要设置。大多数硬件制造商都能正确区分…" at bounding box center [465, 194] width 336 height 37
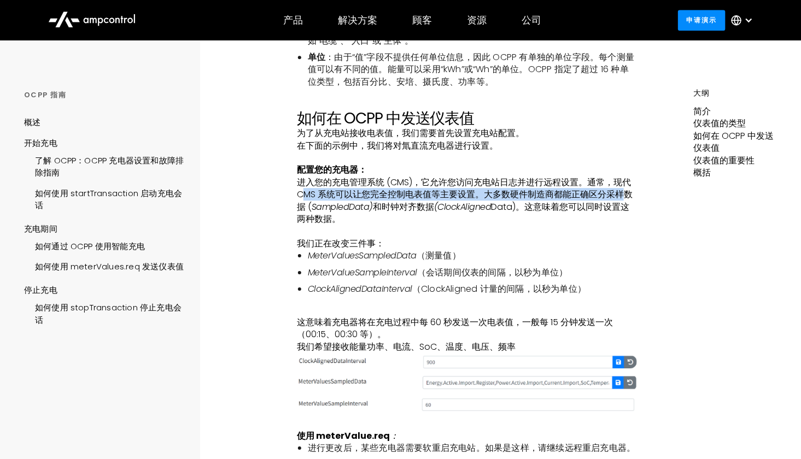
drag, startPoint x: 301, startPoint y: 195, endPoint x: 626, endPoint y: 197, distance: 324.3
click at [626, 197] on font "进入您的充电管理系统 (CMS)，它允许您访问充电站日志并进行远程设置。通常，现代 CMS 系统可以让您完全控制电表值等主要设置。大多数硬件制造商都能正确区分…" at bounding box center [465, 194] width 336 height 37
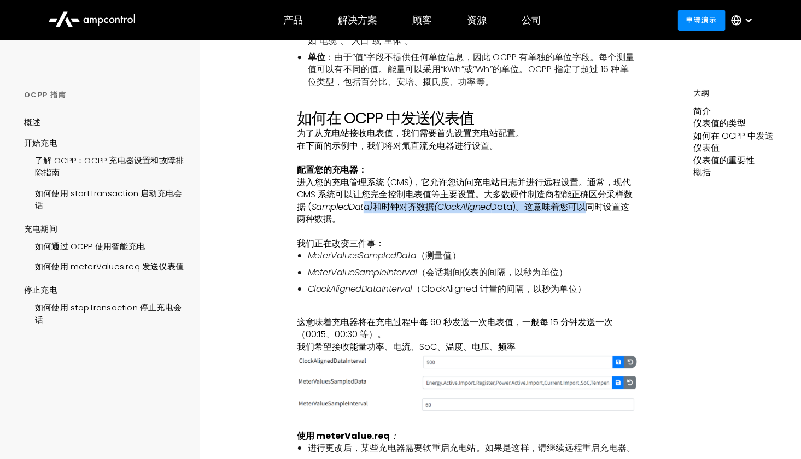
drag, startPoint x: 365, startPoint y: 206, endPoint x: 581, endPoint y: 208, distance: 216.0
click at [581, 208] on p "进入您的充电管理系统 (CMS)，它允许您访问充电站日志并进行远程设置。通常，现代 CMS 系统可以让您完全控制电表值等主要设置。大多数硬件制造商都能正确区分…" at bounding box center [467, 207] width 340 height 61
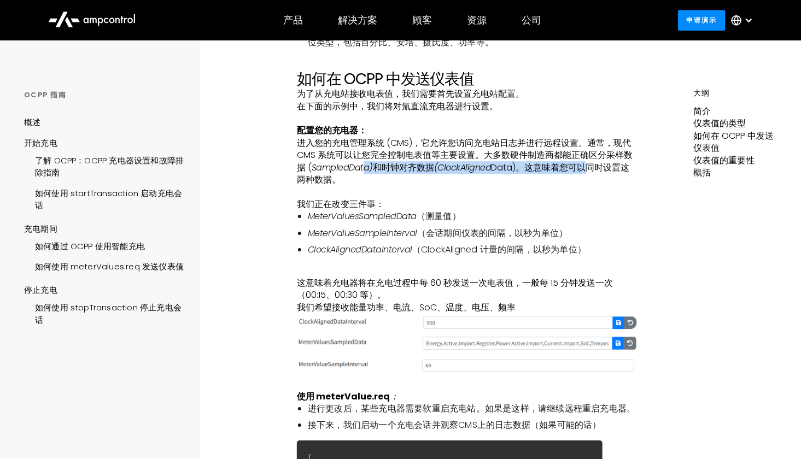
scroll to position [1312, 0]
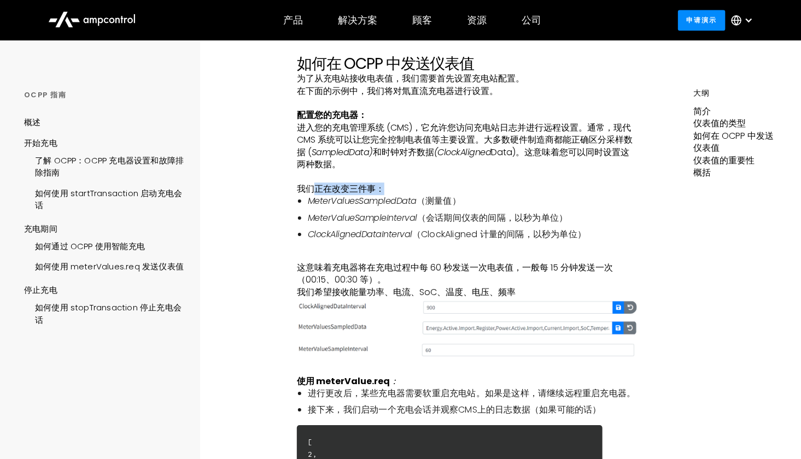
drag, startPoint x: 311, startPoint y: 187, endPoint x: 392, endPoint y: 189, distance: 80.4
click at [392, 189] on p "我们正在改变三件事：" at bounding box center [467, 189] width 340 height 12
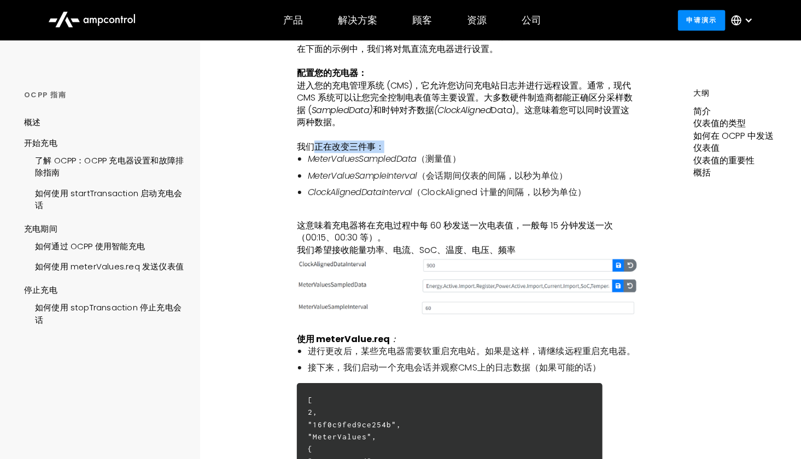
scroll to position [1367, 0]
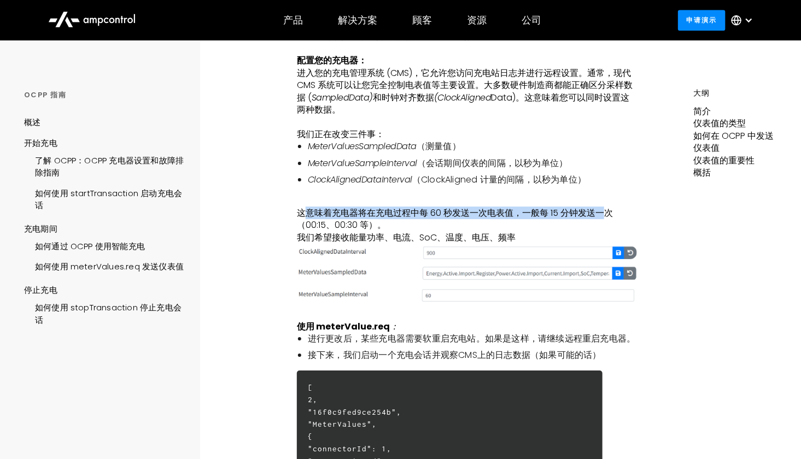
drag, startPoint x: 301, startPoint y: 211, endPoint x: 607, endPoint y: 215, distance: 305.7
click at [607, 215] on font "这意味着充电器将在充电过程中每 60 秒发送一次电表值，一般每 15 分钟发送一次（00:15、00:30 等）。" at bounding box center [455, 219] width 316 height 25
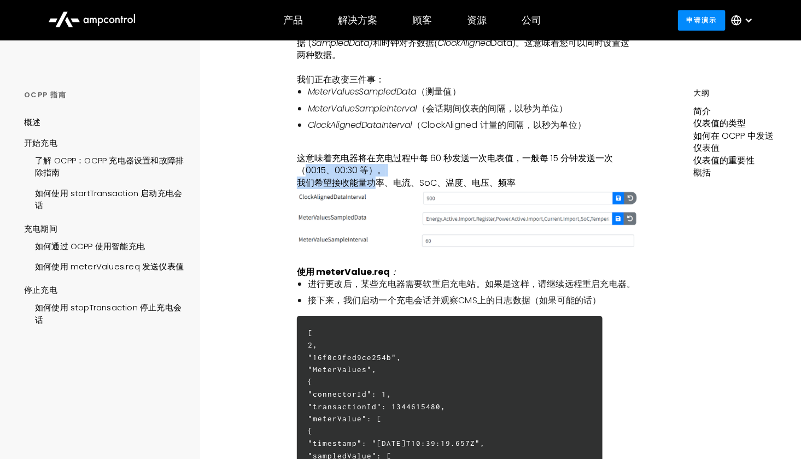
drag, startPoint x: 306, startPoint y: 172, endPoint x: 378, endPoint y: 177, distance: 72.9
click at [378, 177] on p "这意味着充电器将在充电过程中每 60 秒发送一次电表值，一般每 15 分钟发送一次（00:15、00:30 等）。 我们希望接收能量功率、电流、SoC、温度、…" at bounding box center [467, 171] width 340 height 37
click at [417, 175] on p "这意味着充电器将在充电过程中每 60 秒发送一次电表值，一般每 15 分钟发送一次（00:15、00:30 等）。 我们希望接收能量功率、电流、SoC、温度、…" at bounding box center [467, 171] width 340 height 37
click at [468, 141] on p "‍" at bounding box center [467, 147] width 340 height 12
drag, startPoint x: 360, startPoint y: 184, endPoint x: 534, endPoint y: 188, distance: 174.5
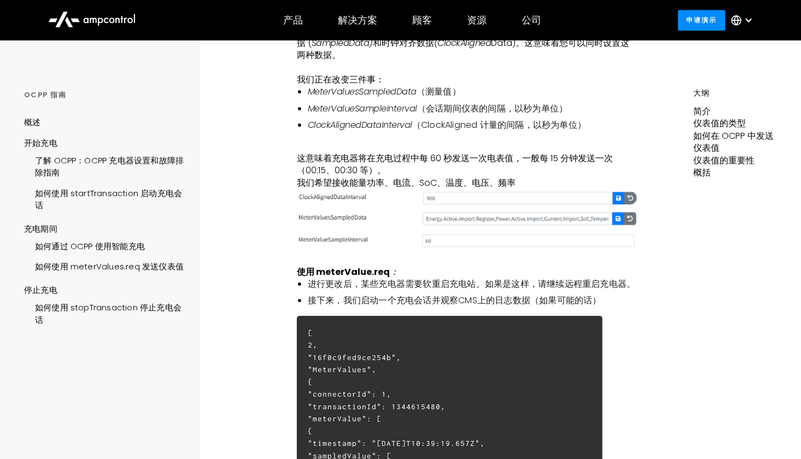
click at [534, 188] on p "这意味着充电器将在充电过程中每 60 秒发送一次电表值，一般每 15 分钟发送一次（00:15、00:30 等）。 我们希望接收能量功率、电流、SoC、温度、…" at bounding box center [467, 171] width 340 height 37
click at [536, 176] on p "这意味着充电器将在充电过程中每 60 秒发送一次电表值，一般每 15 分钟发送一次（00:15、00:30 等）。 我们希望接收能量功率、电流、SoC、温度、…" at bounding box center [467, 171] width 340 height 37
drag, startPoint x: 298, startPoint y: 184, endPoint x: 504, endPoint y: 190, distance: 205.7
click at [504, 190] on div "简介 电表读数是能源计费、监控和管理中最重要的元素之一。驾驶员、车队运营商、电网运营商和能源供应商都对电表读数非常感兴趣。 ‍ 电动汽车的电表读数在技术上与建…" at bounding box center [467, 190] width 340 height 2842
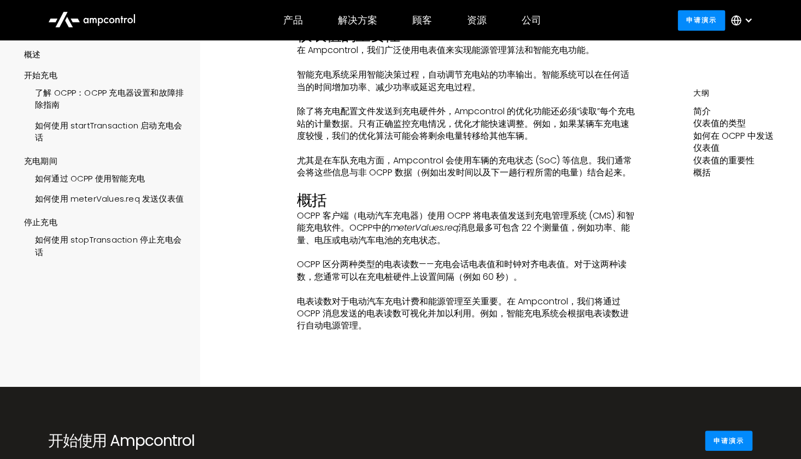
scroll to position [2679, 0]
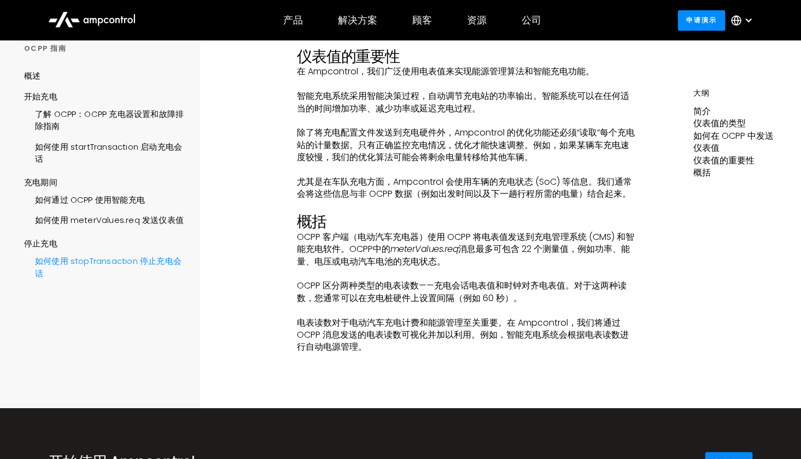
click at [103, 277] on font "如何使用 stopTransaction 停止充电会话" at bounding box center [108, 267] width 147 height 24
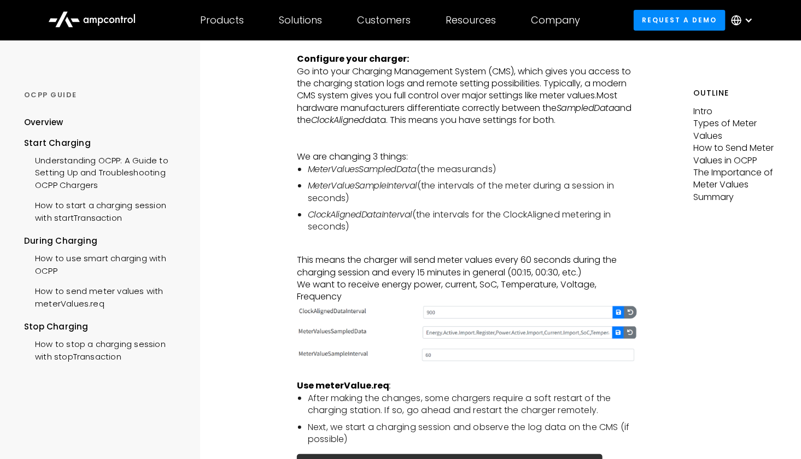
scroll to position [1640, 0]
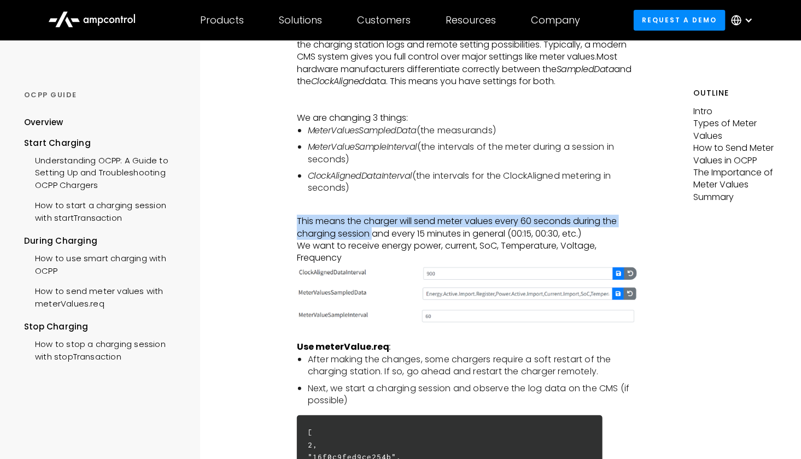
drag, startPoint x: 295, startPoint y: 206, endPoint x: 375, endPoint y: 219, distance: 81.0
click at [375, 219] on div "DURING CHARGING How to send meter values with meterValues.req Intro Meter readi…" at bounding box center [467, 156] width 453 height 3513
click at [386, 215] on p "This means the charger will send meter values every 60 seconds during the charg…" at bounding box center [467, 239] width 340 height 49
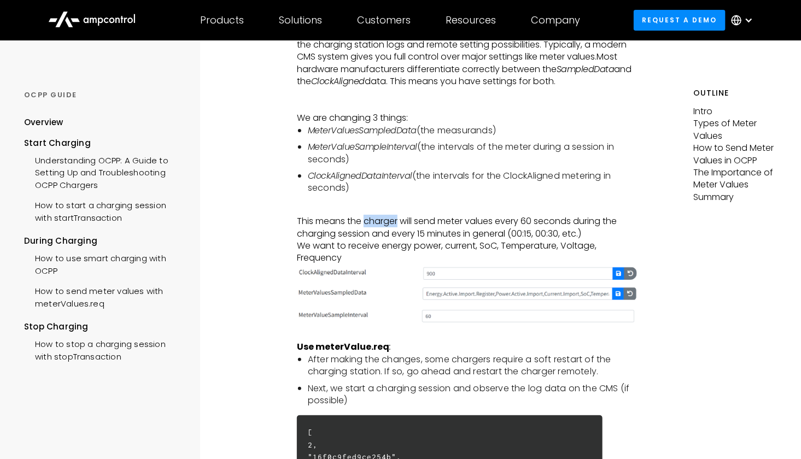
click at [386, 215] on p "This means the charger will send meter values every 60 seconds during the charg…" at bounding box center [467, 239] width 340 height 49
drag, startPoint x: 400, startPoint y: 219, endPoint x: 499, endPoint y: 221, distance: 99.0
click at [499, 221] on p "This means the charger will send meter values every 60 seconds during the charg…" at bounding box center [467, 239] width 340 height 49
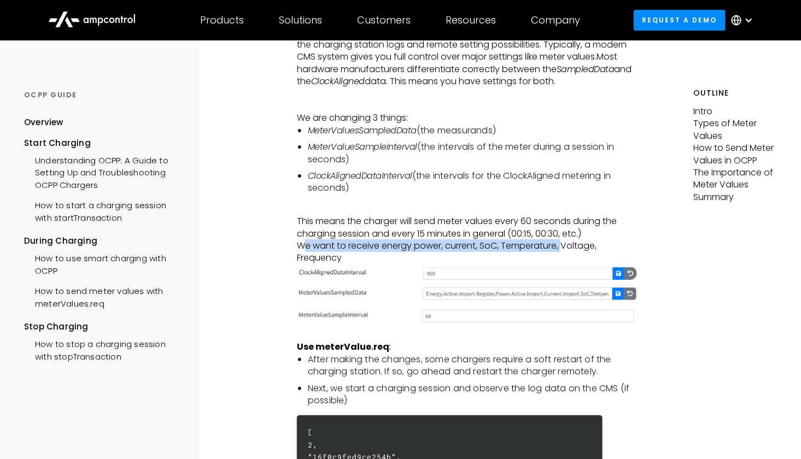
drag, startPoint x: 309, startPoint y: 231, endPoint x: 564, endPoint y: 235, distance: 255.4
click at [564, 235] on p "This means the charger will send meter values every 60 seconds during the charg…" at bounding box center [467, 239] width 340 height 49
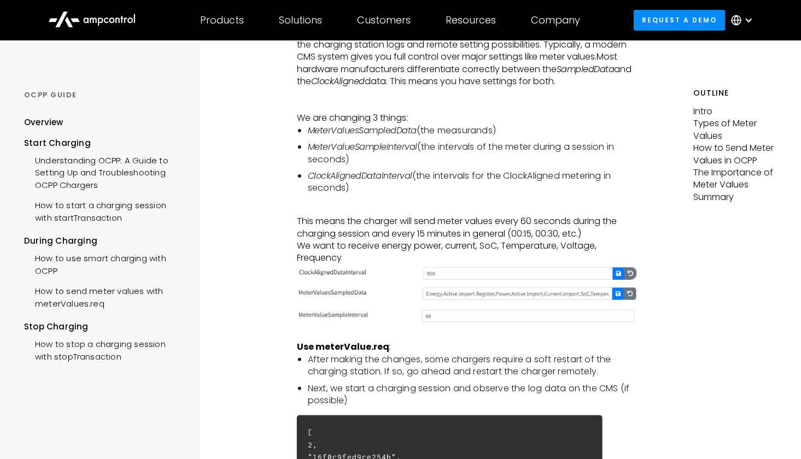
click at [587, 233] on p "This means the charger will send meter values every 60 seconds during the charg…" at bounding box center [467, 239] width 340 height 49
drag, startPoint x: 587, startPoint y: 233, endPoint x: 595, endPoint y: 232, distance: 8.3
click at [587, 233] on p "This means the charger will send meter values every 60 seconds during the charg…" at bounding box center [467, 239] width 340 height 49
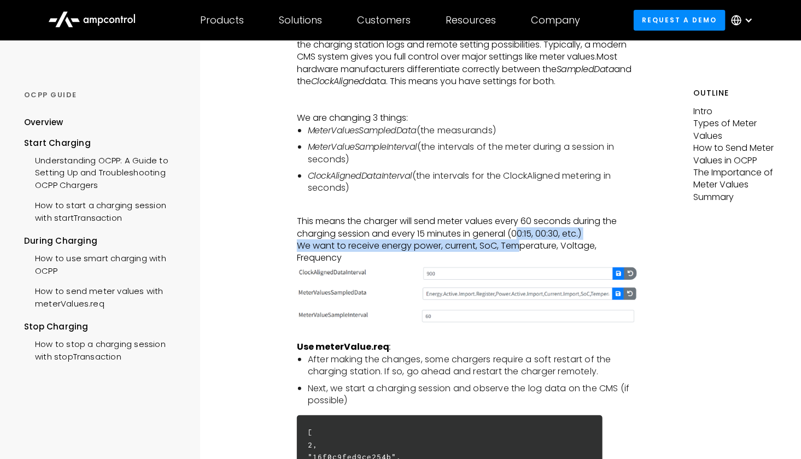
click at [522, 227] on p "This means the charger will send meter values every 60 seconds during the charg…" at bounding box center [467, 239] width 340 height 49
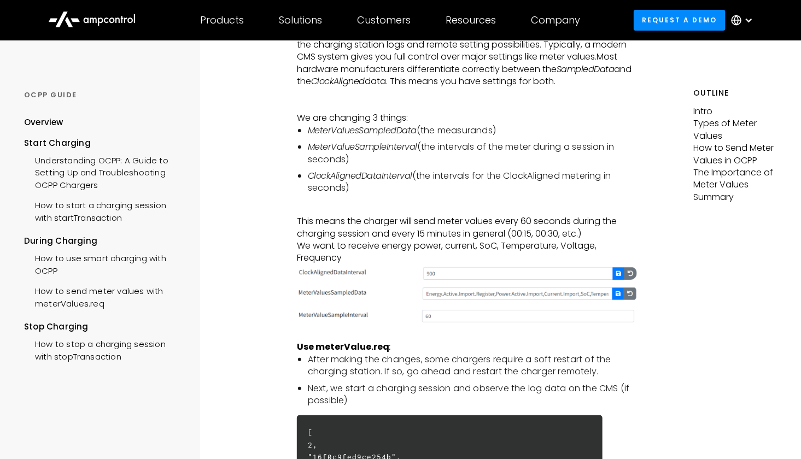
click at [535, 230] on p "This means the charger will send meter values every 60 seconds during the charg…" at bounding box center [467, 239] width 340 height 49
click at [494, 235] on p "This means the charger will send meter values every 60 seconds during the charg…" at bounding box center [467, 239] width 340 height 49
click at [460, 237] on p "This means the charger will send meter values every 60 seconds during the charg…" at bounding box center [467, 239] width 340 height 49
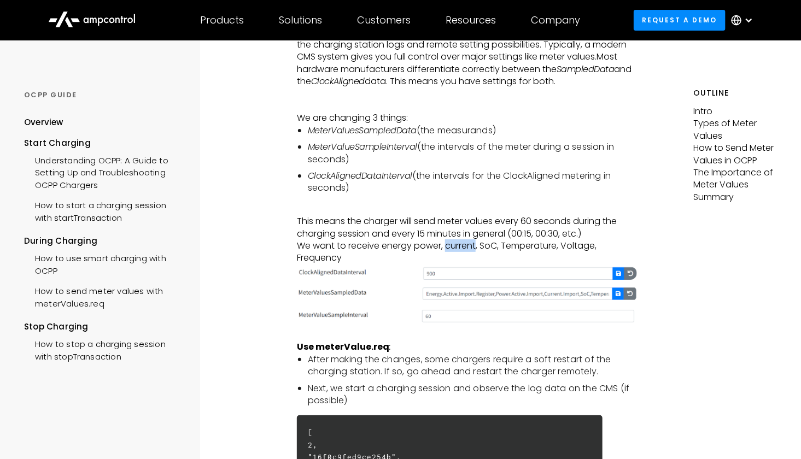
click at [460, 237] on p "This means the charger will send meter values every 60 seconds during the charg…" at bounding box center [467, 239] width 340 height 49
copy p "current"
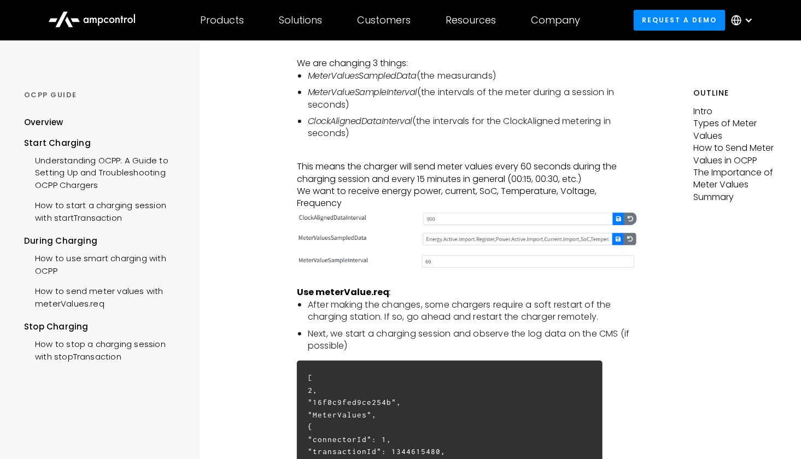
click at [397, 176] on p "This means the charger will send meter values every 60 seconds during the charg…" at bounding box center [467, 185] width 340 height 49
click at [430, 176] on p "This means the charger will send meter values every 60 seconds during the charg…" at bounding box center [467, 185] width 340 height 49
click at [460, 182] on p "This means the charger will send meter values every 60 seconds during the charg…" at bounding box center [467, 185] width 340 height 49
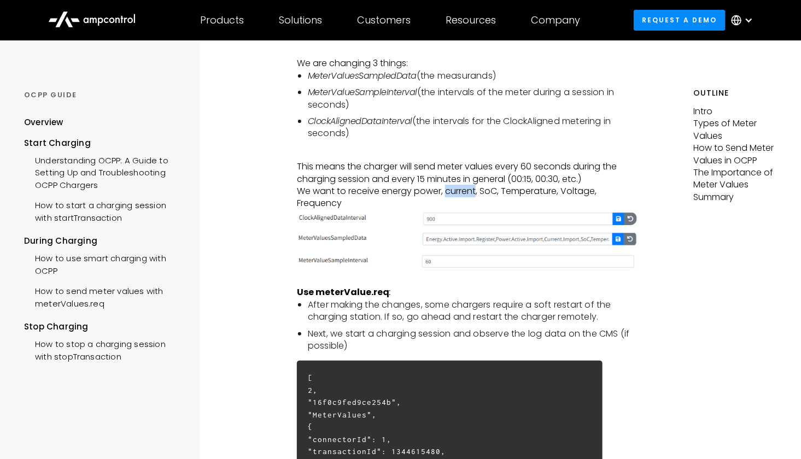
click at [460, 182] on p "This means the charger will send meter values every 60 seconds during the charg…" at bounding box center [467, 185] width 340 height 49
click at [489, 184] on p "This means the charger will send meter values every 60 seconds during the charg…" at bounding box center [467, 185] width 340 height 49
click at [523, 182] on p "This means the charger will send meter values every 60 seconds during the charg…" at bounding box center [467, 185] width 340 height 49
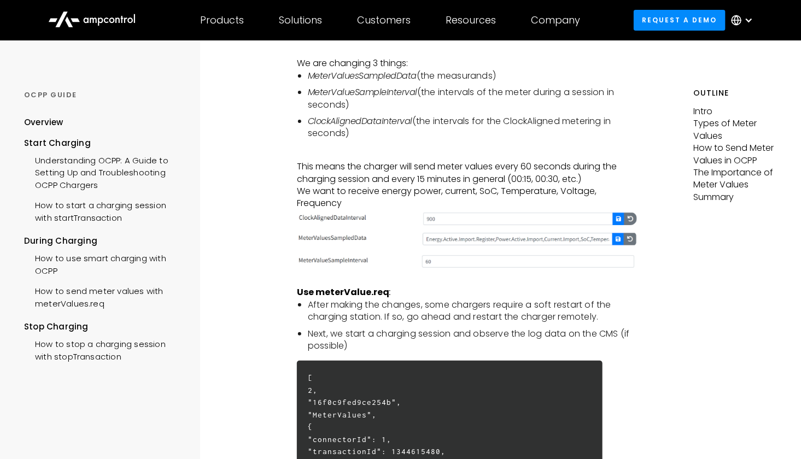
click at [650, 314] on div "DURING CHARGING How to send meter values with meterValues.req Intro Meter readi…" at bounding box center [467, 101] width 453 height 3513
click at [573, 184] on p "This means the charger will send meter values every 60 seconds during the charg…" at bounding box center [467, 185] width 340 height 49
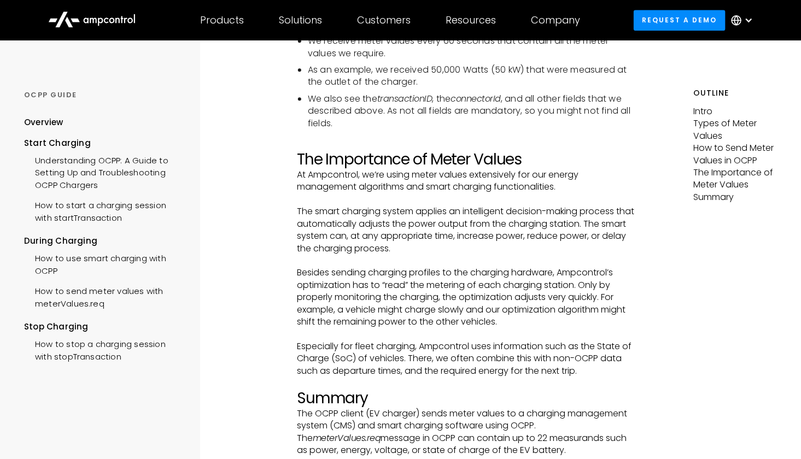
scroll to position [2953, 0]
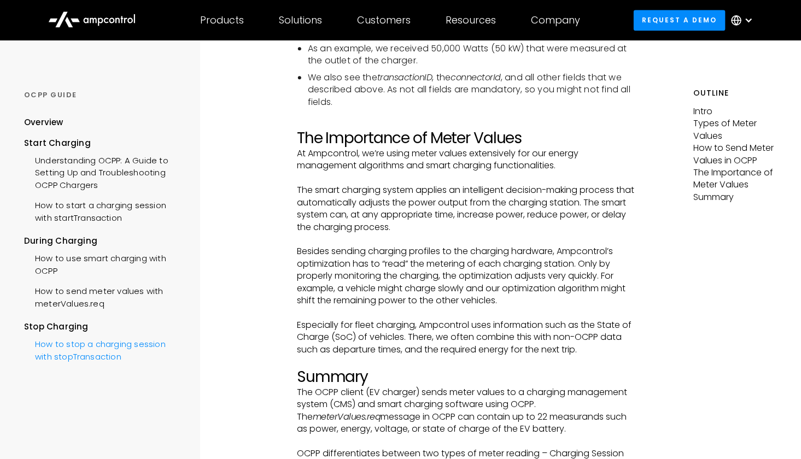
click at [72, 354] on div "How to stop a charging session with stopTransaction" at bounding box center [104, 349] width 160 height 33
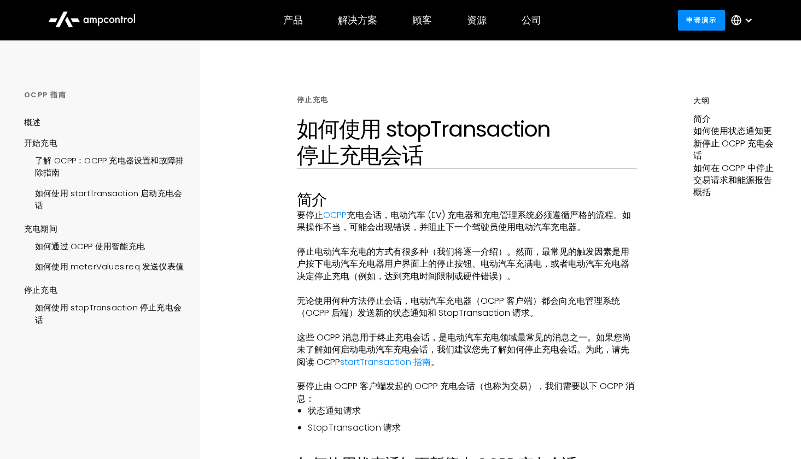
click at [601, 284] on p "‍" at bounding box center [467, 289] width 340 height 12
drag, startPoint x: 309, startPoint y: 253, endPoint x: 609, endPoint y: 251, distance: 299.7
click at [609, 251] on font "停止电动汽车充电的方式有很多种（我们将逐一介绍）。然而，最常见的触发因素是用户按下电动汽车充电器用户界面上的停止按钮、电动汽车充满电，或者电动汽车充电器决定停…" at bounding box center [463, 264] width 332 height 37
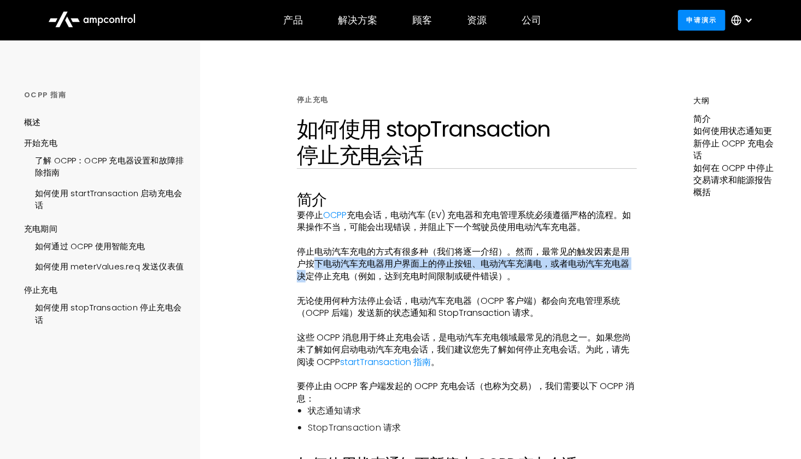
drag, startPoint x: 303, startPoint y: 268, endPoint x: 629, endPoint y: 265, distance: 326.5
click at [629, 265] on p "停止电动汽车充电的方式有很多种（我们将逐一介绍）。然而，最常见的触发因素是用户按下电动汽车充电器用户界面上的停止按钮、电动汽车充满电，或者电动汽车充电器决定停…" at bounding box center [467, 264] width 340 height 37
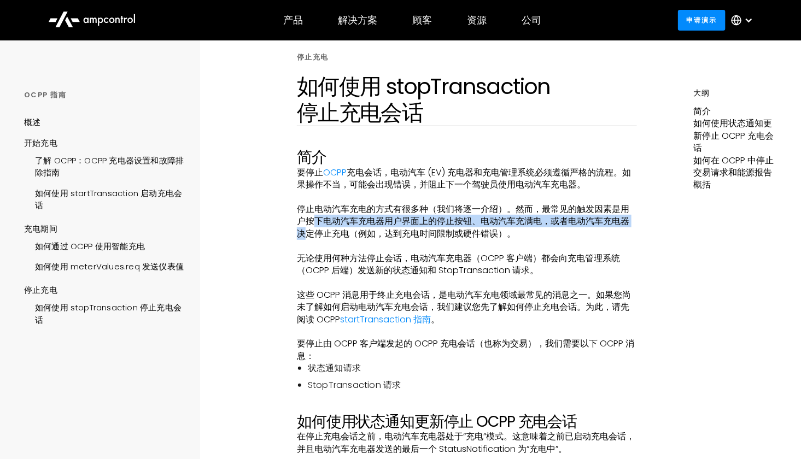
scroll to position [55, 0]
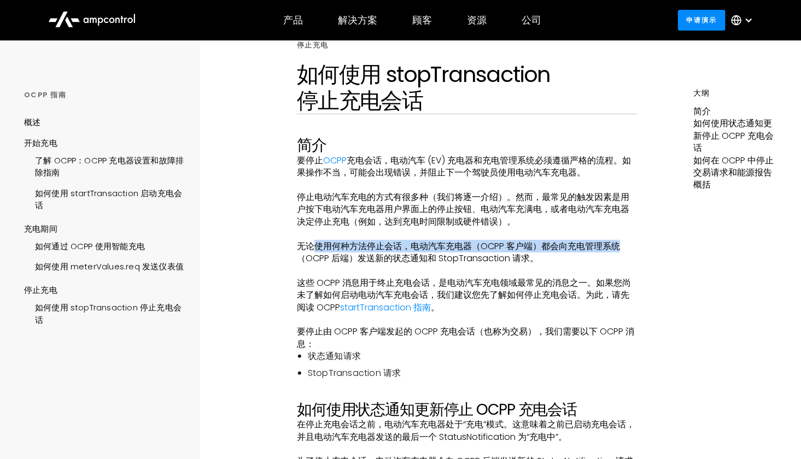
drag, startPoint x: 316, startPoint y: 247, endPoint x: 632, endPoint y: 245, distance: 315.5
click at [632, 245] on p "无论使用何种方法停止会话，电动汽车充电器（OCPP 客户端）都会向充电管理系统（OCPP 后端）发送新的状态通知和 StopTransaction 请求。" at bounding box center [467, 253] width 340 height 25
click at [301, 256] on font "无论使用何种方法停止会话，电动汽车充电器（OCPP 客户端）都会向充电管理系统（OCPP 后端）发送新的状态通知和 StopTransaction 请求。" at bounding box center [458, 252] width 323 height 25
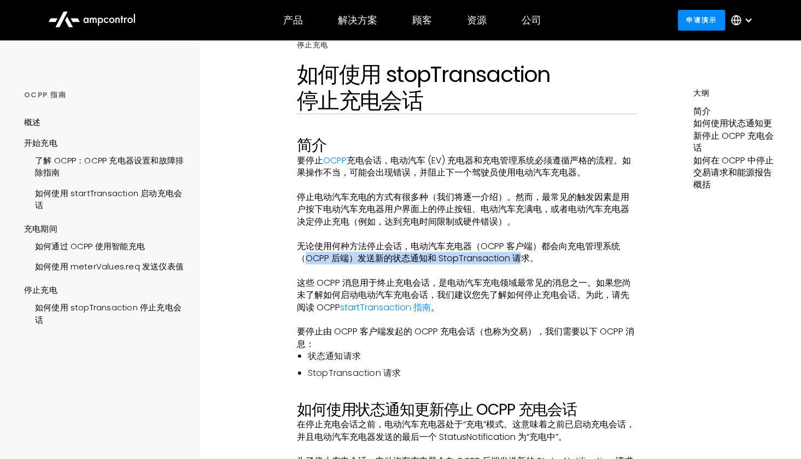
drag, startPoint x: 303, startPoint y: 255, endPoint x: 523, endPoint y: 255, distance: 219.8
click at [523, 255] on font "无论使用何种方法停止会话，电动汽车充电器（OCPP 客户端）都会向充电管理系统（OCPP 后端）发送新的状态通知和 StopTransaction 请求。" at bounding box center [458, 252] width 323 height 25
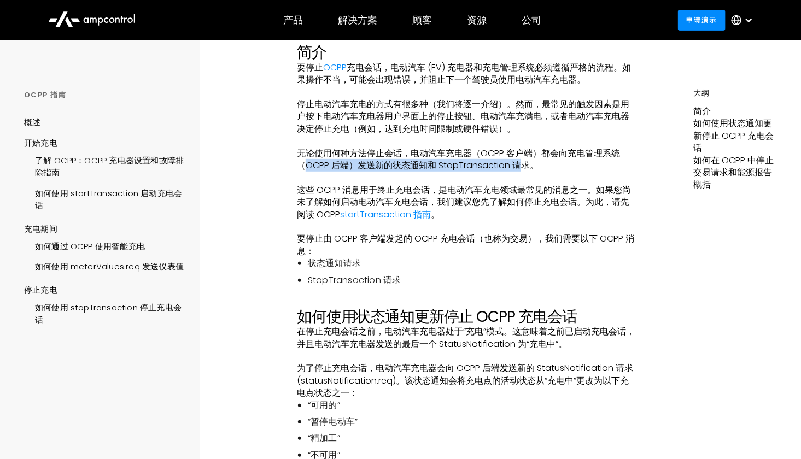
scroll to position [164, 0]
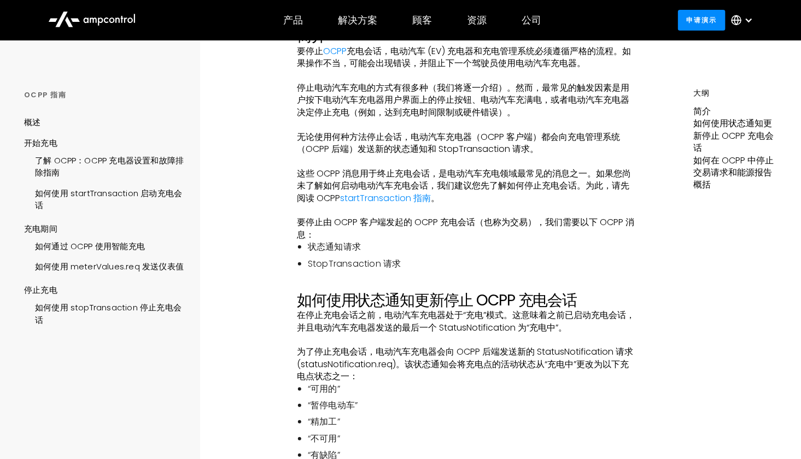
click at [444, 260] on li "StopTransaction 请求" at bounding box center [472, 264] width 329 height 12
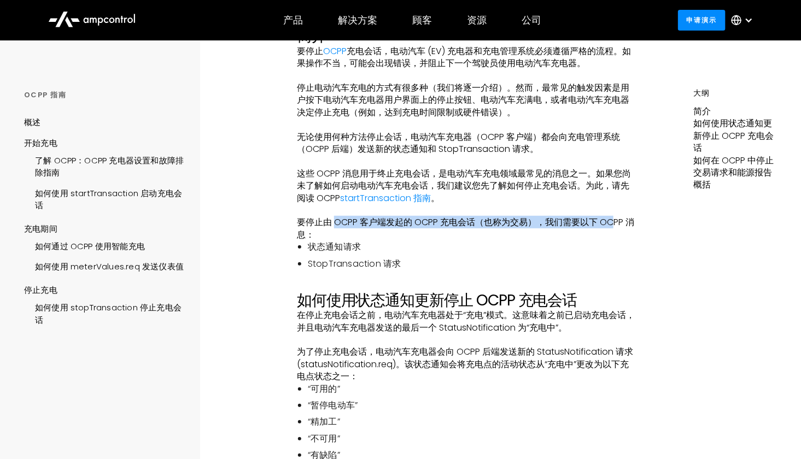
drag, startPoint x: 337, startPoint y: 225, endPoint x: 612, endPoint y: 221, distance: 275.1
click at [612, 221] on font "要停止由 OCPP 客户端发起的 OCPP 充电会话（也称为交易），我们需要以下 OCPP 消息：" at bounding box center [465, 228] width 337 height 25
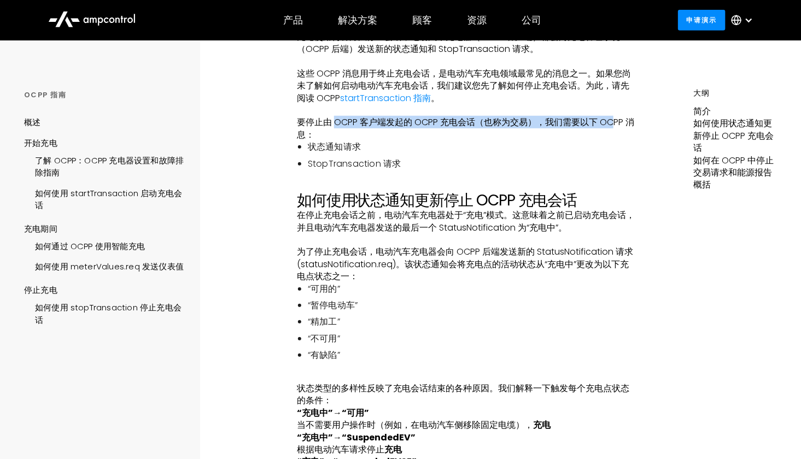
scroll to position [273, 0]
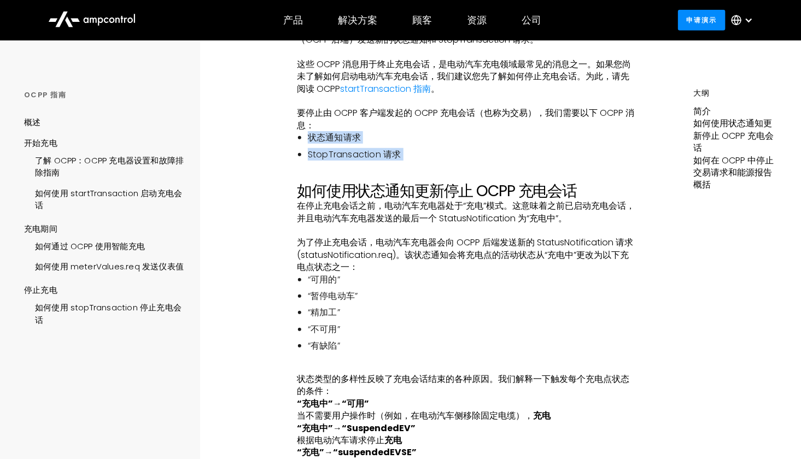
drag, startPoint x: 311, startPoint y: 136, endPoint x: 413, endPoint y: 161, distance: 106.0
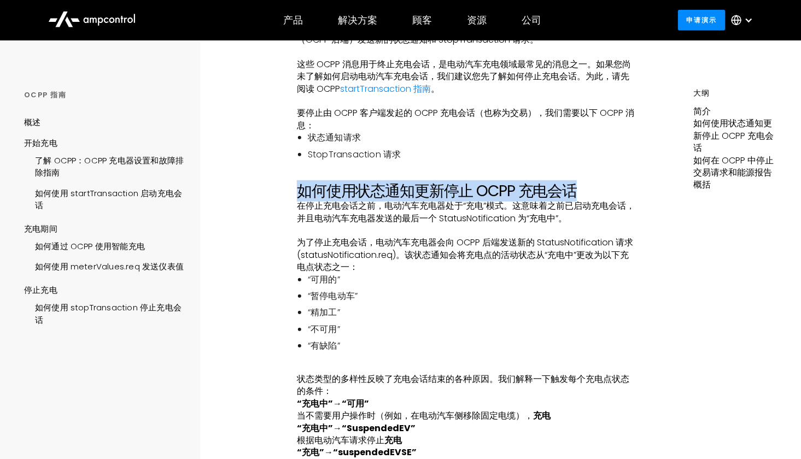
drag, startPoint x: 302, startPoint y: 197, endPoint x: 585, endPoint y: 188, distance: 282.3
click at [585, 188] on h2 "如何使用状态通知更新停止 OCPP 充电会话" at bounding box center [467, 191] width 340 height 19
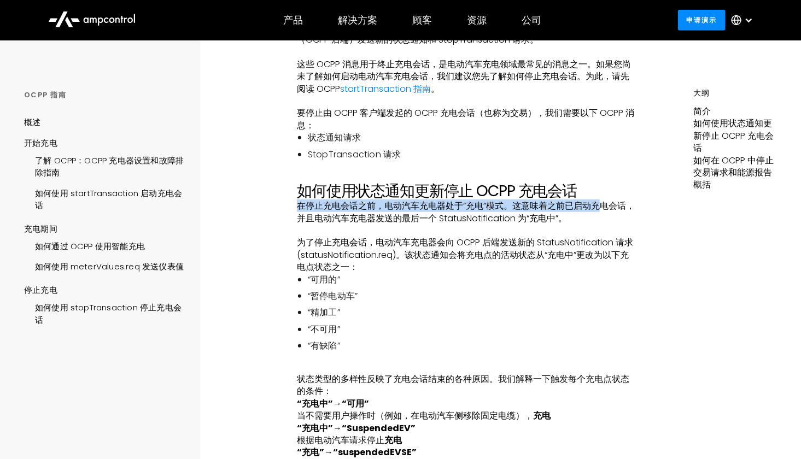
drag, startPoint x: 296, startPoint y: 208, endPoint x: 598, endPoint y: 206, distance: 301.8
click at [598, 206] on font "在停止充电会话之前，电动汽车充电器处于“充电”模式。这意味着之前已启动充电会话，并且电动汽车充电器发送的最后一个 StatusNotification 为“充…" at bounding box center [466, 212] width 338 height 25
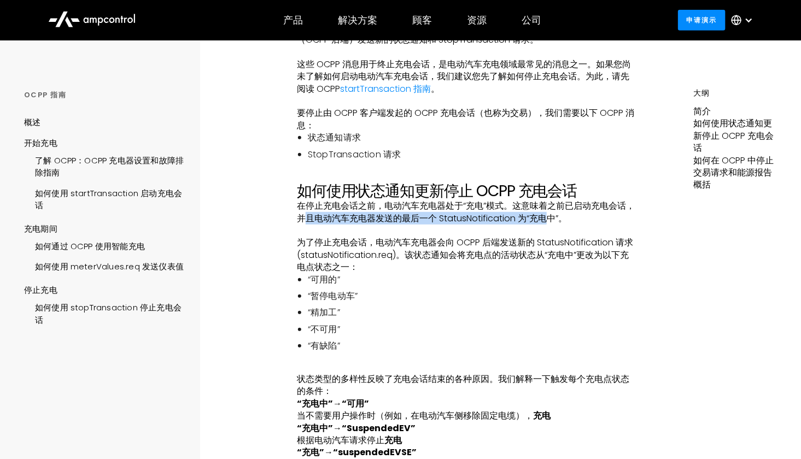
drag, startPoint x: 307, startPoint y: 220, endPoint x: 544, endPoint y: 217, distance: 236.2
click at [544, 217] on font "在停止充电会话之前，电动汽车充电器处于“充电”模式。这意味着之前已启动充电会话，并且电动汽车充电器发送的最后一个 StatusNotification 为“充…" at bounding box center [466, 212] width 338 height 25
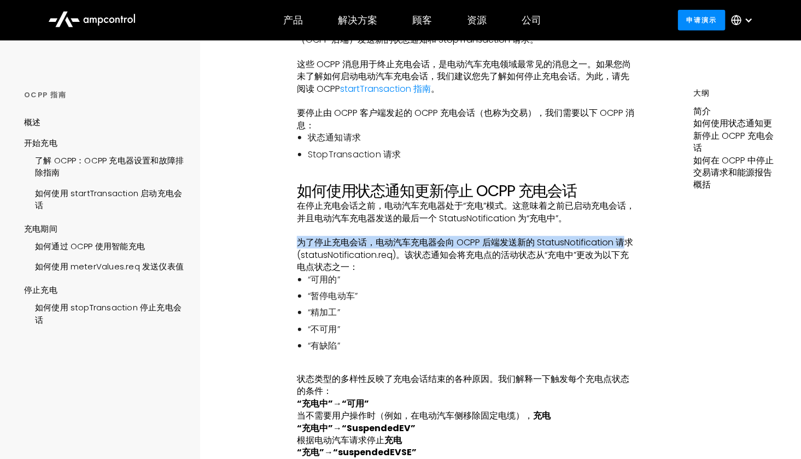
drag, startPoint x: 296, startPoint y: 246, endPoint x: 623, endPoint y: 243, distance: 327.0
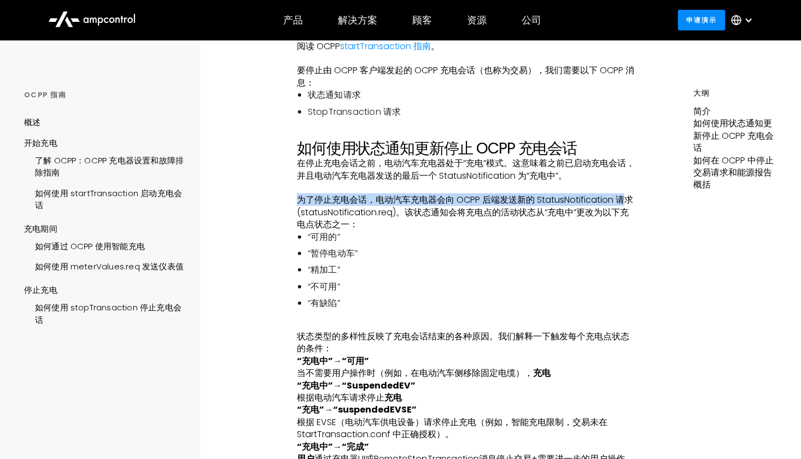
scroll to position [328, 0]
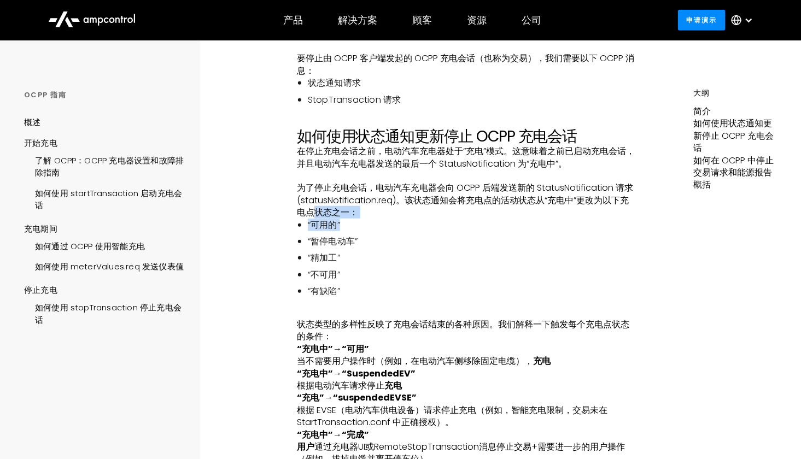
drag, startPoint x: 312, startPoint y: 207, endPoint x: 545, endPoint y: 227, distance: 233.8
click at [553, 242] on li "“暂停电动车”" at bounding box center [472, 242] width 329 height 12
drag, startPoint x: 309, startPoint y: 223, endPoint x: 334, endPoint y: 226, distance: 24.3
click at [334, 226] on font "“可用的”" at bounding box center [324, 225] width 32 height 13
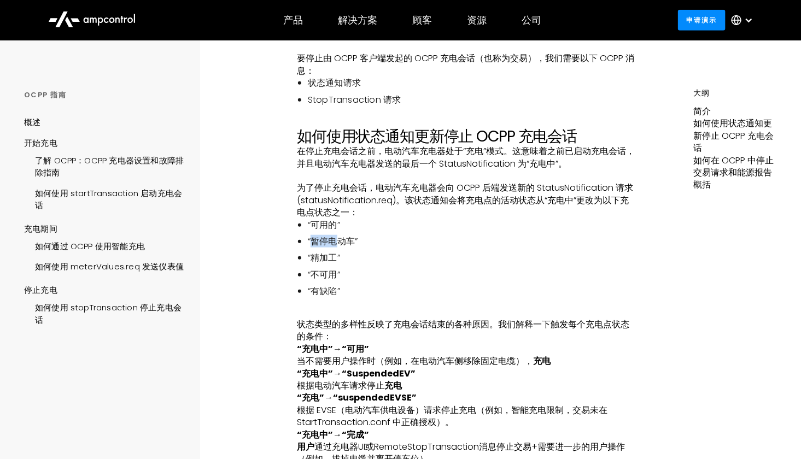
drag, startPoint x: 312, startPoint y: 240, endPoint x: 338, endPoint y: 243, distance: 26.5
click at [338, 243] on font "“暂停电动车”" at bounding box center [333, 241] width 50 height 13
drag, startPoint x: 314, startPoint y: 256, endPoint x: 334, endPoint y: 257, distance: 19.7
click at [334, 256] on font "“精加工”" at bounding box center [324, 258] width 32 height 13
drag, startPoint x: 314, startPoint y: 274, endPoint x: 338, endPoint y: 274, distance: 24.6
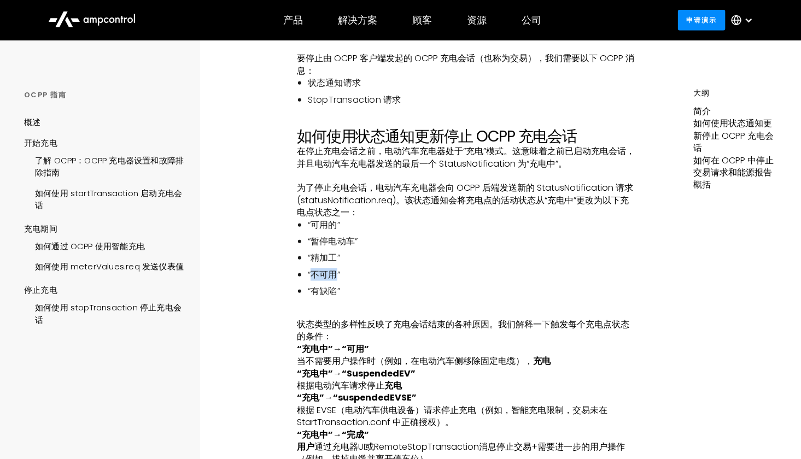
click at [338, 274] on font "“不可用”" at bounding box center [324, 274] width 32 height 13
drag, startPoint x: 318, startPoint y: 288, endPoint x: 347, endPoint y: 284, distance: 29.2
click at [343, 284] on ul "“可用的” “暂停电动车” “精加工” “不可用” “有缺陷”" at bounding box center [467, 258] width 340 height 79
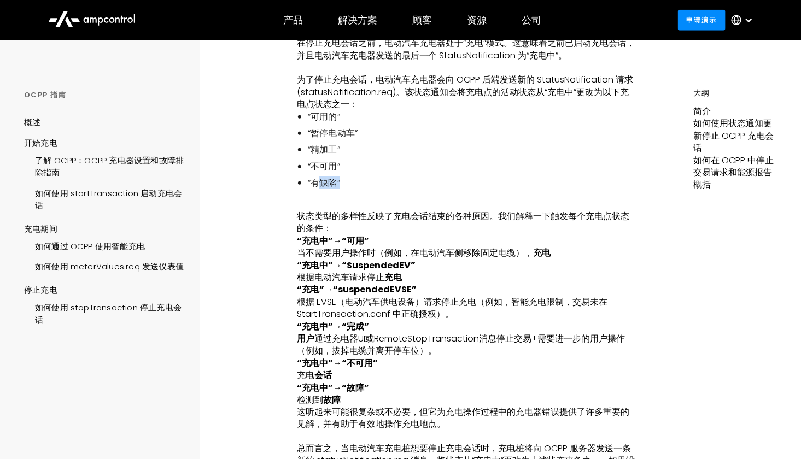
scroll to position [437, 0]
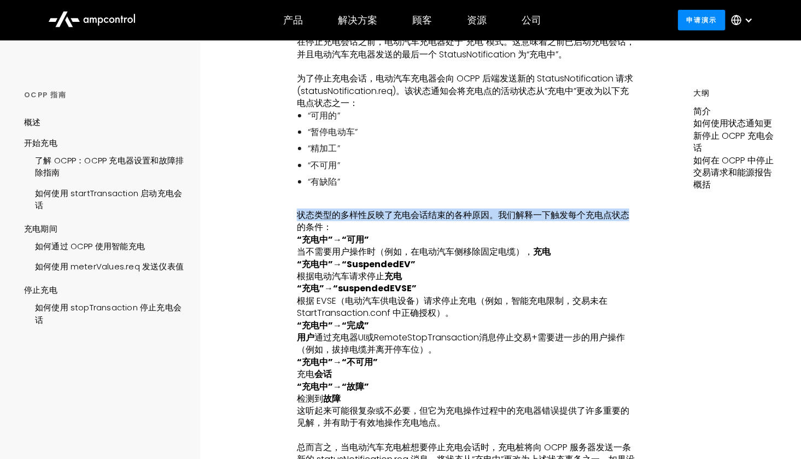
drag, startPoint x: 298, startPoint y: 215, endPoint x: 633, endPoint y: 215, distance: 334.6
click at [633, 215] on p "状态类型的多样性反映了充电会话结束的各种原因。我们解释一下触发每个充电点状态的条件：" at bounding box center [467, 221] width 340 height 25
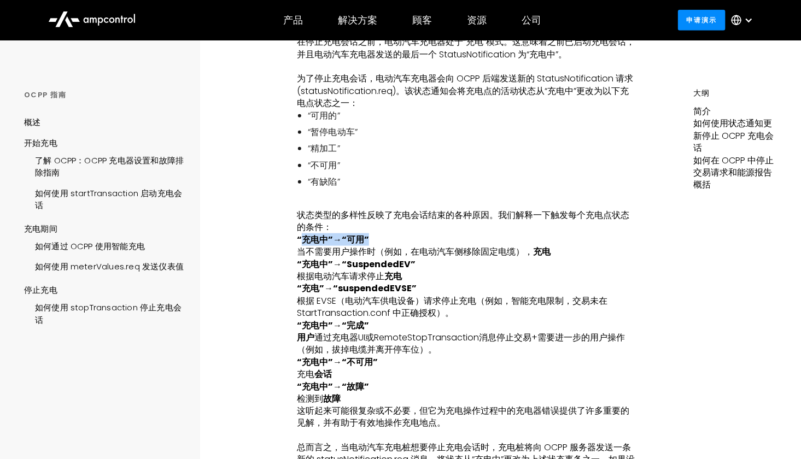
drag, startPoint x: 306, startPoint y: 244, endPoint x: 369, endPoint y: 244, distance: 63.4
click at [369, 244] on p "“充电中”→“可用” 当不需要用户操作时（例如，在电动汽车侧移除固定电缆）， 充电" at bounding box center [467, 246] width 340 height 25
drag, startPoint x: 306, startPoint y: 252, endPoint x: 547, endPoint y: 256, distance: 240.6
click at [546, 256] on p "“充电中”→“可用” 当不需要用户操作时（例如，在电动汽车侧移除固定电缆）， 充电" at bounding box center [467, 246] width 340 height 25
drag, startPoint x: 306, startPoint y: 264, endPoint x: 400, endPoint y: 266, distance: 94.1
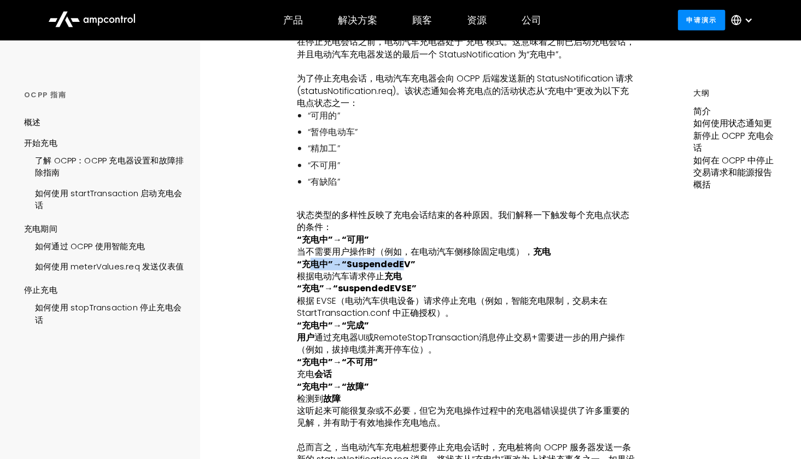
click at [400, 266] on font "“充电中”→“SuspendedEV”" at bounding box center [356, 264] width 119 height 13
click at [440, 276] on p "“充电中”→“SuspendedEV” 根据电动汽车请求停止 充电" at bounding box center [467, 271] width 340 height 25
drag, startPoint x: 427, startPoint y: 251, endPoint x: 512, endPoint y: 253, distance: 85.9
click at [512, 253] on font "当不需要用户操作时（例如，在电动汽车侧移除固定电缆），" at bounding box center [415, 252] width 236 height 13
drag, startPoint x: 305, startPoint y: 265, endPoint x: 400, endPoint y: 267, distance: 95.7
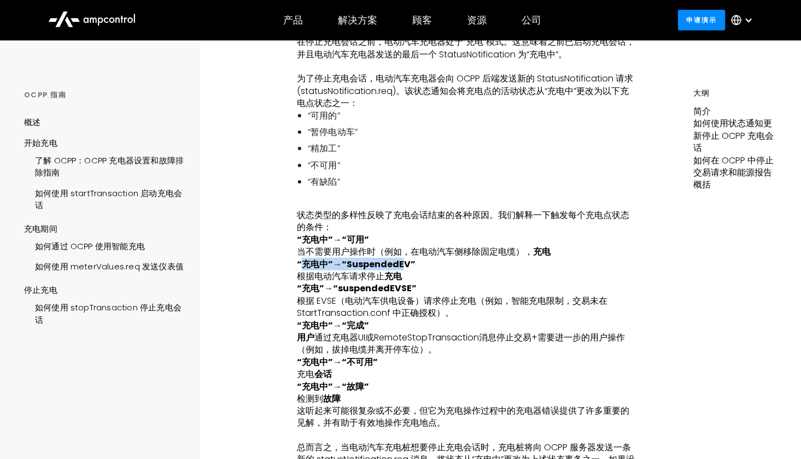
click at [400, 267] on font "“充电中”→“SuspendedEV”" at bounding box center [356, 264] width 119 height 13
click at [445, 275] on p "“充电中”→“SuspendedEV” 根据电动汽车请求停止 充电" at bounding box center [467, 271] width 340 height 25
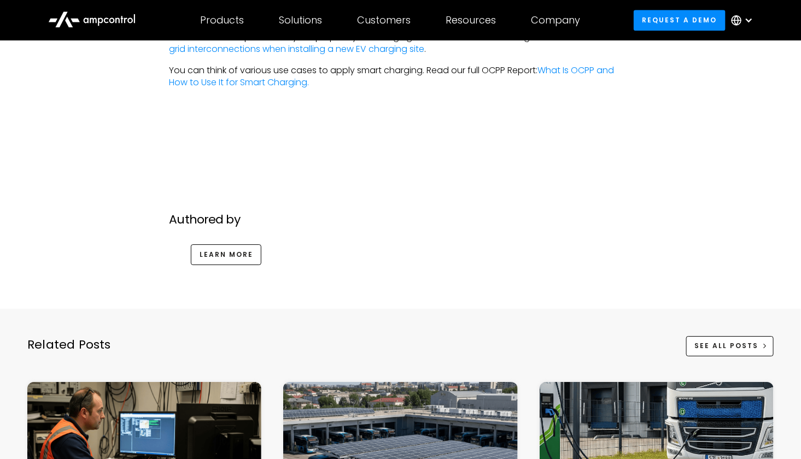
scroll to position [3062, 0]
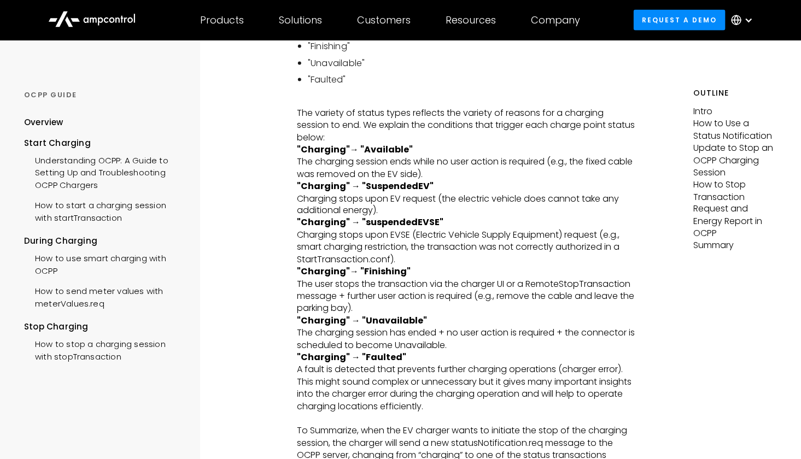
scroll to position [601, 0]
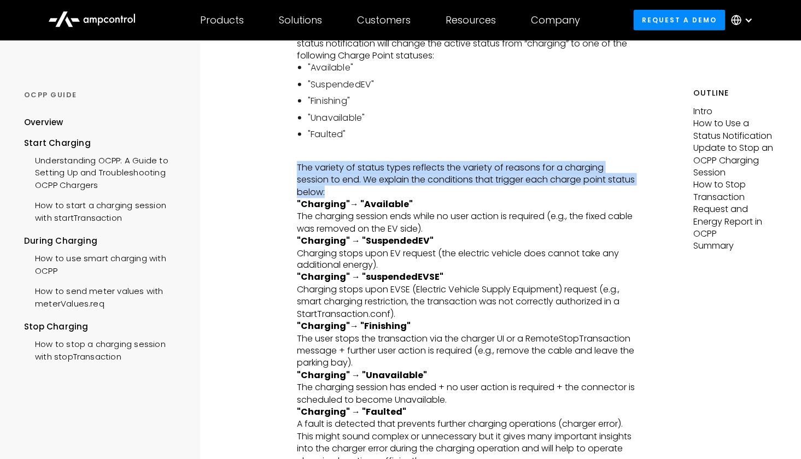
drag, startPoint x: 295, startPoint y: 165, endPoint x: 465, endPoint y: 191, distance: 171.5
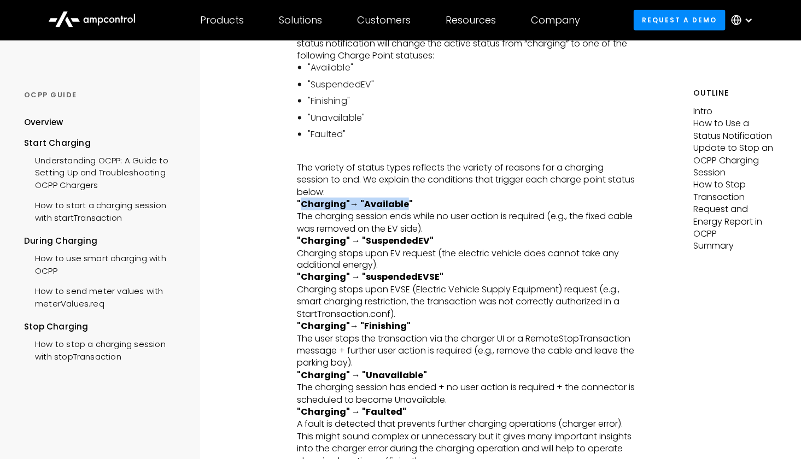
drag, startPoint x: 301, startPoint y: 205, endPoint x: 405, endPoint y: 207, distance: 103.9
click at [405, 207] on strong ""Charging"→ "Available" ‍" at bounding box center [355, 204] width 116 height 13
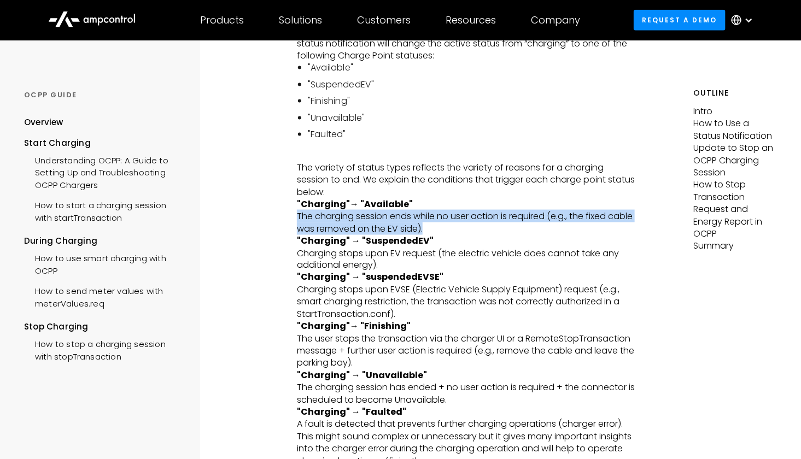
drag, startPoint x: 296, startPoint y: 215, endPoint x: 481, endPoint y: 230, distance: 184.8
click at [481, 230] on p ""Charging"→ "Available" ‍ The charging session ends while no user action is req…" at bounding box center [467, 216] width 340 height 37
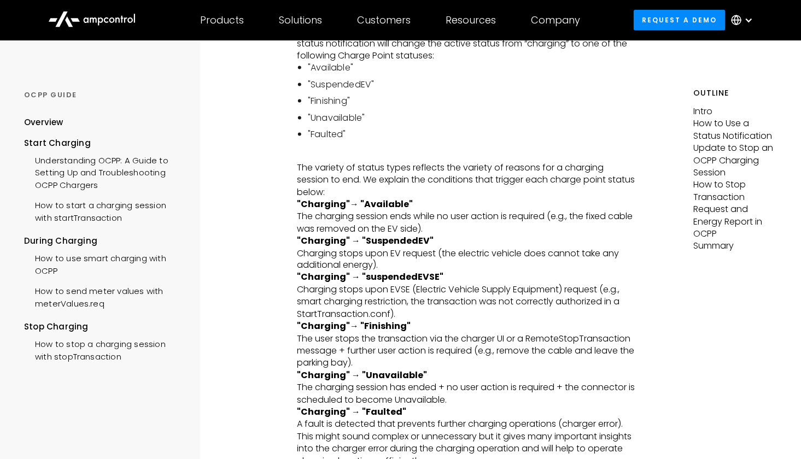
click at [460, 264] on p ""Charging" → "SuspendedEV" ‍ Charging stops upon EV request (the electric vehic…" at bounding box center [467, 253] width 340 height 37
click at [393, 240] on strong ""Charging" → "SuspendedEV" ‍" at bounding box center [365, 241] width 137 height 13
click at [384, 253] on p ""Charging" → "SuspendedEV" ‍ Charging stops upon EV request (the electric vehic…" at bounding box center [467, 253] width 340 height 37
drag, startPoint x: 363, startPoint y: 241, endPoint x: 412, endPoint y: 239, distance: 48.7
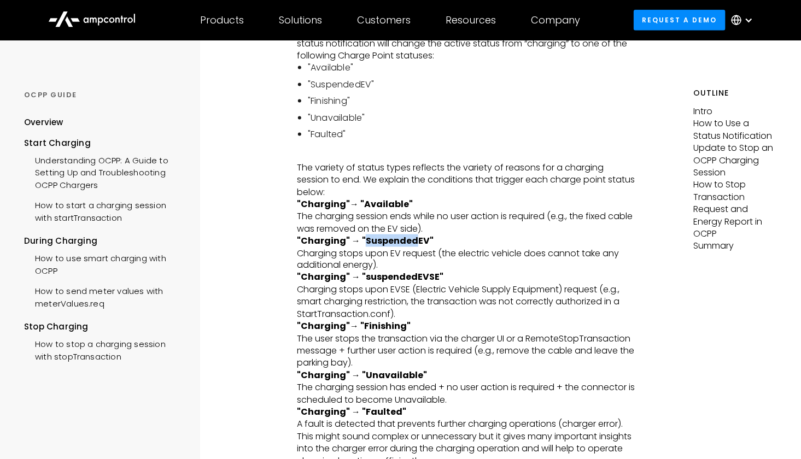
click at [412, 239] on strong ""Charging" → "SuspendedEV" ‍" at bounding box center [365, 241] width 137 height 13
click at [431, 267] on p ""Charging" → "SuspendedEV" ‍ Charging stops upon EV request (the electric vehic…" at bounding box center [467, 253] width 340 height 37
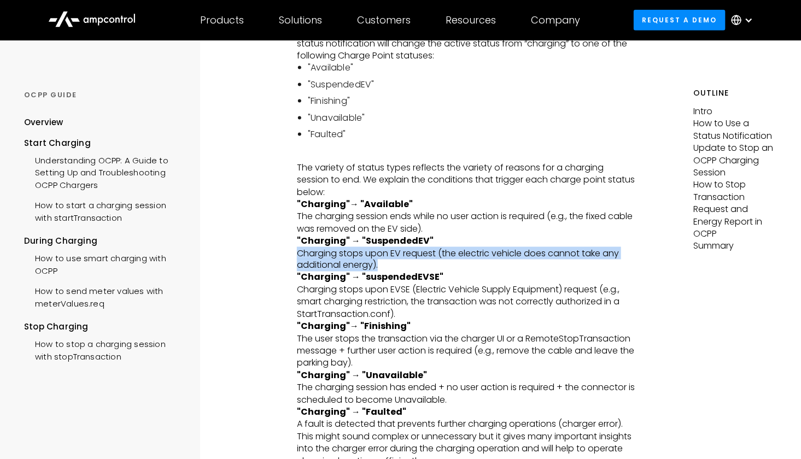
drag, startPoint x: 298, startPoint y: 255, endPoint x: 446, endPoint y: 269, distance: 148.3
click at [446, 269] on p ""Charging" → "SuspendedEV" ‍ Charging stops upon EV request (the electric vehic…" at bounding box center [467, 253] width 340 height 37
click at [498, 250] on p ""Charging" → "SuspendedEV" ‍ Charging stops upon EV request (the electric vehic…" at bounding box center [467, 253] width 340 height 37
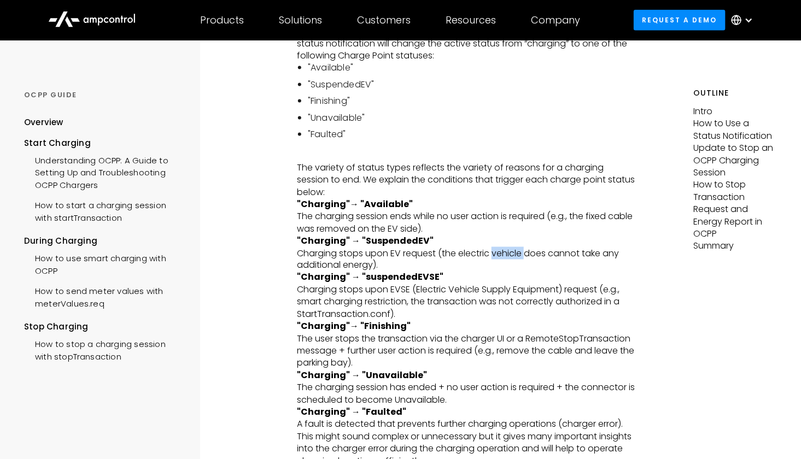
click at [498, 250] on p ""Charging" → "SuspendedEV" ‍ Charging stops upon EV request (the electric vehic…" at bounding box center [467, 253] width 340 height 37
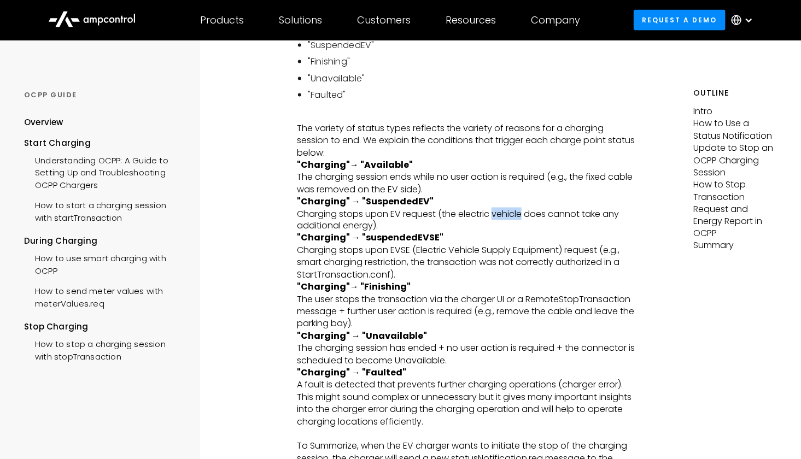
scroll to position [656, 0]
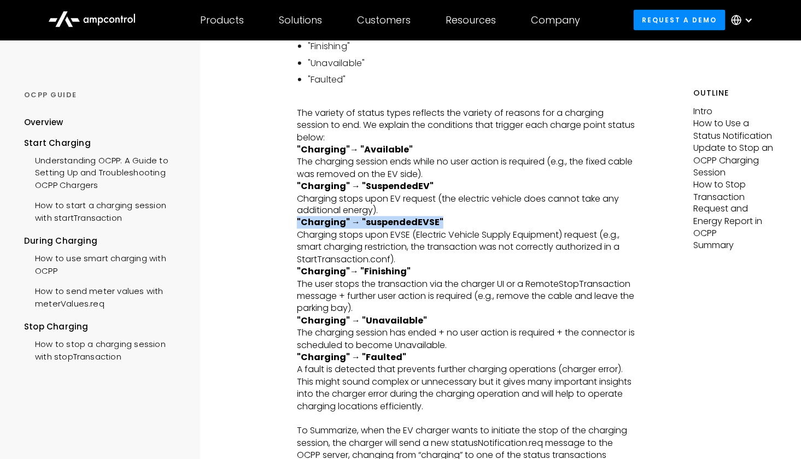
drag, startPoint x: 298, startPoint y: 224, endPoint x: 457, endPoint y: 227, distance: 159.2
click at [457, 227] on p ""Charging" → "suspendedEVSE" Charging stops upon EVSE (Electric Vehicle Supply …" at bounding box center [467, 241] width 340 height 49
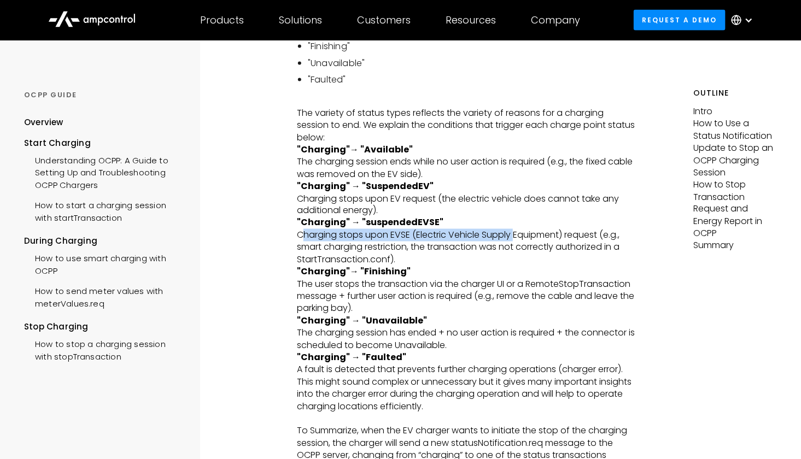
drag, startPoint x: 305, startPoint y: 234, endPoint x: 515, endPoint y: 238, distance: 210.6
click at [515, 238] on p ""Charging" → "suspendedEVSE" Charging stops upon EVSE (Electric Vehicle Supply …" at bounding box center [467, 241] width 340 height 49
click at [510, 256] on p ""Charging" → "suspendedEVSE" Charging stops upon EVSE (Electric Vehicle Supply …" at bounding box center [467, 241] width 340 height 49
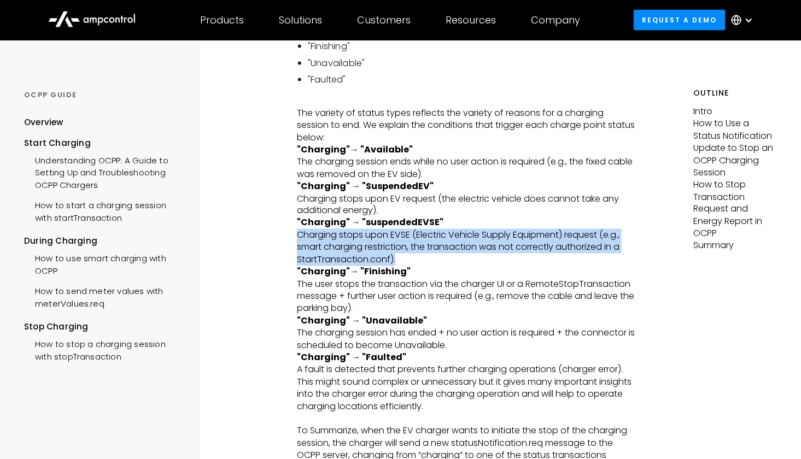
drag, startPoint x: 297, startPoint y: 233, endPoint x: 425, endPoint y: 256, distance: 130.0
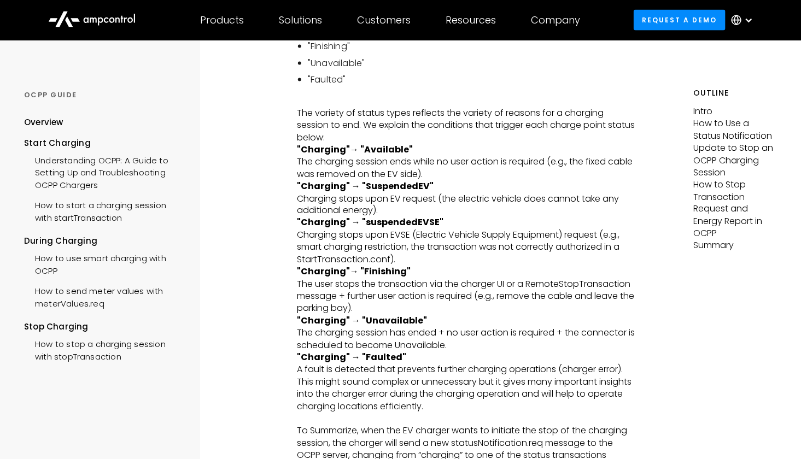
click at [616, 271] on p ""Charging"→ "Finishing" ‍ The user stops the transaction via the charger UI or …" at bounding box center [467, 290] width 340 height 49
drag, startPoint x: 606, startPoint y: 235, endPoint x: 621, endPoint y: 233, distance: 15.4
click at [621, 233] on p ""Charging" → "suspendedEVSE" Charging stops upon EVSE (Electric Vehicle Supply …" at bounding box center [467, 241] width 340 height 49
copy p "e.g."
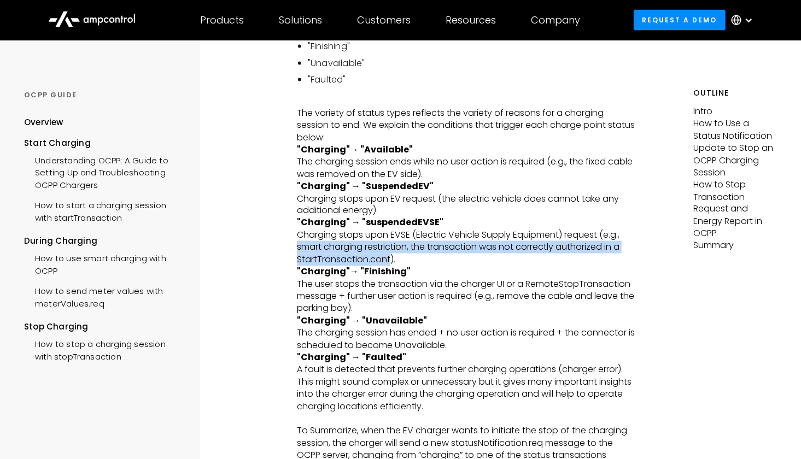
drag, startPoint x: 295, startPoint y: 248, endPoint x: 389, endPoint y: 255, distance: 94.3
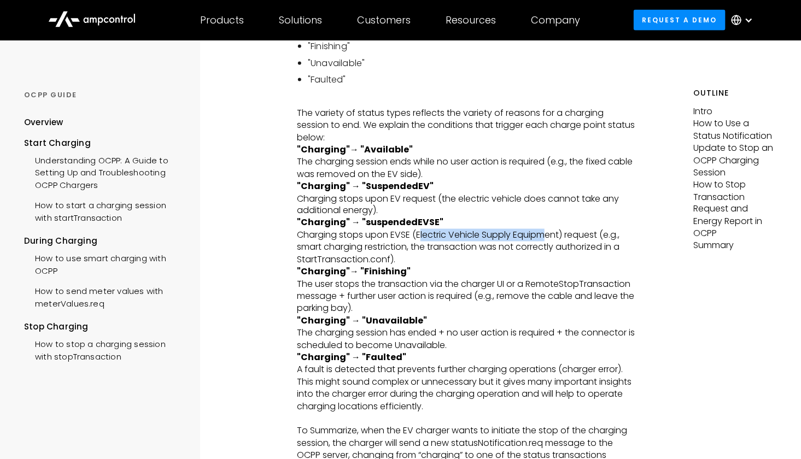
drag, startPoint x: 419, startPoint y: 237, endPoint x: 547, endPoint y: 236, distance: 128.0
click at [547, 236] on p ""Charging" → "suspendedEVSE" Charging stops upon EVSE (Electric Vehicle Supply …" at bounding box center [467, 241] width 340 height 49
click at [490, 236] on p ""Charging" → "suspendedEVSE" Charging stops upon EVSE (Electric Vehicle Supply …" at bounding box center [467, 241] width 340 height 49
drag, startPoint x: 417, startPoint y: 236, endPoint x: 562, endPoint y: 240, distance: 145.0
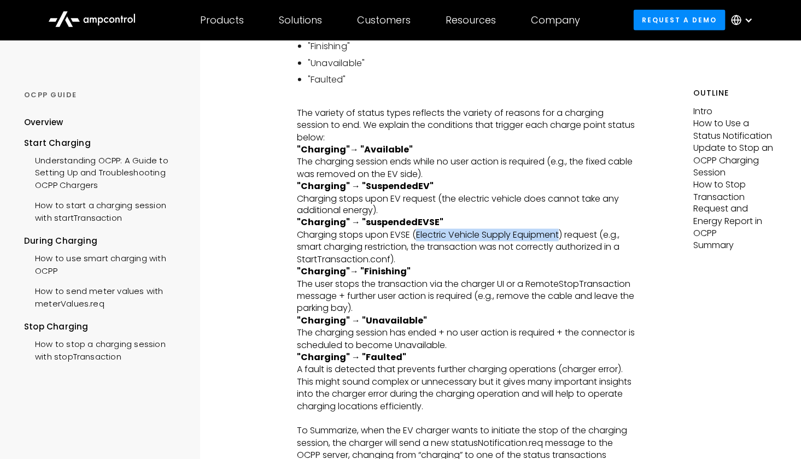
click at [562, 240] on p ""Charging" → "suspendedEVSE" Charging stops upon EVSE (Electric Vehicle Supply …" at bounding box center [467, 241] width 340 height 49
click at [500, 227] on p ""Charging" → "suspendedEVSE" Charging stops upon EVSE (Electric Vehicle Supply …" at bounding box center [467, 241] width 340 height 49
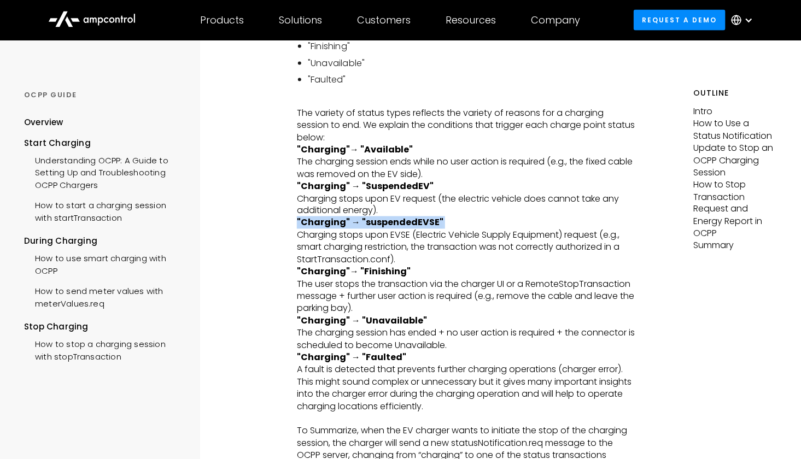
click at [500, 228] on p ""Charging" → "suspendedEVSE" Charging stops upon EVSE (Electric Vehicle Supply …" at bounding box center [467, 241] width 340 height 49
click at [499, 235] on p ""Charging" → "suspendedEVSE" Charging stops upon EVSE (Electric Vehicle Supply …" at bounding box center [467, 241] width 340 height 49
click at [549, 217] on p ""Charging" → "SuspendedEV" ‍ Charging stops upon EV request (the electric vehic…" at bounding box center [467, 198] width 340 height 37
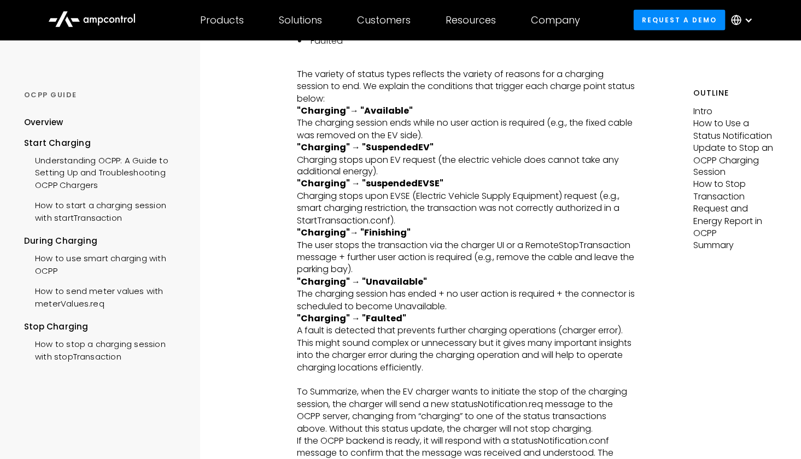
scroll to position [711, 0]
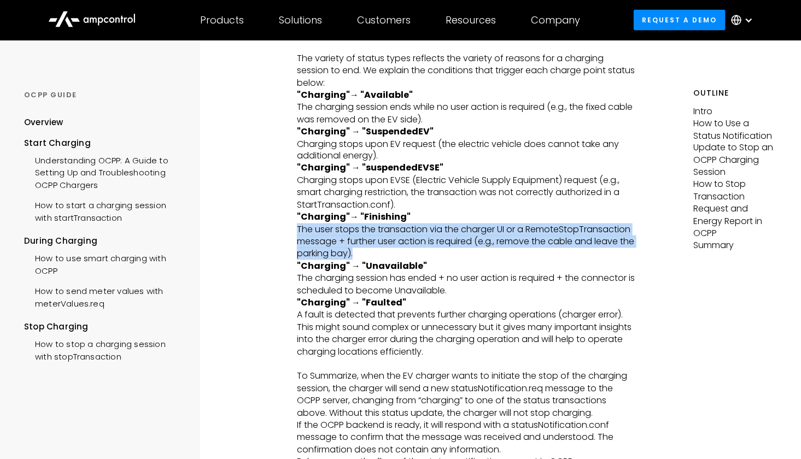
drag, startPoint x: 295, startPoint y: 229, endPoint x: 396, endPoint y: 254, distance: 103.8
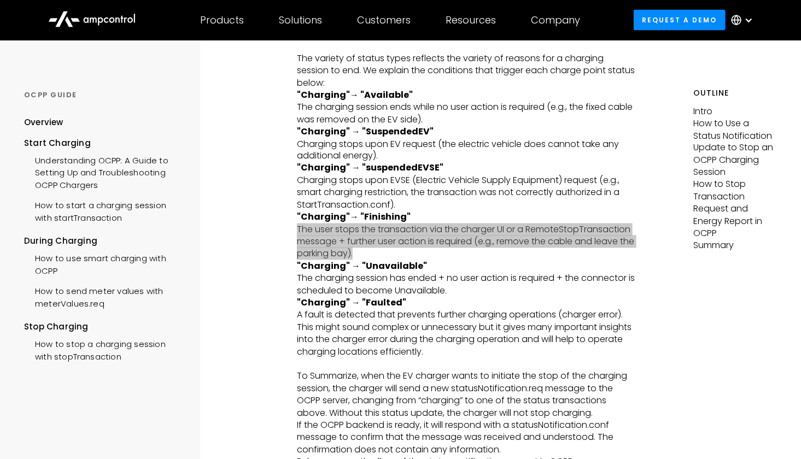
scroll to position [766, 0]
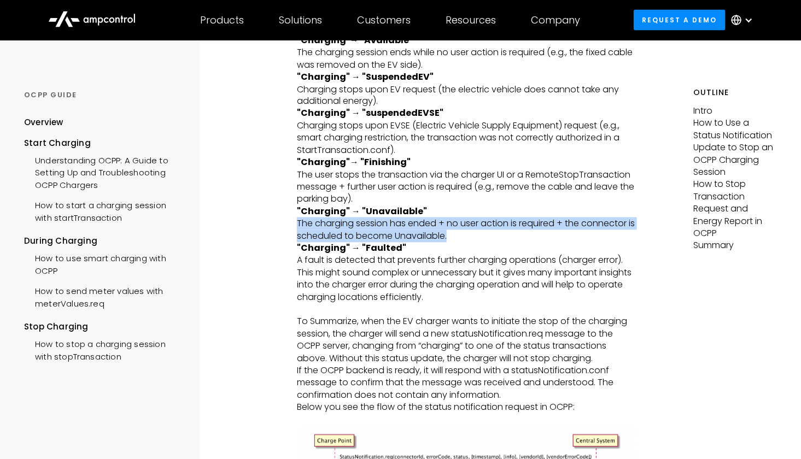
drag, startPoint x: 295, startPoint y: 224, endPoint x: 489, endPoint y: 233, distance: 194.4
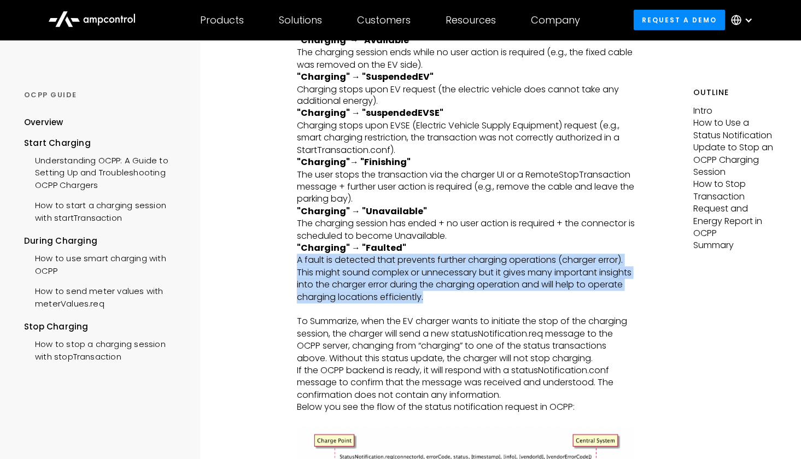
drag, startPoint x: 295, startPoint y: 264, endPoint x: 500, endPoint y: 298, distance: 208.4
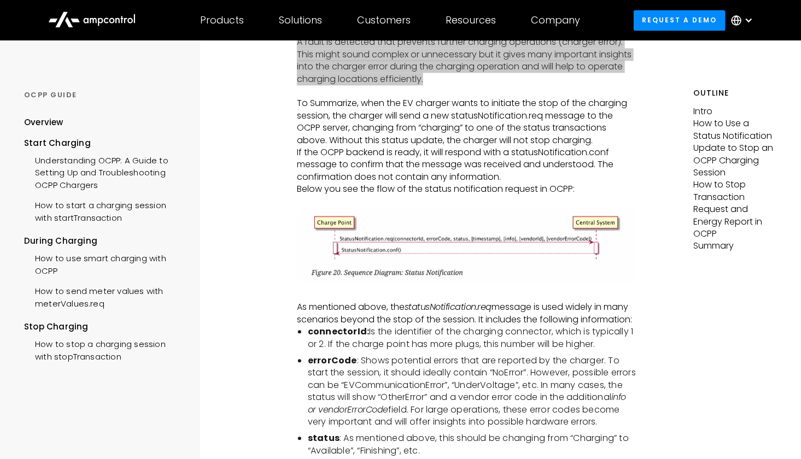
scroll to position [820, 0]
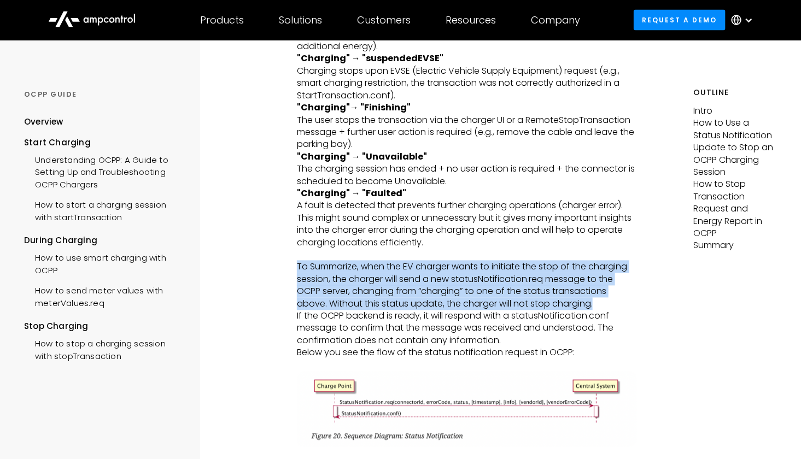
drag, startPoint x: 292, startPoint y: 265, endPoint x: 626, endPoint y: 300, distance: 335.4
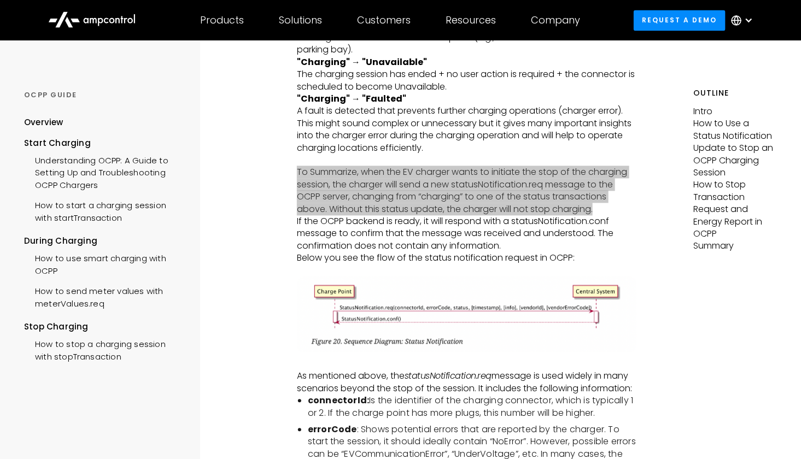
scroll to position [930, 0]
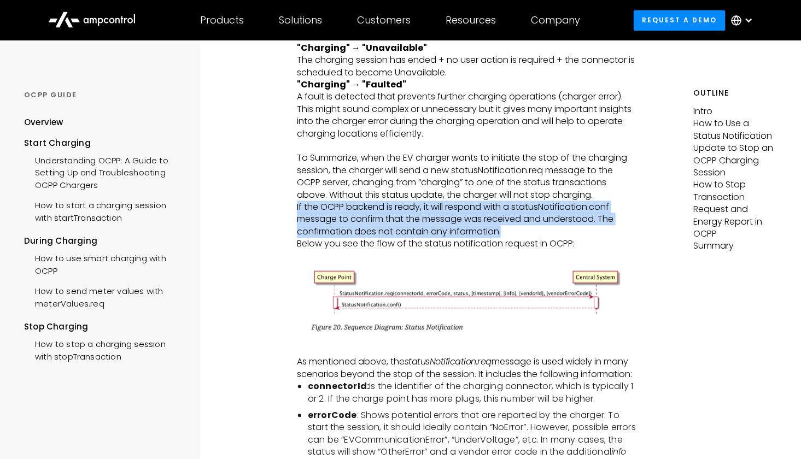
drag, startPoint x: 296, startPoint y: 209, endPoint x: 555, endPoint y: 235, distance: 259.9
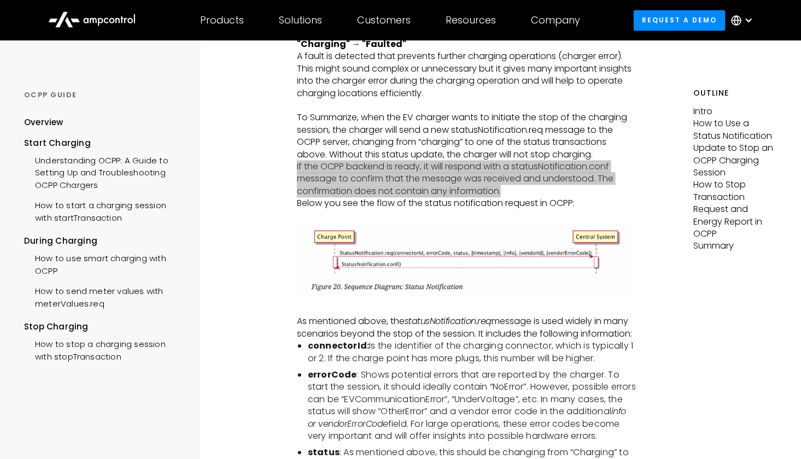
scroll to position [984, 0]
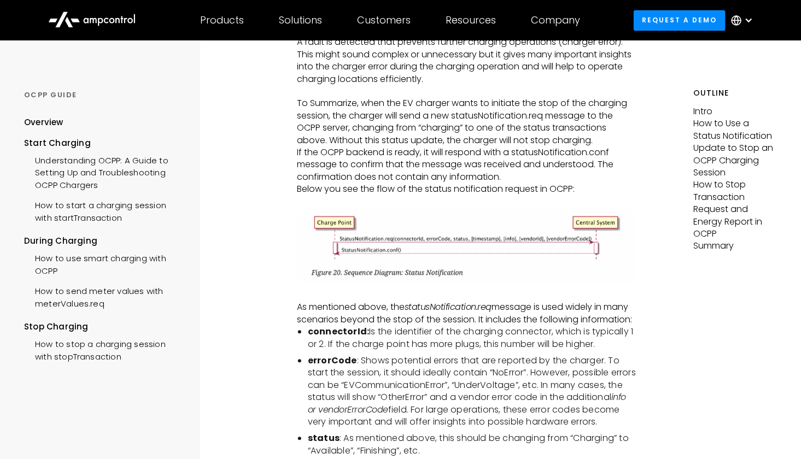
click at [462, 190] on p "Below you see the flow of the status notification request in OCPP:" at bounding box center [467, 189] width 340 height 12
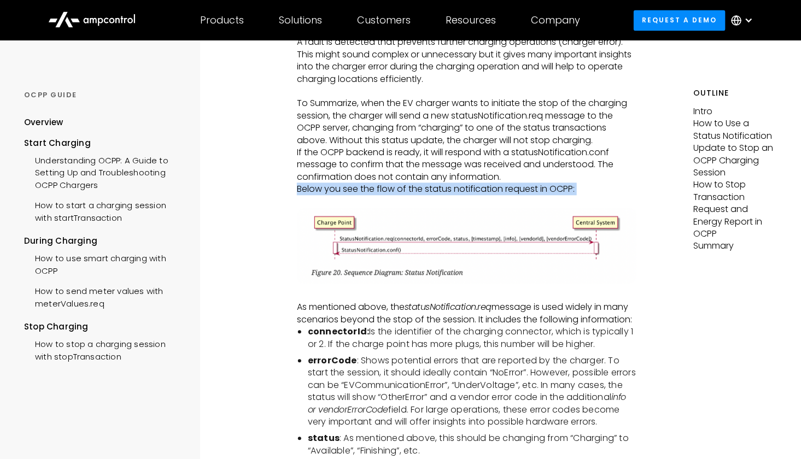
click at [462, 190] on p "Below you see the flow of the status notification request in OCPP:" at bounding box center [467, 189] width 340 height 12
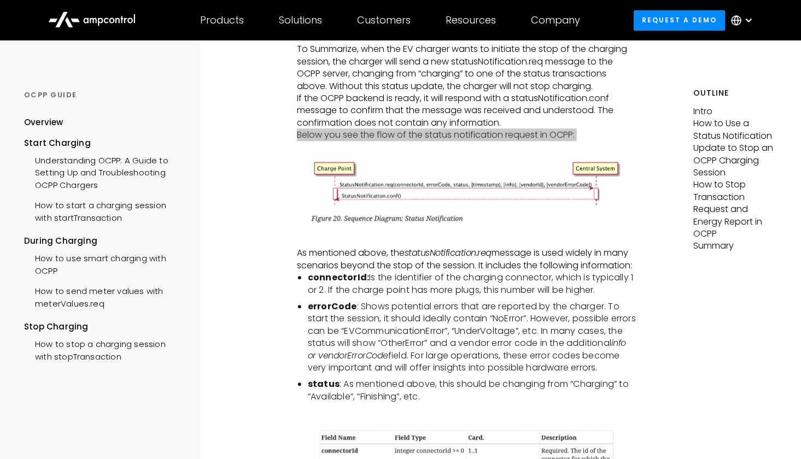
scroll to position [1094, 0]
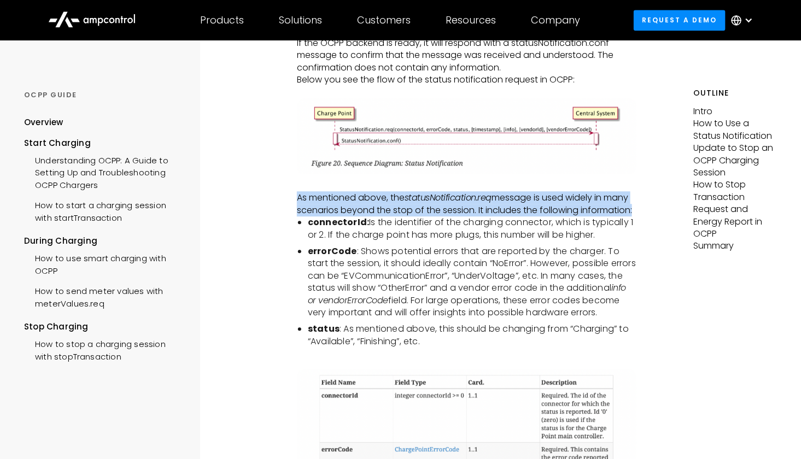
drag, startPoint x: 291, startPoint y: 196, endPoint x: 642, endPoint y: 214, distance: 351.5
drag, startPoint x: 306, startPoint y: 224, endPoint x: 597, endPoint y: 236, distance: 290.6
click at [612, 235] on ul "connectorId: Is the identifier of the charging connector, which is typically 1 …" at bounding box center [467, 282] width 340 height 131
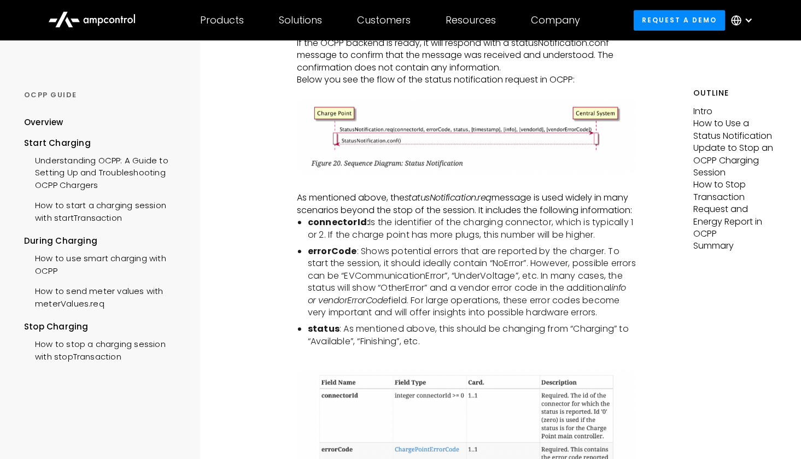
click at [457, 246] on li "errorCode : Shows potential errors that are reported by the charger. To start t…" at bounding box center [472, 282] width 329 height 73
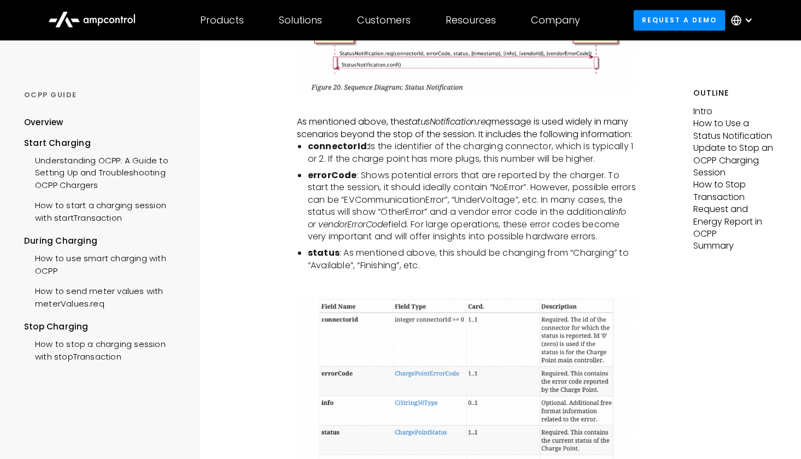
scroll to position [1203, 0]
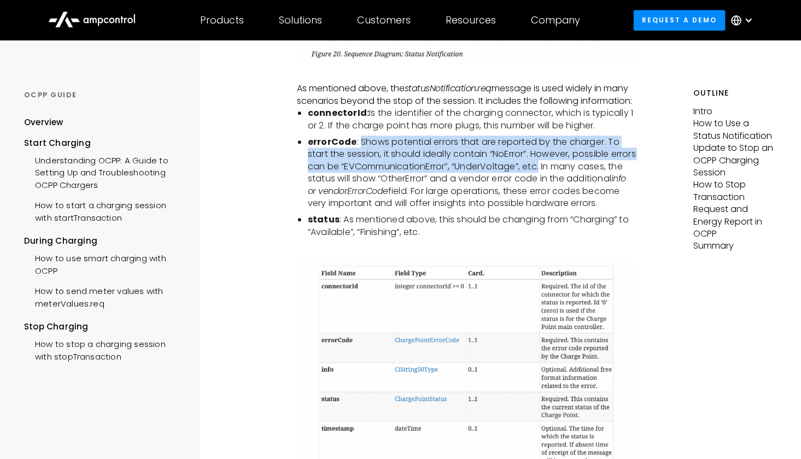
drag, startPoint x: 359, startPoint y: 143, endPoint x: 571, endPoint y: 166, distance: 212.9
click at [571, 166] on li "errorCode : Shows potential errors that are reported by the charger. To start t…" at bounding box center [472, 172] width 329 height 73
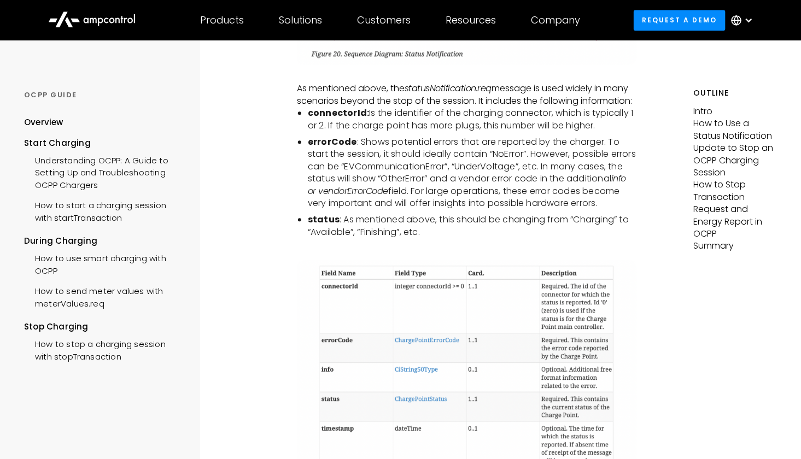
click at [580, 170] on li "errorCode : Shows potential errors that are reported by the charger. To start t…" at bounding box center [472, 172] width 329 height 73
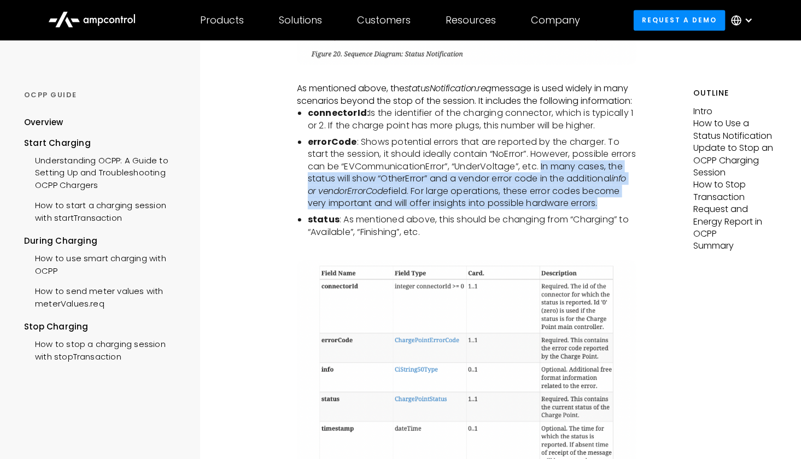
drag, startPoint x: 573, startPoint y: 168, endPoint x: 601, endPoint y: 217, distance: 56.1
click at [601, 209] on li "errorCode : Shows potential errors that are reported by the charger. To start t…" at bounding box center [472, 172] width 329 height 73
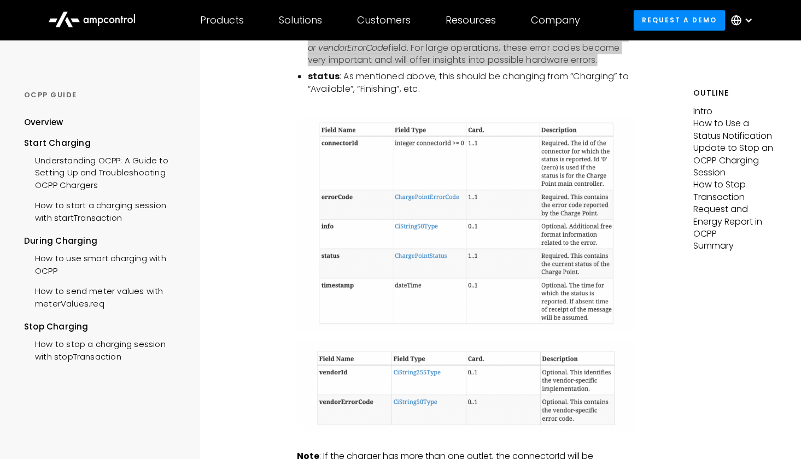
scroll to position [1312, 0]
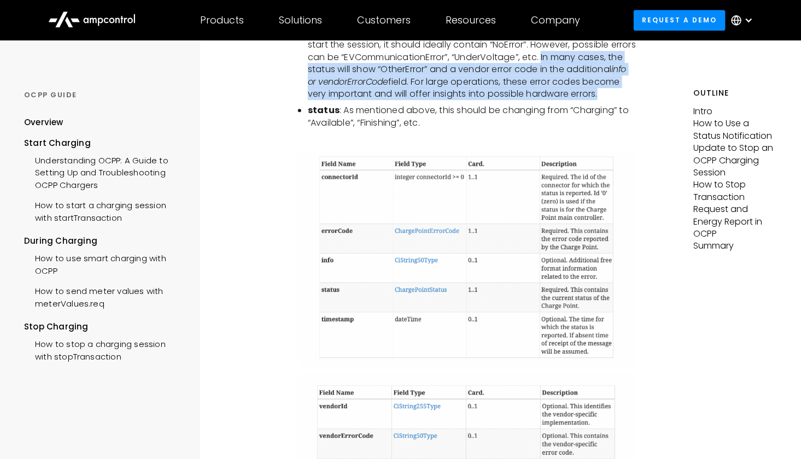
drag, startPoint x: 309, startPoint y: 124, endPoint x: 438, endPoint y: 133, distance: 129.4
click at [443, 129] on li "status : As mentioned above, this should be changing from “Charging” to “Availa…" at bounding box center [472, 116] width 329 height 25
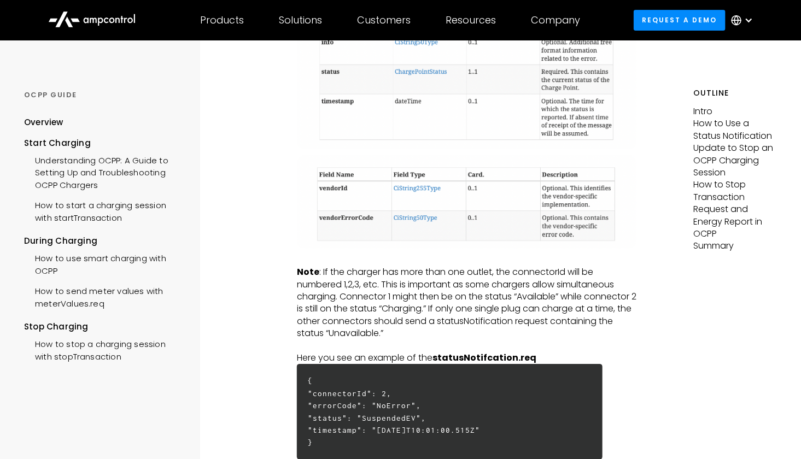
scroll to position [1586, 0]
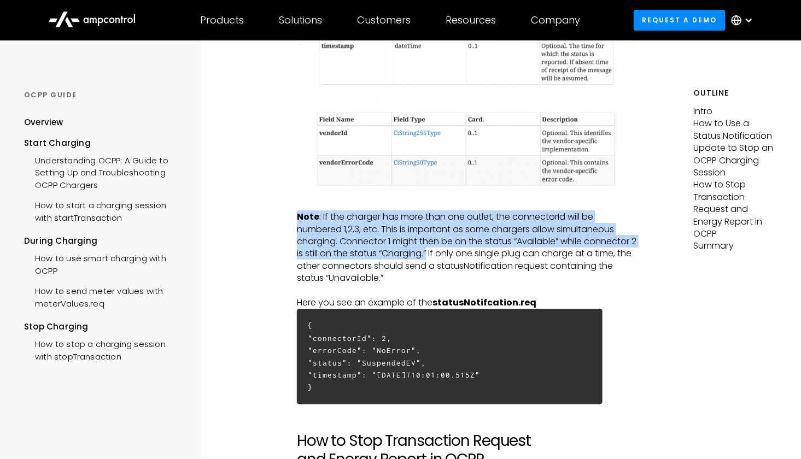
drag, startPoint x: 294, startPoint y: 229, endPoint x: 437, endPoint y: 262, distance: 146.6
click at [437, 262] on div "STOP CHARGING How to stop a charging session with stopTransaction Intro To stop…" at bounding box center [467, 213] width 453 height 3516
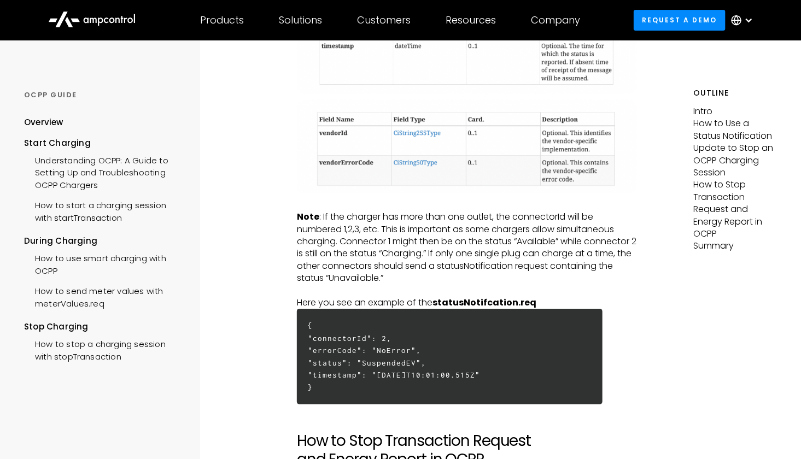
click at [465, 284] on p "Note : If the charger has more than one outlet, the connectorId will be numbere…" at bounding box center [467, 247] width 340 height 73
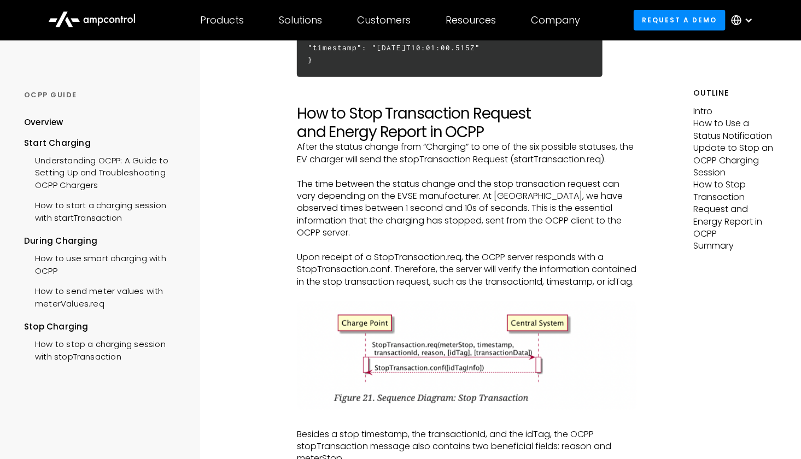
scroll to position [1914, 0]
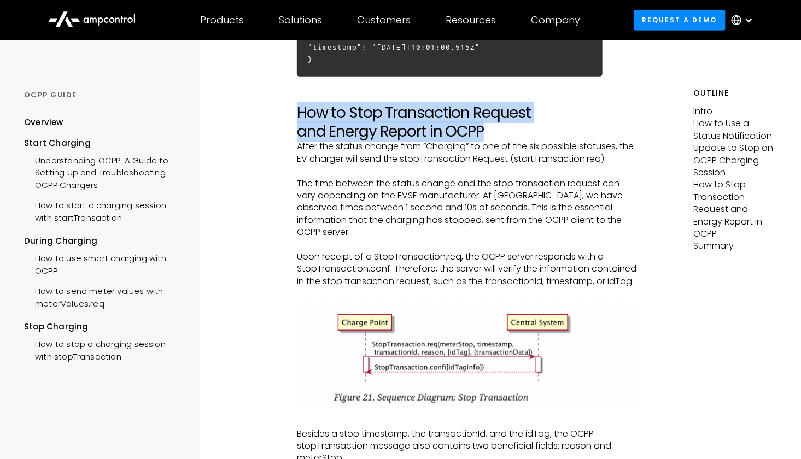
drag, startPoint x: 291, startPoint y: 128, endPoint x: 527, endPoint y: 149, distance: 236.6
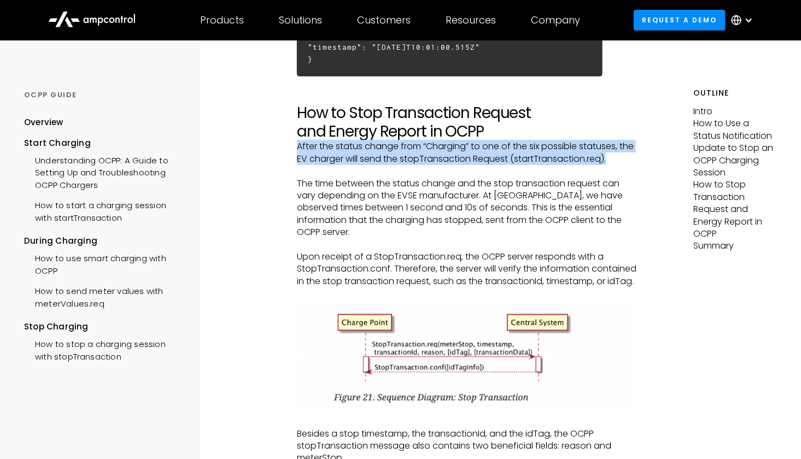
drag, startPoint x: 293, startPoint y: 157, endPoint x: 632, endPoint y: 170, distance: 339.8
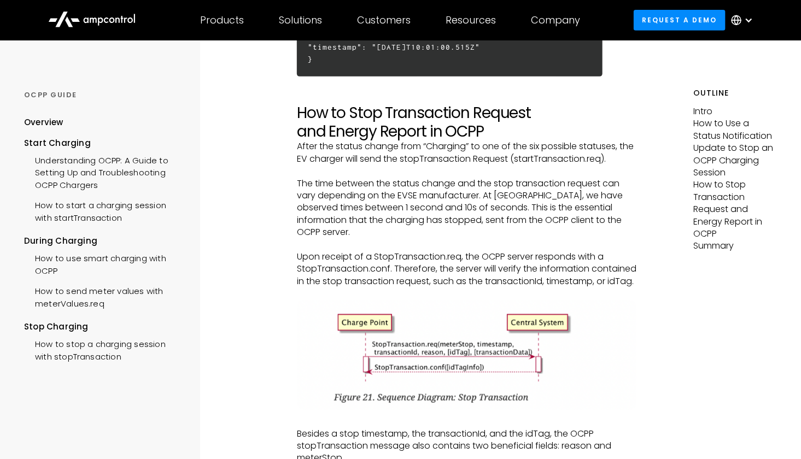
drag, startPoint x: 530, startPoint y: 165, endPoint x: 344, endPoint y: 186, distance: 187.1
click at [344, 177] on p "‍" at bounding box center [467, 171] width 340 height 12
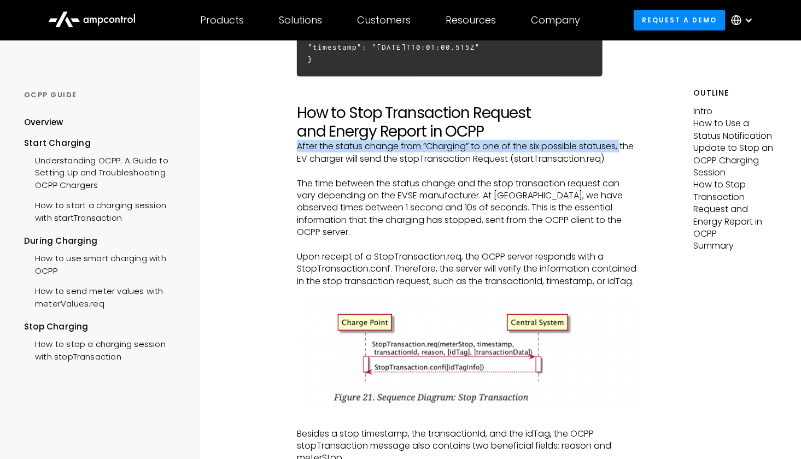
drag, startPoint x: 293, startPoint y: 156, endPoint x: 623, endPoint y: 160, distance: 330.8
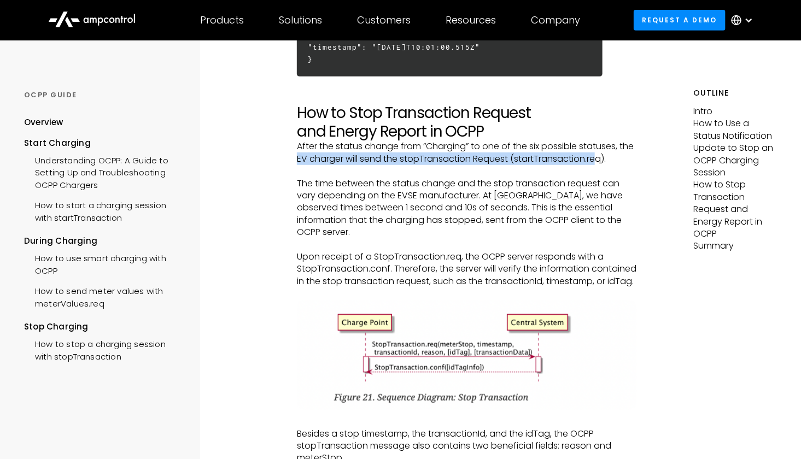
drag, startPoint x: 297, startPoint y: 173, endPoint x: 598, endPoint y: 173, distance: 300.2
click at [598, 165] on p "After the status change from “Charging” to one of the six possible statuses, th…" at bounding box center [467, 153] width 340 height 25
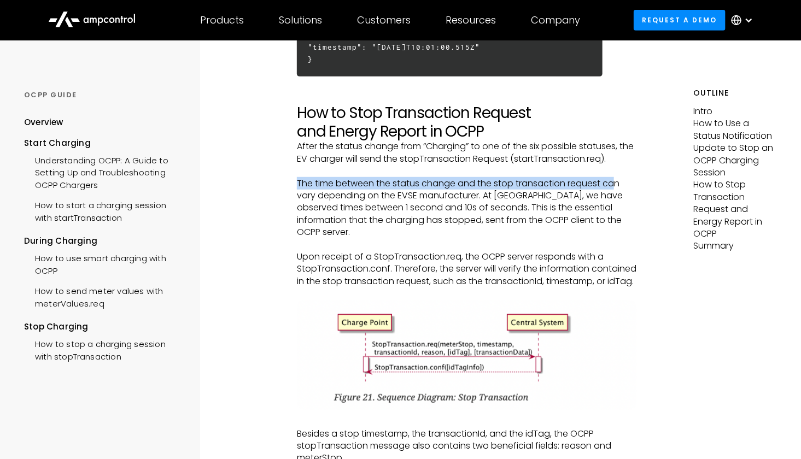
drag, startPoint x: 294, startPoint y: 197, endPoint x: 615, endPoint y: 197, distance: 320.4
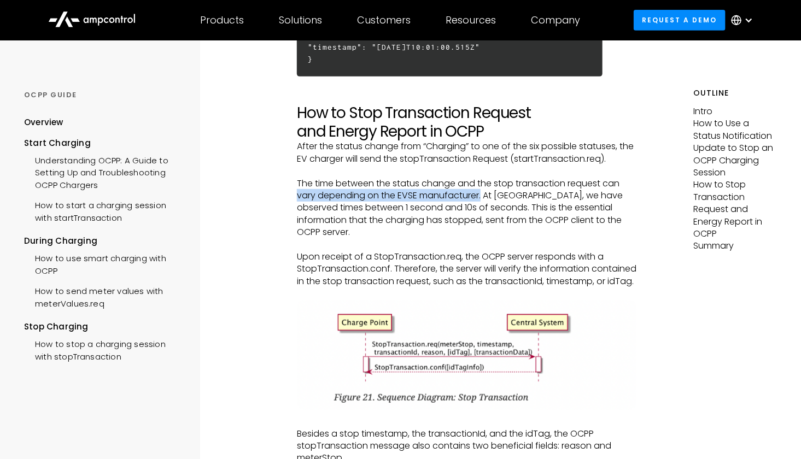
drag, startPoint x: 298, startPoint y: 210, endPoint x: 482, endPoint y: 208, distance: 183.7
click at [482, 208] on p "The time between the status change and the stop transaction request can vary de…" at bounding box center [467, 208] width 340 height 61
click at [402, 220] on p "The time between the status change and the stop transaction request can vary de…" at bounding box center [467, 208] width 340 height 61
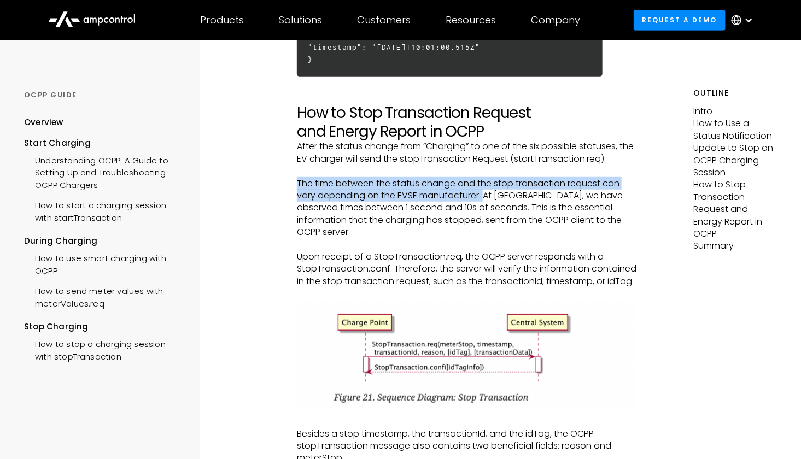
drag, startPoint x: 297, startPoint y: 195, endPoint x: 486, endPoint y: 208, distance: 188.5
click at [486, 208] on p "The time between the status change and the stop transaction request can vary de…" at bounding box center [467, 208] width 340 height 61
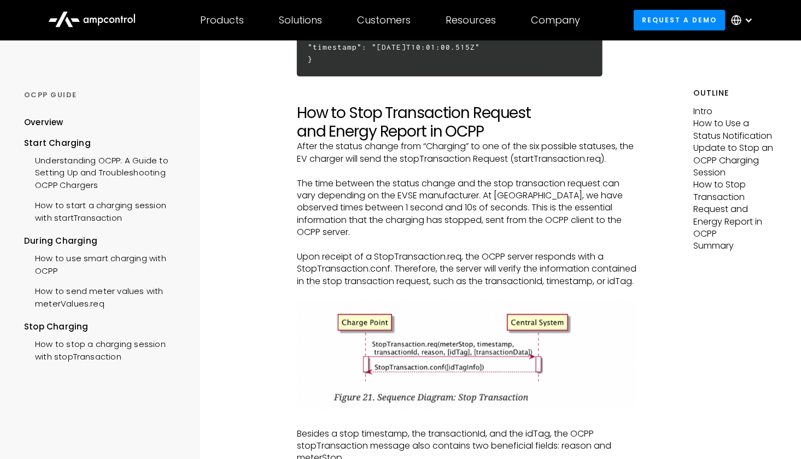
click at [493, 222] on p "The time between the status change and the stop transaction request can vary de…" at bounding box center [467, 208] width 340 height 61
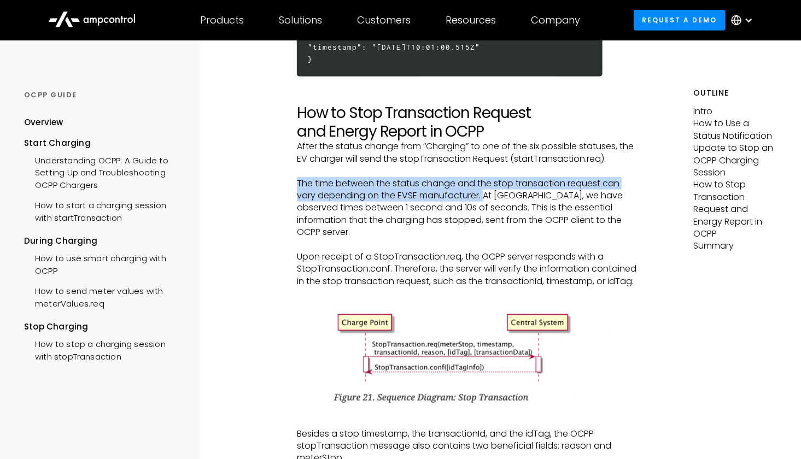
drag, startPoint x: 299, startPoint y: 194, endPoint x: 483, endPoint y: 206, distance: 184.7
click at [483, 206] on p "The time between the status change and the stop transaction request can vary de…" at bounding box center [467, 208] width 340 height 61
click at [298, 206] on p "The time between the status change and the stop transaction request can vary de…" at bounding box center [467, 208] width 340 height 61
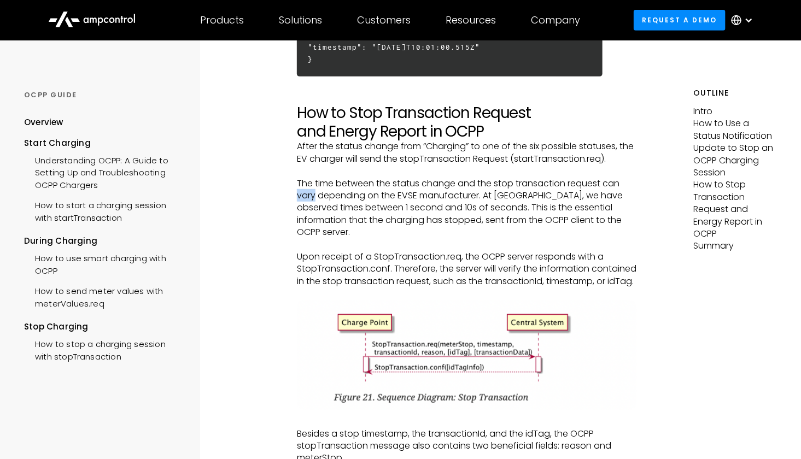
click at [298, 206] on p "The time between the status change and the stop transaction request can vary de…" at bounding box center [467, 208] width 340 height 61
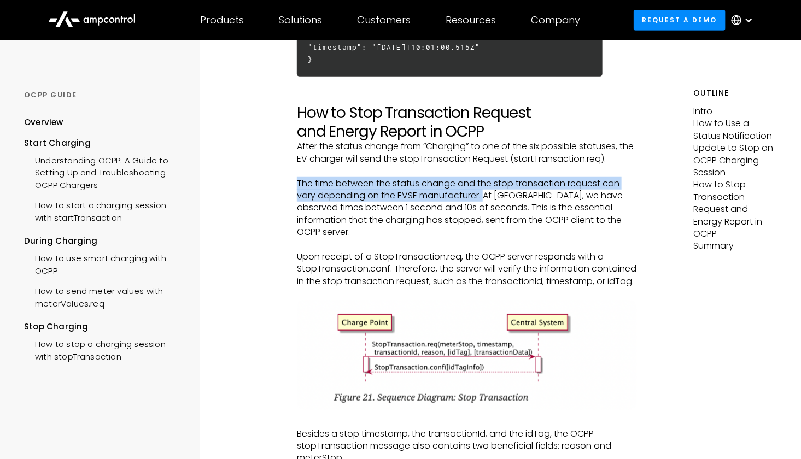
drag, startPoint x: 298, startPoint y: 194, endPoint x: 483, endPoint y: 211, distance: 186.1
click at [483, 211] on p "The time between the status change and the stop transaction request can vary de…" at bounding box center [467, 208] width 340 height 61
drag, startPoint x: 481, startPoint y: 210, endPoint x: 400, endPoint y: 211, distance: 80.4
click at [401, 211] on p "The time between the status change and the stop transaction request can vary de…" at bounding box center [467, 208] width 340 height 61
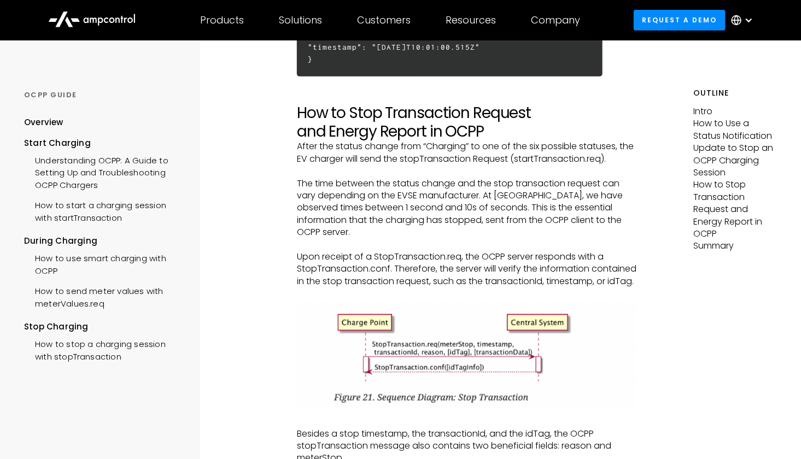
click at [491, 214] on p "The time between the status change and the stop transaction request can vary de…" at bounding box center [467, 208] width 340 height 61
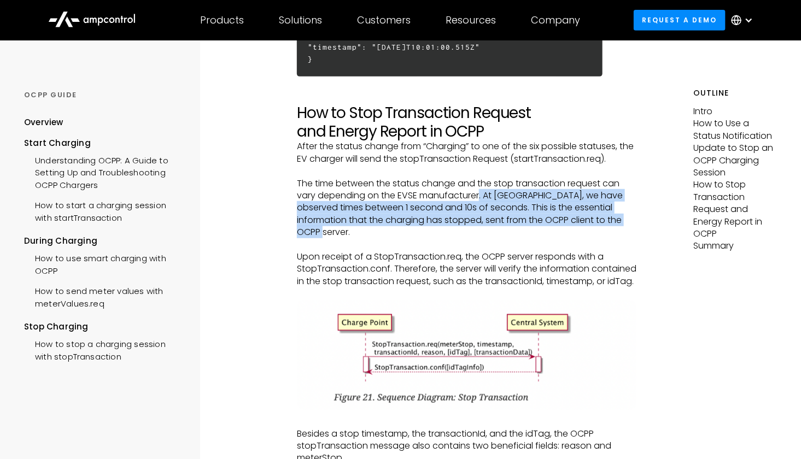
drag, startPoint x: 481, startPoint y: 206, endPoint x: 627, endPoint y: 230, distance: 148.5
click at [627, 230] on p "The time between the status change and the stop transaction request can vary de…" at bounding box center [467, 208] width 340 height 61
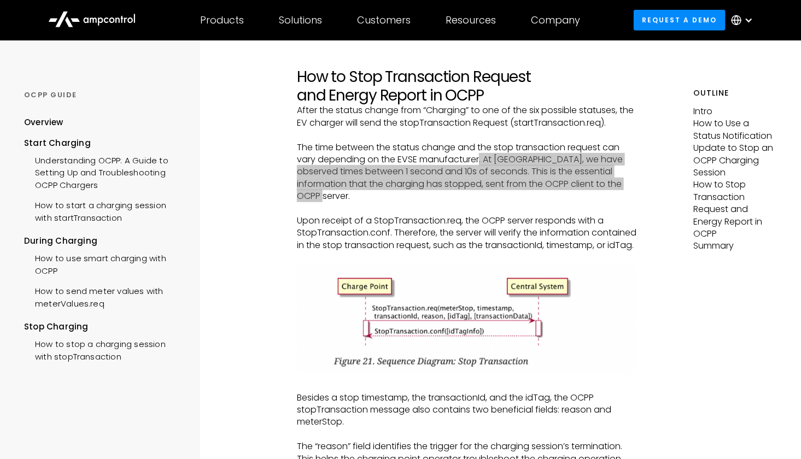
scroll to position [1968, 0]
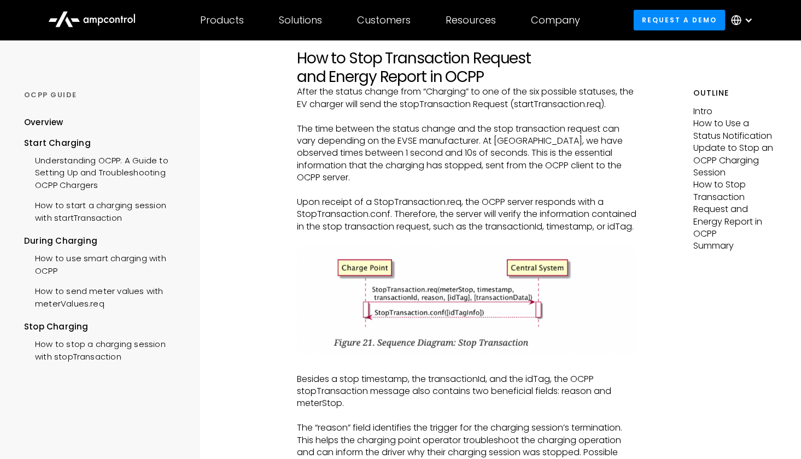
click at [445, 210] on p "Upon receipt of a StopTransaction.req, the OCPP server responds with a StopTran…" at bounding box center [467, 214] width 340 height 37
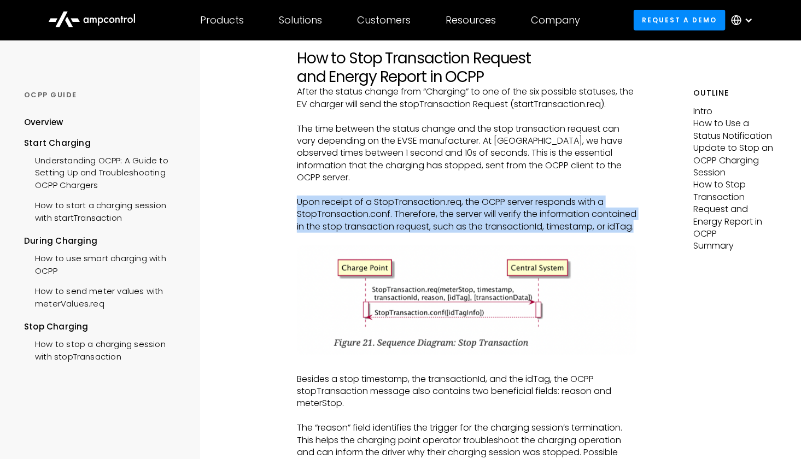
drag, startPoint x: 296, startPoint y: 201, endPoint x: 451, endPoint y: 237, distance: 158.9
click at [451, 233] on p "Upon receipt of a StopTransaction.req, the OCPP server responds with a StopTran…" at bounding box center [467, 214] width 340 height 37
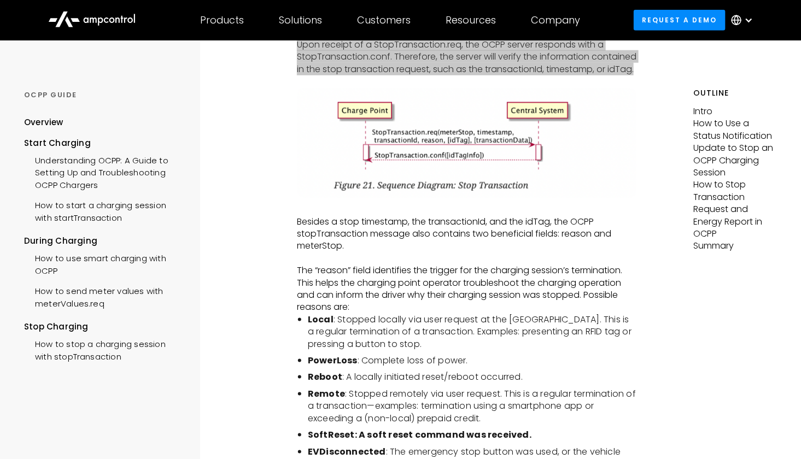
scroll to position [2187, 0]
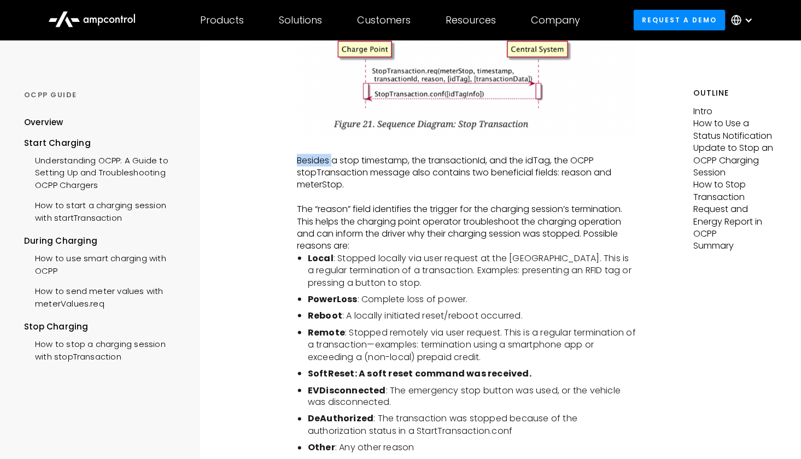
drag, startPoint x: 299, startPoint y: 169, endPoint x: 334, endPoint y: 170, distance: 35.0
click at [334, 170] on p "Besides a stop timestamp, the transactionId, and the idTag, the OCPP stopTransa…" at bounding box center [467, 173] width 340 height 37
click at [406, 203] on p "‍" at bounding box center [467, 197] width 340 height 12
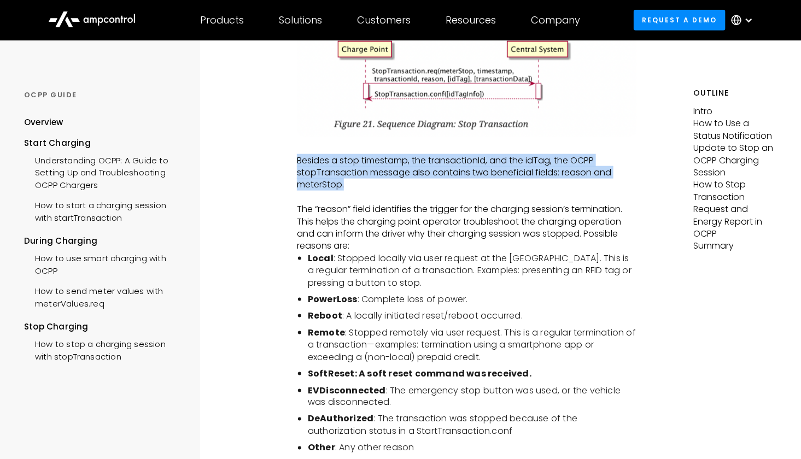
drag, startPoint x: 293, startPoint y: 172, endPoint x: 621, endPoint y: 197, distance: 328.5
click at [621, 191] on p "Besides a stop timestamp, the transactionId, and the idTag, the OCPP stopTransa…" at bounding box center [467, 173] width 340 height 37
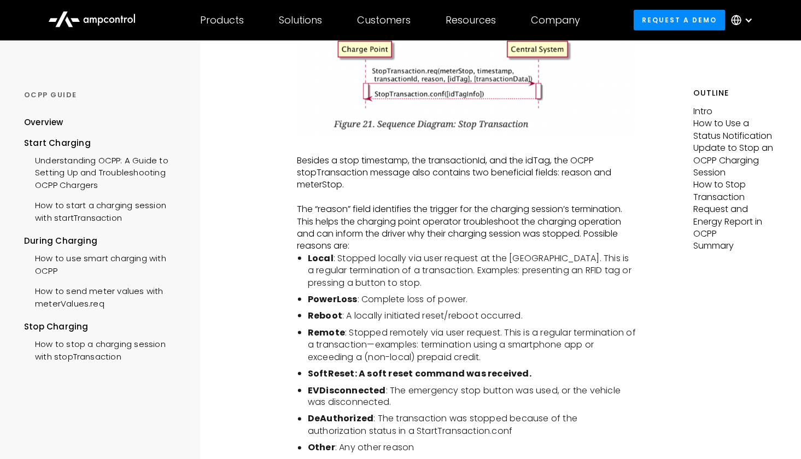
click at [507, 186] on p "Besides a stop timestamp, the transactionId, and the idTag, the OCPP stopTransa…" at bounding box center [467, 173] width 340 height 37
click at [554, 191] on p "Besides a stop timestamp, the transactionId, and the idTag, the OCPP stopTransa…" at bounding box center [467, 173] width 340 height 37
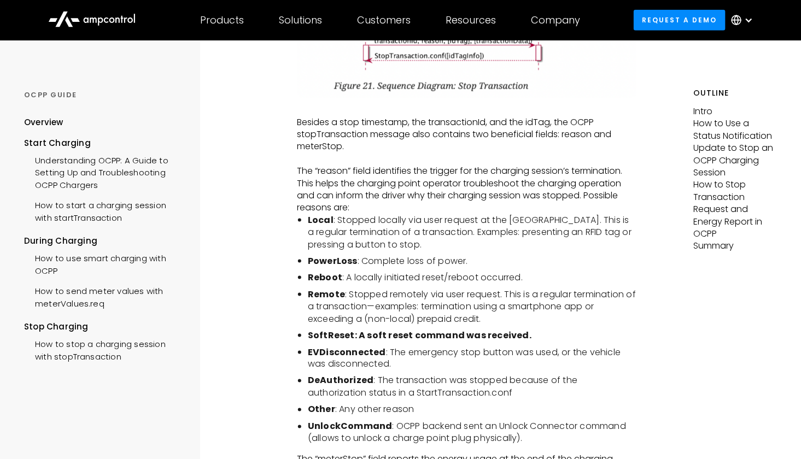
scroll to position [2242, 0]
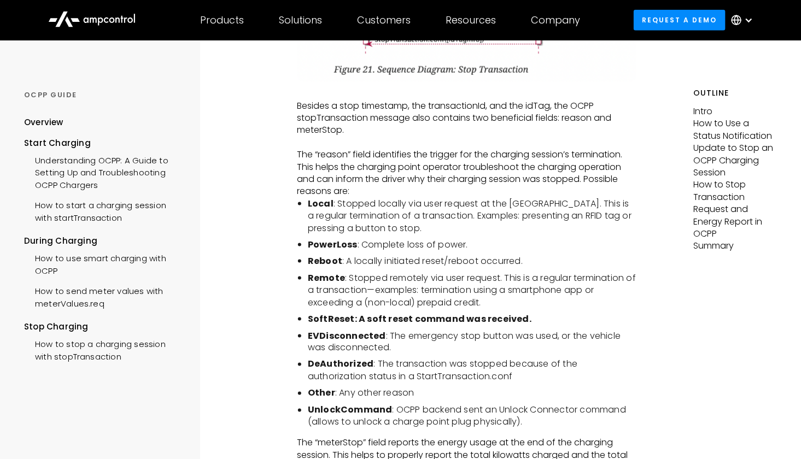
drag, startPoint x: 562, startPoint y: 130, endPoint x: 616, endPoint y: 136, distance: 55.0
click at [617, 136] on p "Besides a stop timestamp, the transactionId, and the idTag, the OCPP stopTransa…" at bounding box center [467, 118] width 340 height 37
drag, startPoint x: 562, startPoint y: 128, endPoint x: 404, endPoint y: 142, distance: 159.2
click at [404, 137] on p "Besides a stop timestamp, the transactionId, and the idTag, the OCPP stopTransa…" at bounding box center [467, 118] width 340 height 37
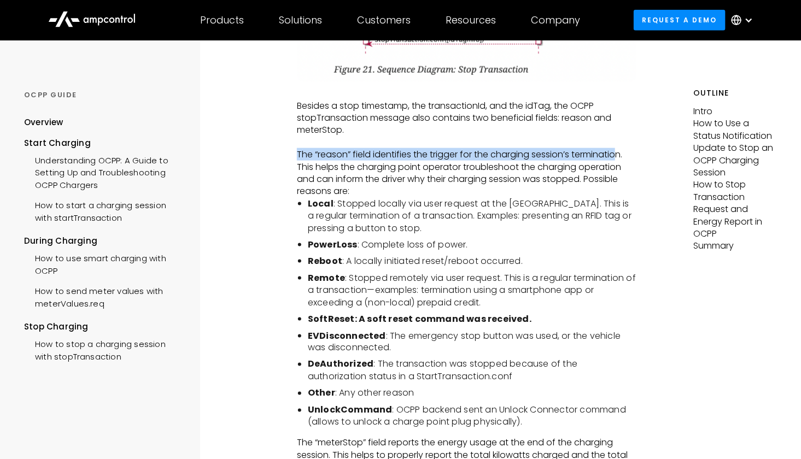
drag, startPoint x: 294, startPoint y: 167, endPoint x: 621, endPoint y: 170, distance: 327.0
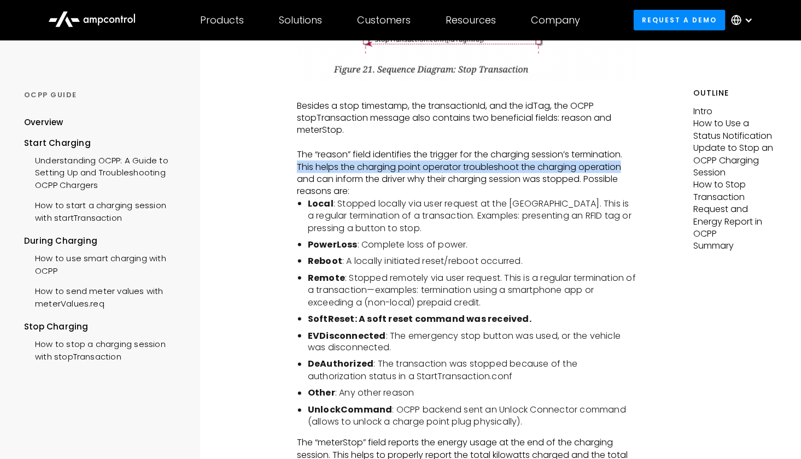
drag, startPoint x: 296, startPoint y: 180, endPoint x: 623, endPoint y: 182, distance: 326.4
click at [623, 182] on p "The “reason” field identifies the trigger for the charging session’s terminatio…" at bounding box center [467, 173] width 340 height 49
click at [496, 179] on p "The “reason” field identifies the trigger for the charging session’s terminatio…" at bounding box center [467, 173] width 340 height 49
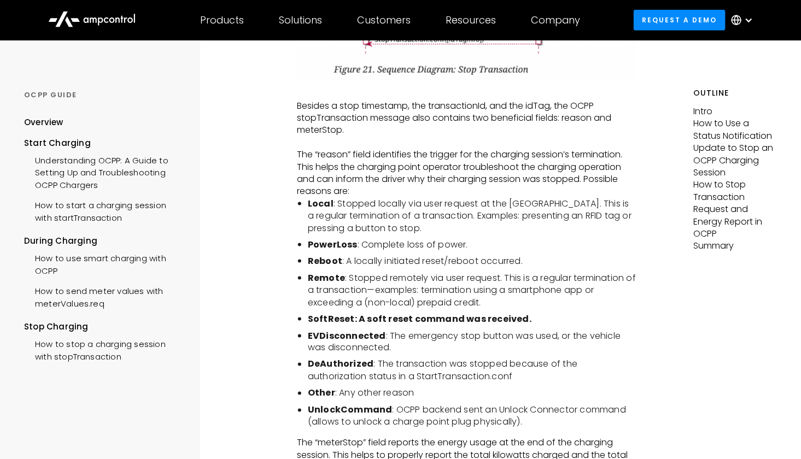
click at [512, 191] on p "The “reason” field identifies the trigger for the charging session’s terminatio…" at bounding box center [467, 173] width 340 height 49
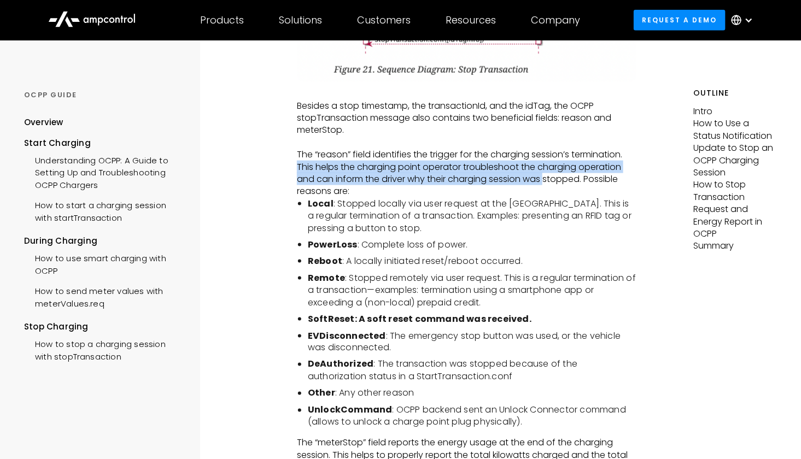
drag, startPoint x: 297, startPoint y: 179, endPoint x: 549, endPoint y: 191, distance: 251.8
click at [549, 191] on p "The “reason” field identifies the trigger for the charging session’s terminatio…" at bounding box center [467, 173] width 340 height 49
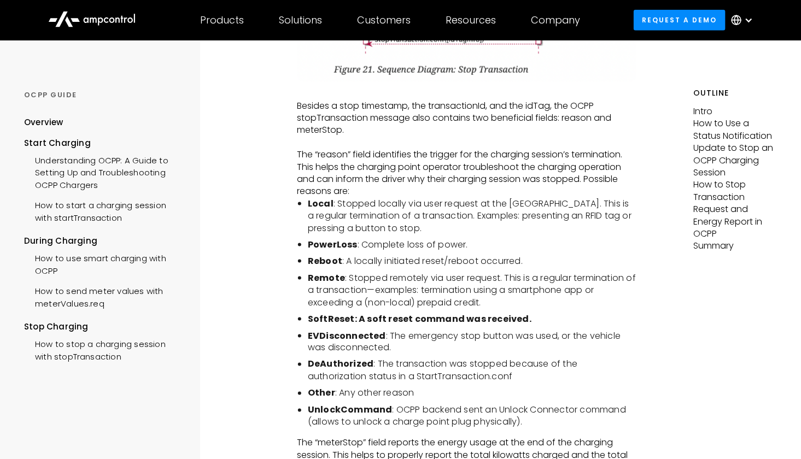
click at [558, 198] on p "The “reason” field identifies the trigger for the charging session’s terminatio…" at bounding box center [467, 173] width 340 height 49
drag, startPoint x: 520, startPoint y: 179, endPoint x: 627, endPoint y: 183, distance: 107.2
click at [547, 198] on p "The “reason” field identifies the trigger for the charging session’s terminatio…" at bounding box center [467, 173] width 340 height 49
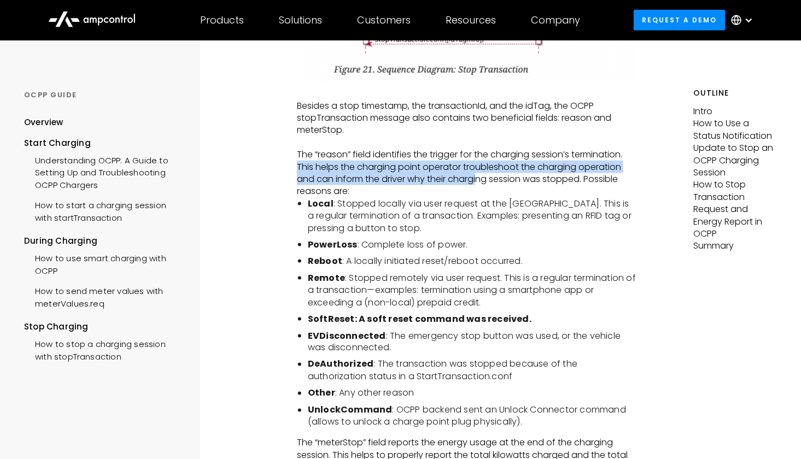
drag, startPoint x: 301, startPoint y: 178, endPoint x: 481, endPoint y: 192, distance: 180.4
click at [481, 191] on p "The “reason” field identifies the trigger for the charging session’s terminatio…" at bounding box center [467, 173] width 340 height 49
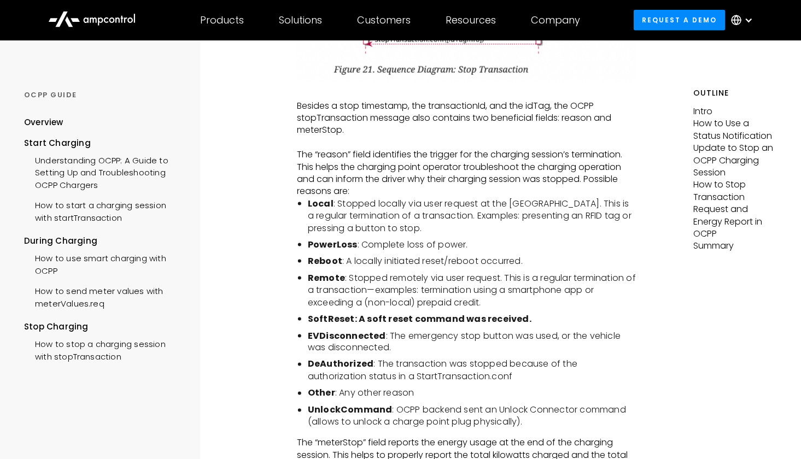
click at [383, 198] on p "The “reason” field identifies the trigger for the charging session’s terminatio…" at bounding box center [467, 173] width 340 height 49
click at [347, 192] on p "The “reason” field identifies the trigger for the charging session’s terminatio…" at bounding box center [467, 173] width 340 height 49
click at [393, 212] on li "Local : Stopped locally via user request at the [GEOGRAPHIC_DATA]. This is a re…" at bounding box center [472, 216] width 329 height 37
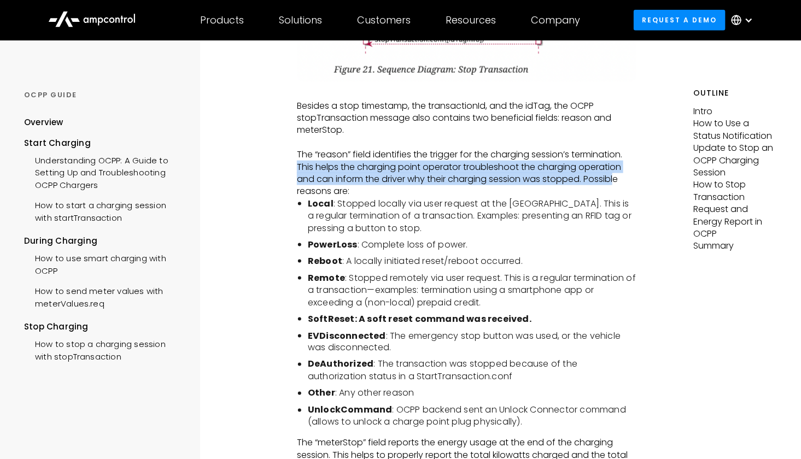
drag, startPoint x: 297, startPoint y: 179, endPoint x: 617, endPoint y: 197, distance: 320.4
click at [617, 197] on p "The “reason” field identifies the trigger for the charging session’s terminatio…" at bounding box center [467, 173] width 340 height 49
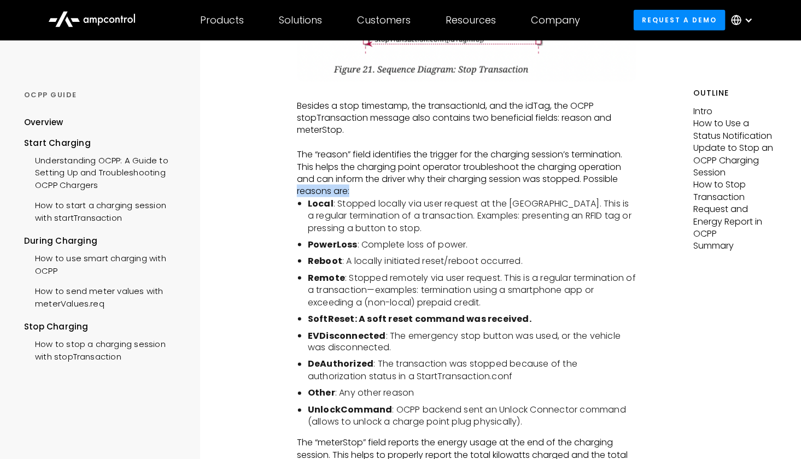
drag, startPoint x: 297, startPoint y: 202, endPoint x: 378, endPoint y: 205, distance: 81.0
click at [378, 198] on p "The “reason” field identifies the trigger for the charging session’s terminatio…" at bounding box center [467, 173] width 340 height 49
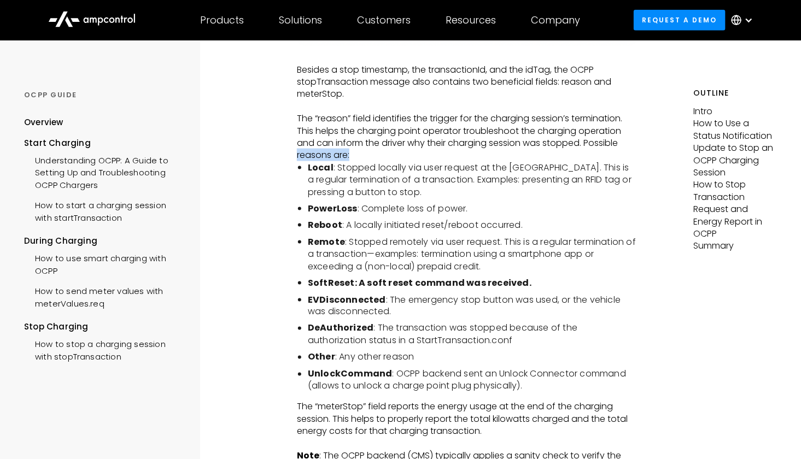
scroll to position [2297, 0]
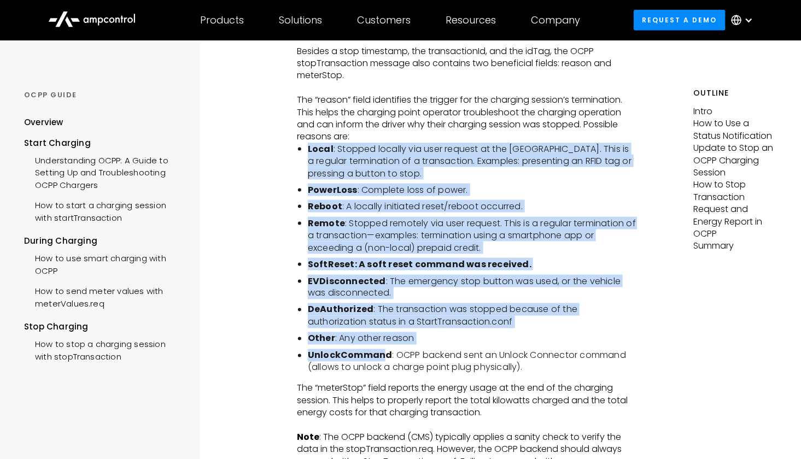
drag, startPoint x: 302, startPoint y: 162, endPoint x: 380, endPoint y: 372, distance: 223.4
click at [380, 372] on ul "Local : Stopped locally via user request at the [GEOGRAPHIC_DATA]. This is a re…" at bounding box center [467, 258] width 340 height 231
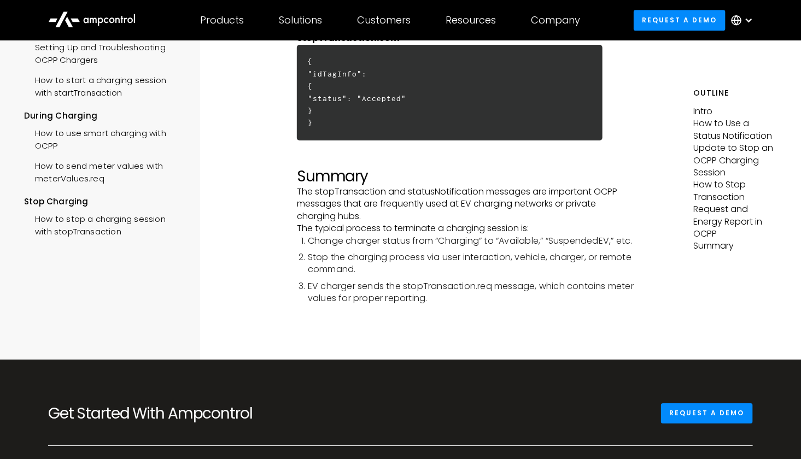
scroll to position [3281, 0]
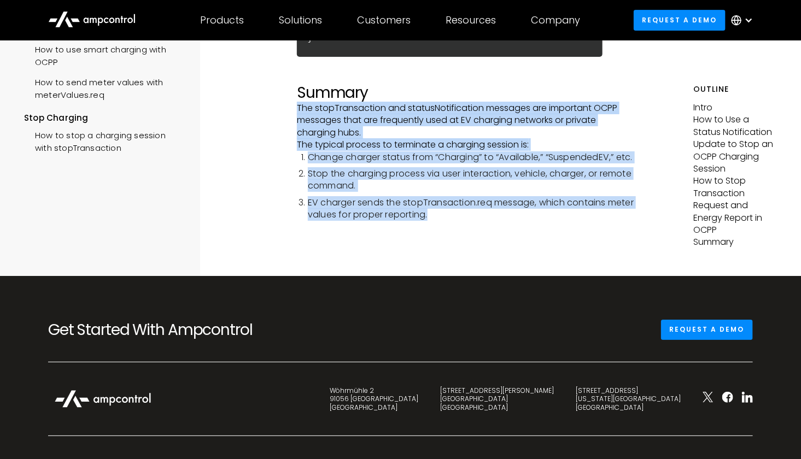
drag, startPoint x: 295, startPoint y: 118, endPoint x: 440, endPoint y: 236, distance: 187.3
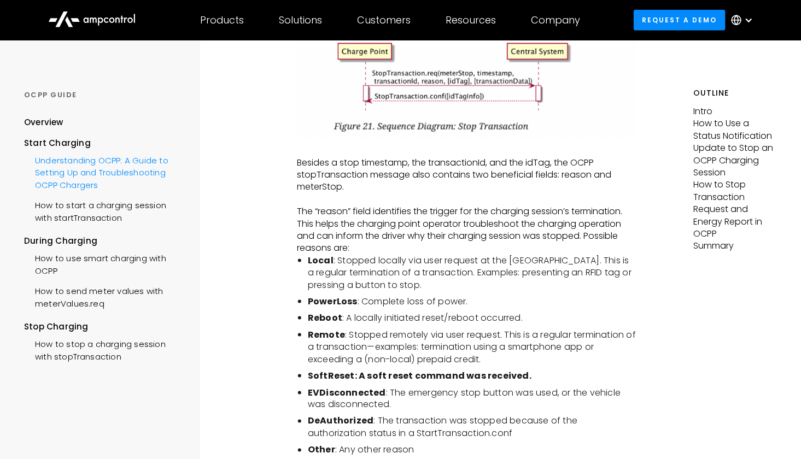
scroll to position [2133, 0]
